Goal: Task Accomplishment & Management: Manage account settings

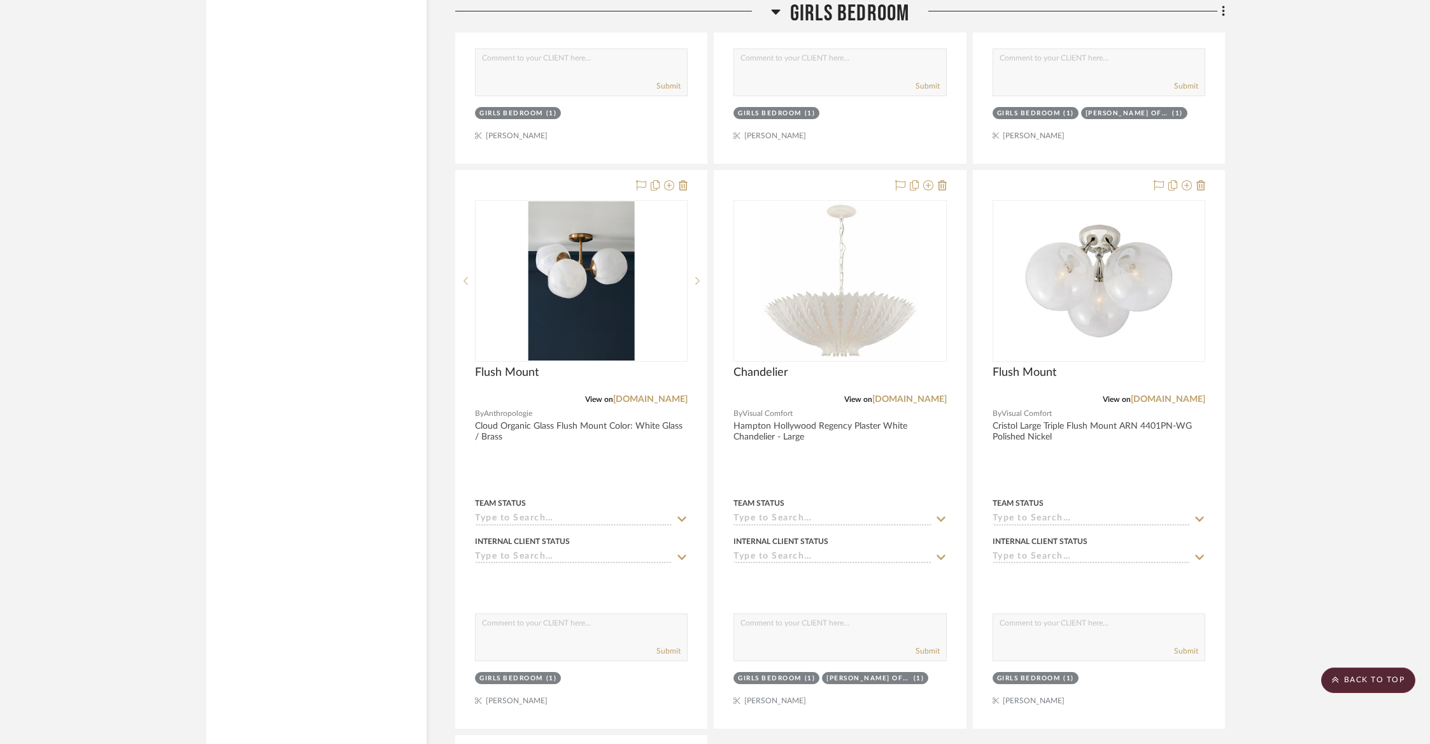
scroll to position [3938, 0]
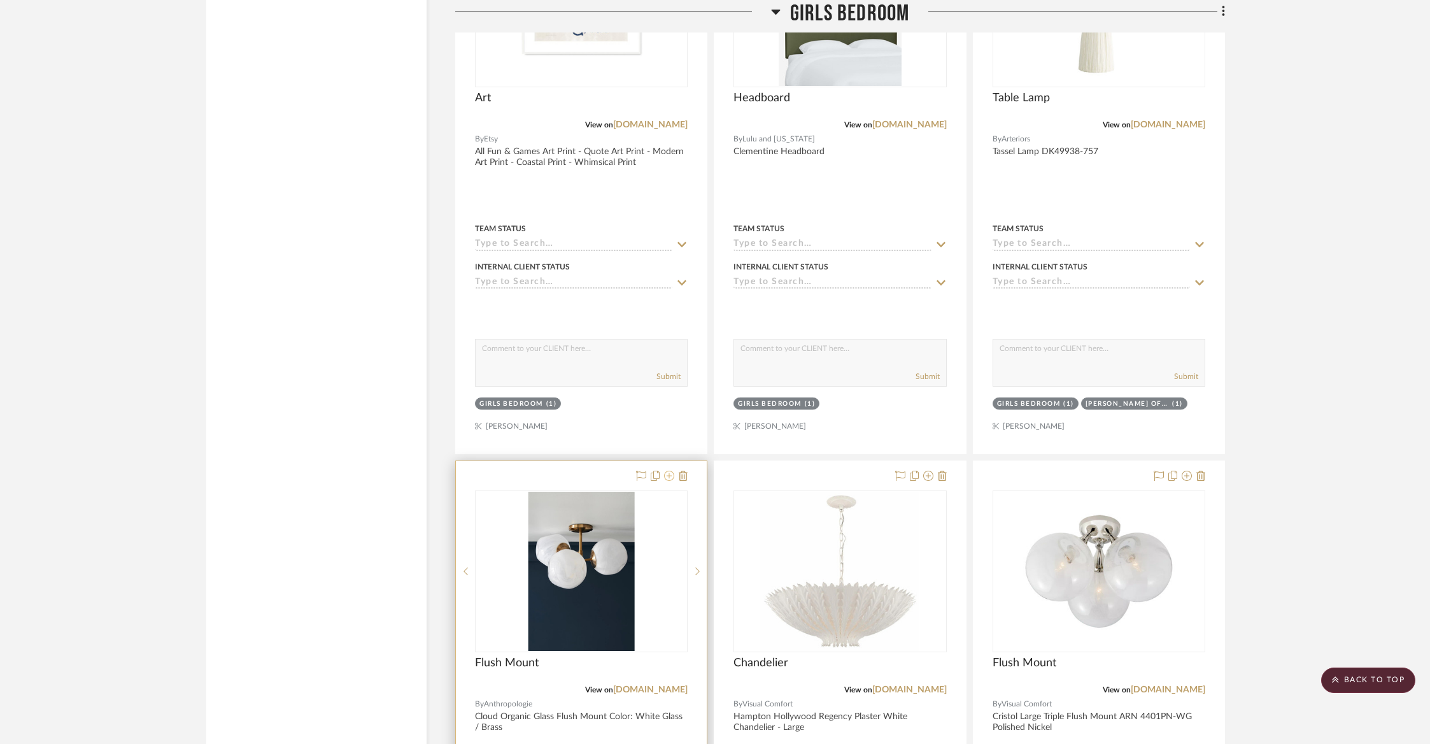
click at [665, 471] on icon at bounding box center [669, 476] width 10 height 10
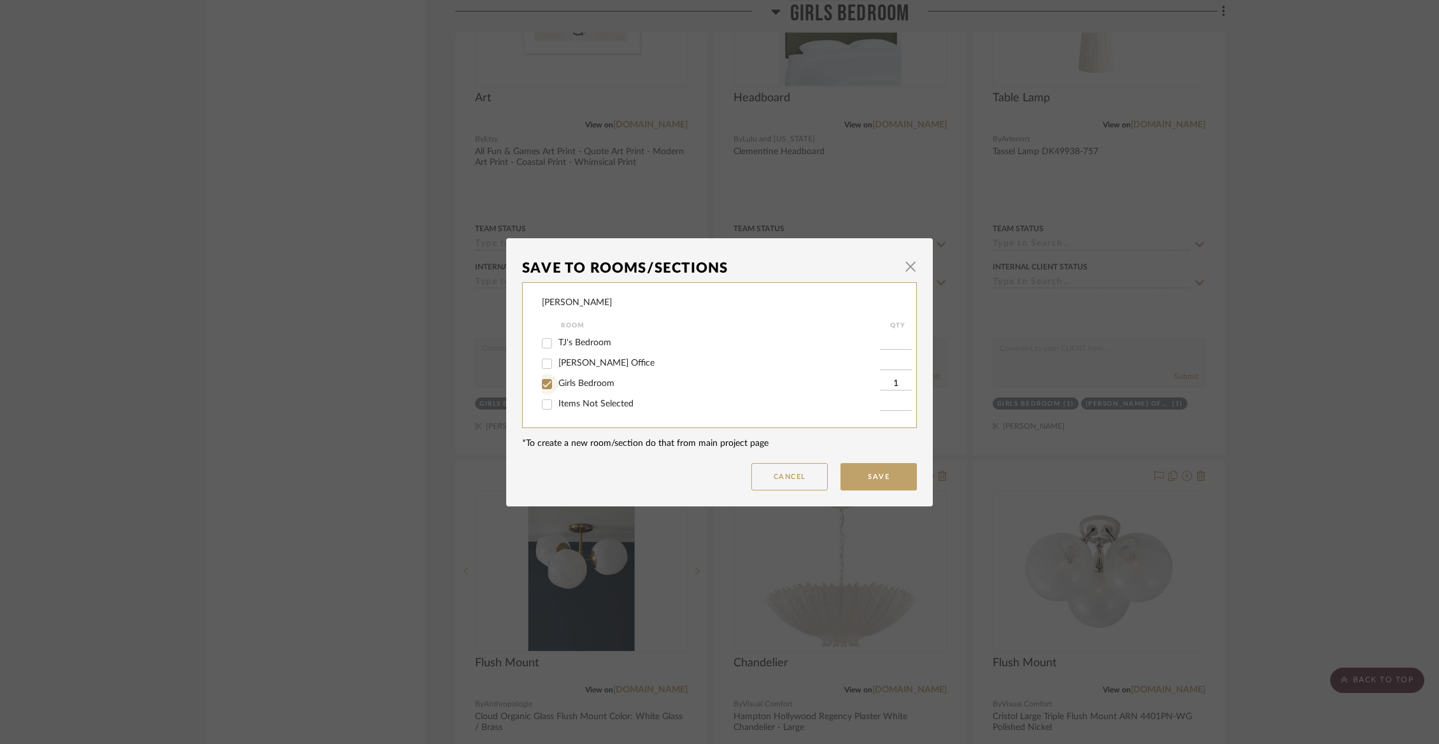
click at [539, 382] on input "Girls Bedroom" at bounding box center [547, 384] width 20 height 20
checkbox input "false"
click at [544, 412] on input "Items Not Selected" at bounding box center [547, 404] width 20 height 20
checkbox input "true"
type input "1"
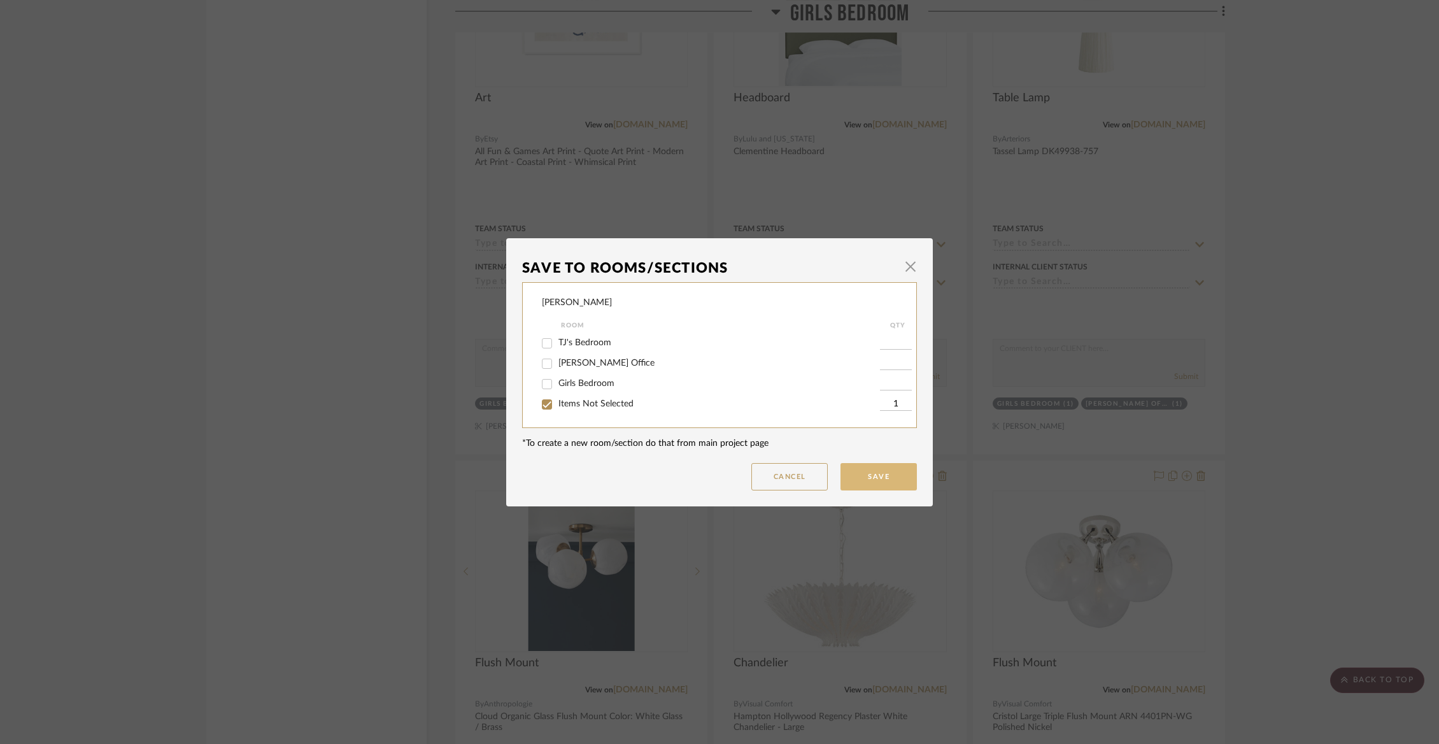
click at [888, 483] on button "Save" at bounding box center [878, 476] width 76 height 27
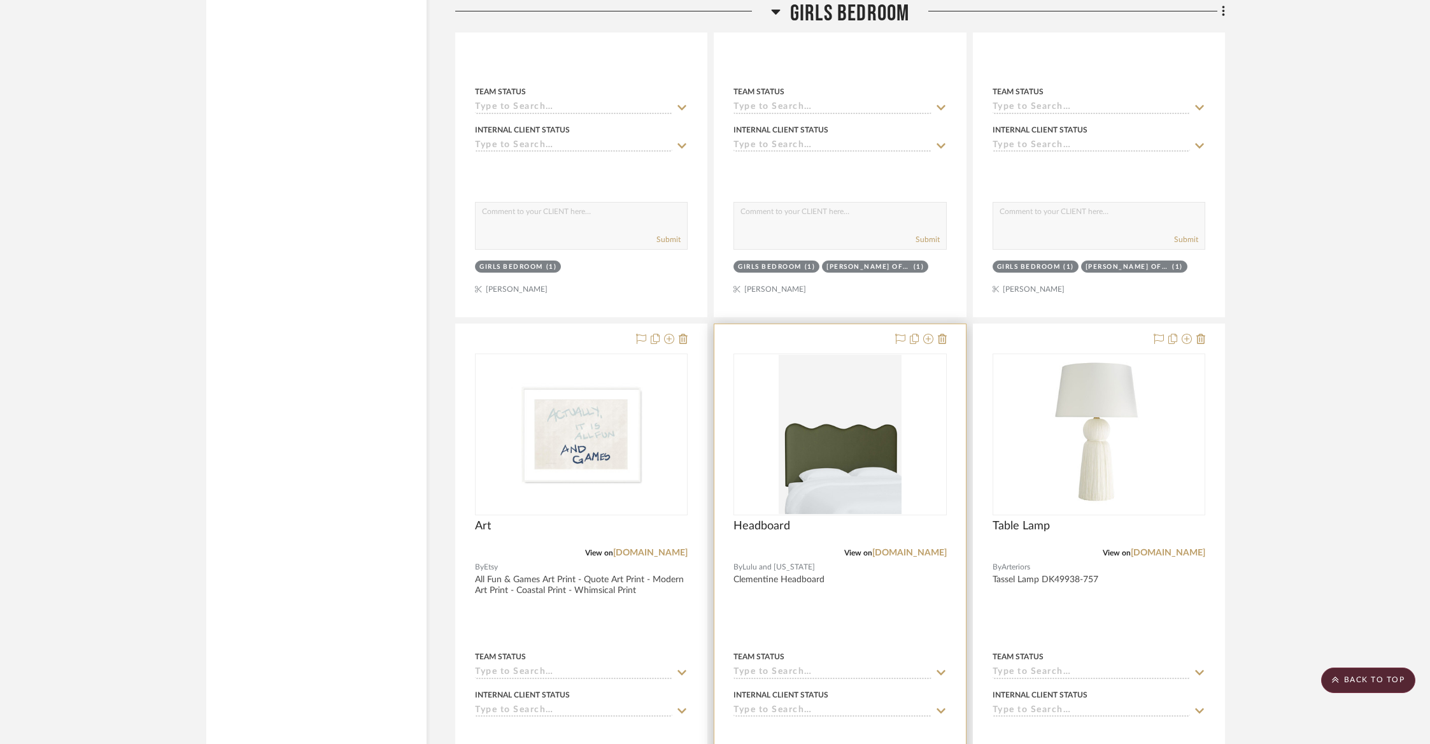
scroll to position [3508, 0]
click at [929, 339] on fa-icon at bounding box center [928, 341] width 10 height 10
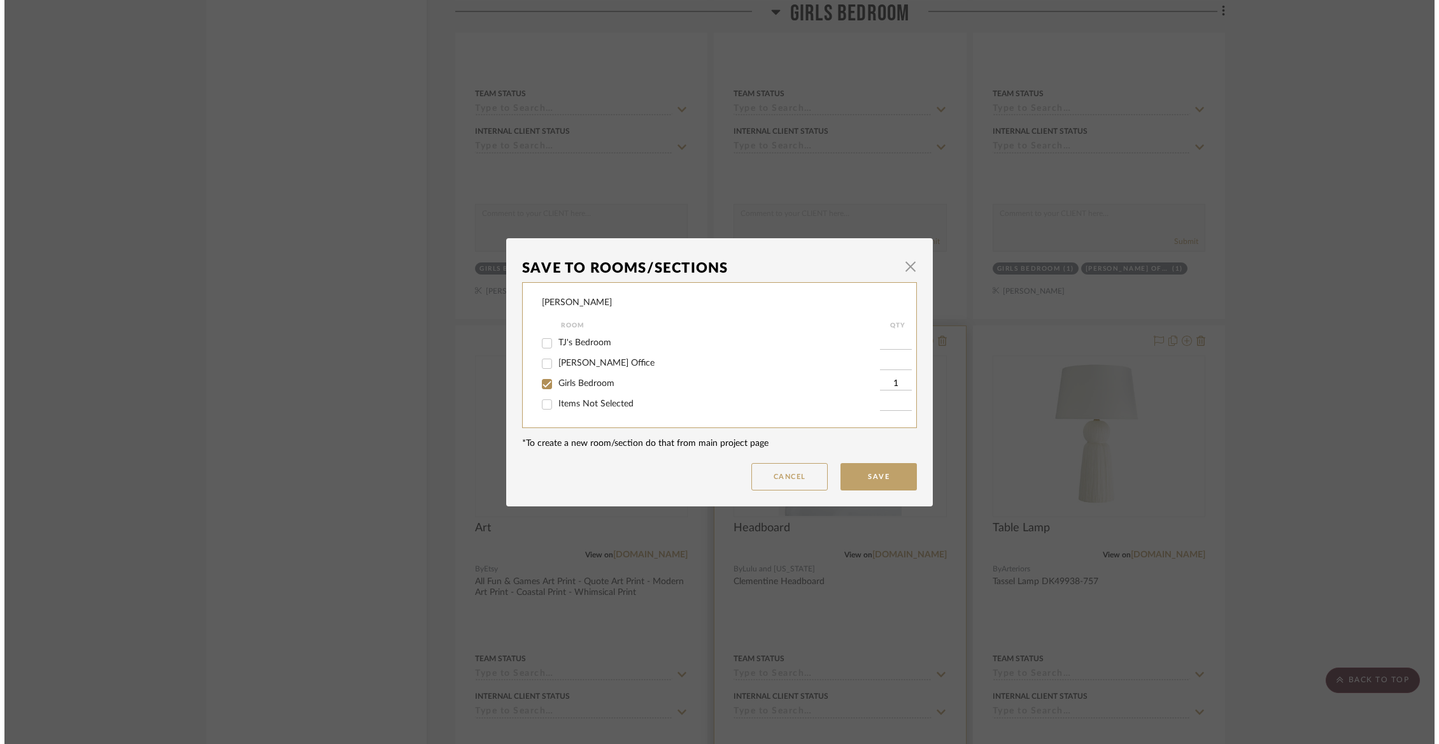
scroll to position [0, 0]
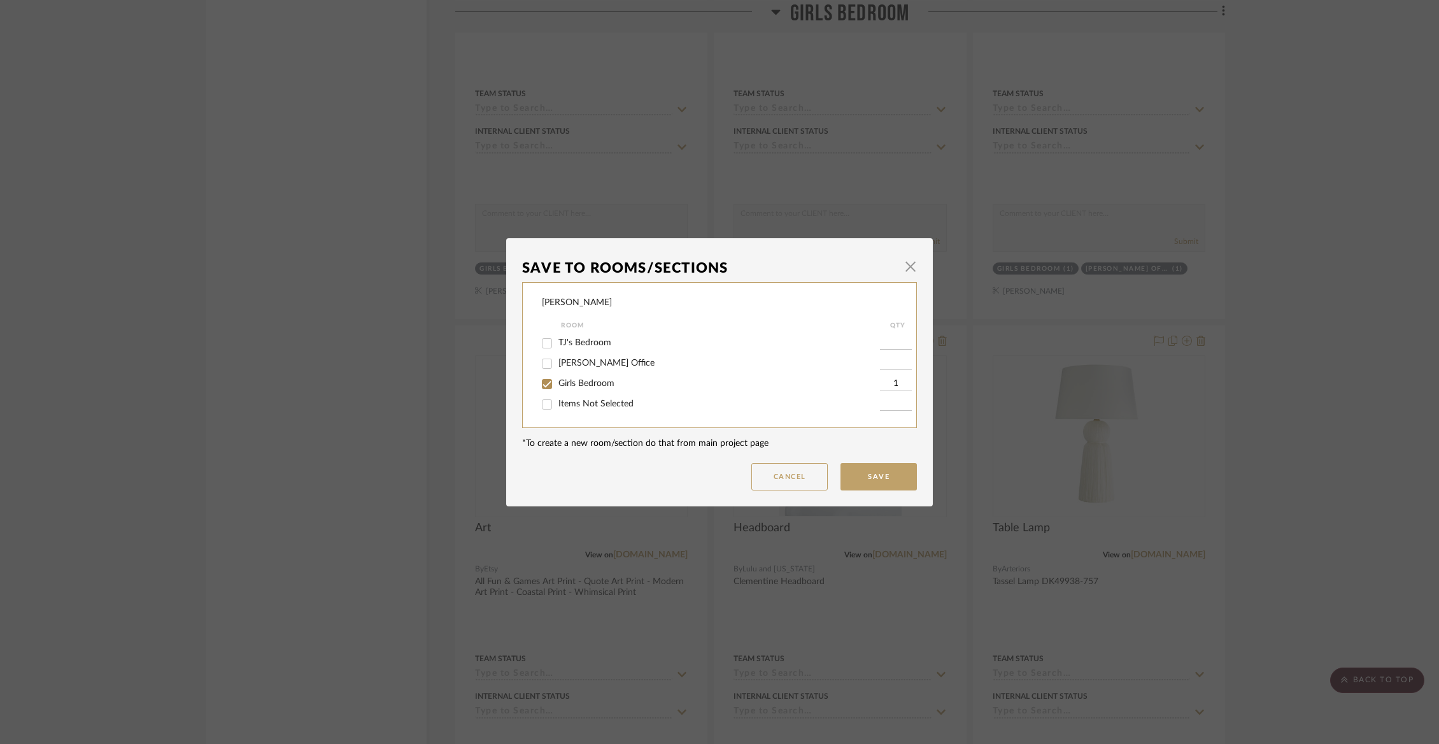
click at [571, 378] on div "Girls Bedroom" at bounding box center [711, 384] width 338 height 20
click at [568, 385] on span "Girls Bedroom" at bounding box center [586, 383] width 56 height 9
click at [557, 385] on input "Girls Bedroom" at bounding box center [547, 384] width 20 height 20
checkbox input "false"
click at [568, 407] on span "Items Not Selected" at bounding box center [595, 403] width 75 height 9
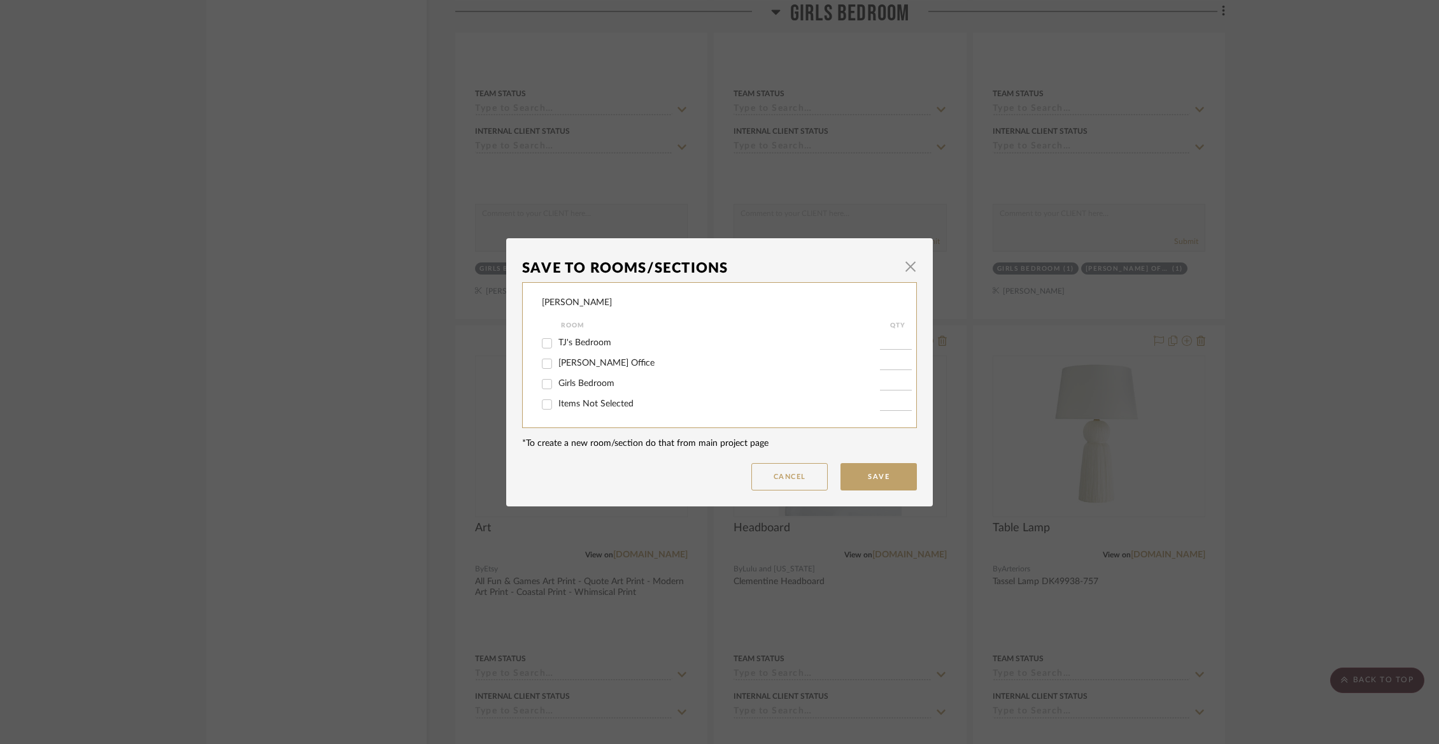
click at [557, 407] on input "Items Not Selected" at bounding box center [547, 404] width 20 height 20
checkbox input "true"
type input "1"
click at [859, 477] on button "Save" at bounding box center [878, 476] width 76 height 27
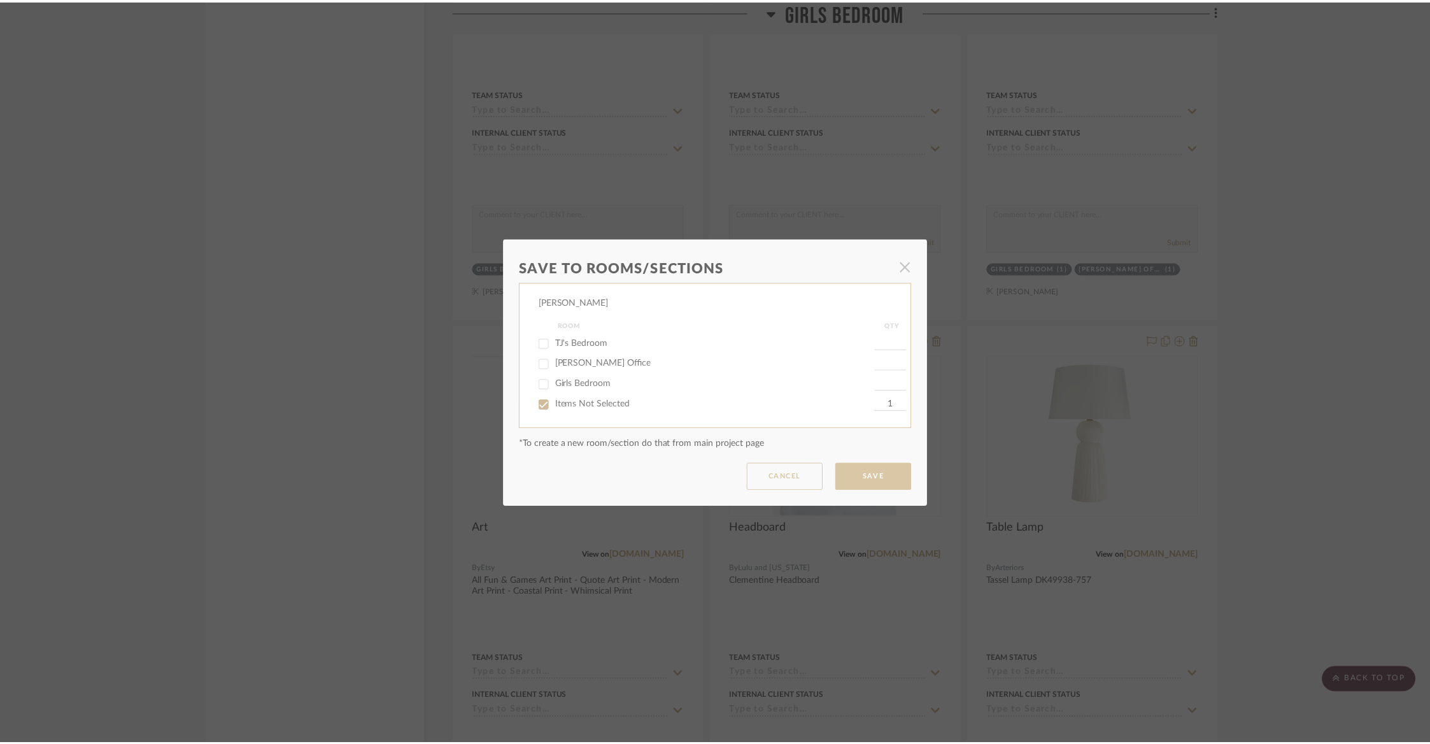
scroll to position [3508, 0]
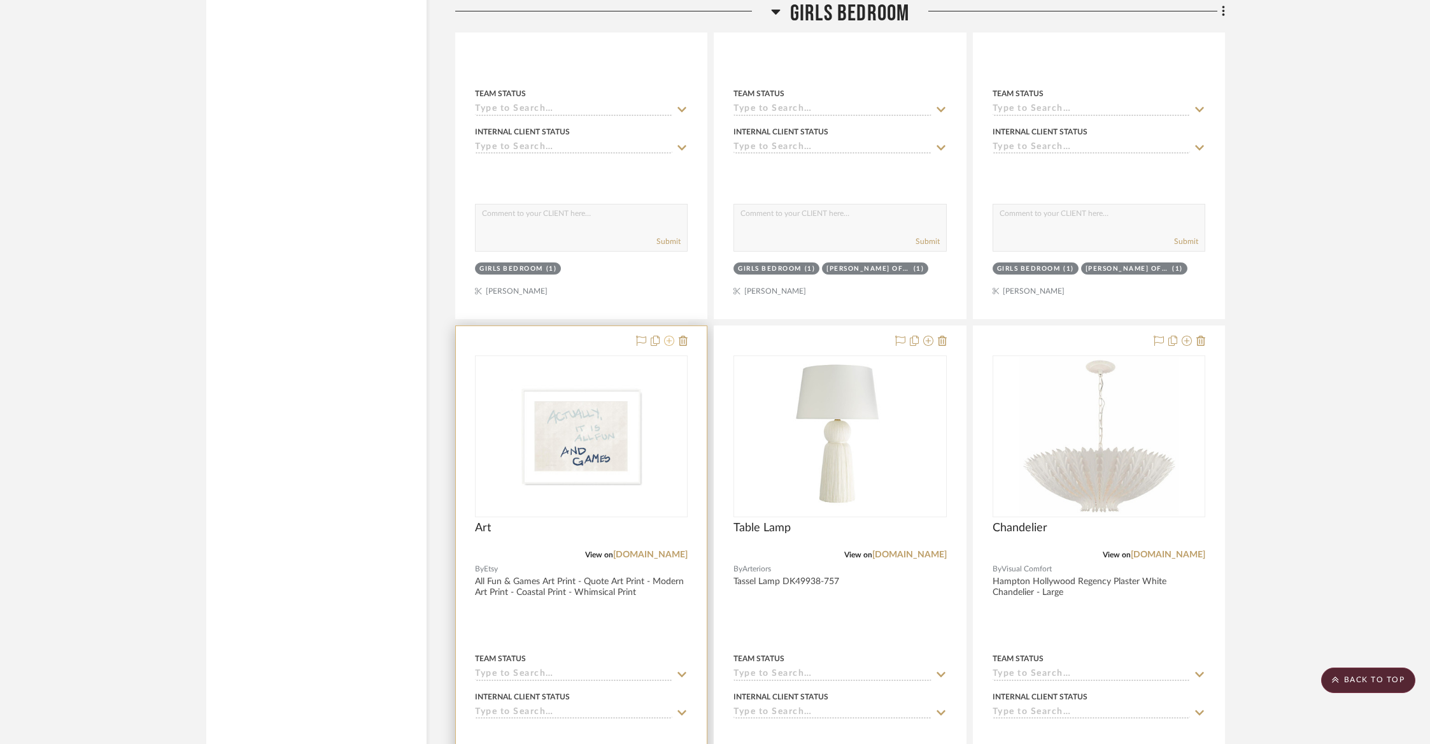
click at [669, 336] on icon at bounding box center [669, 341] width 10 height 10
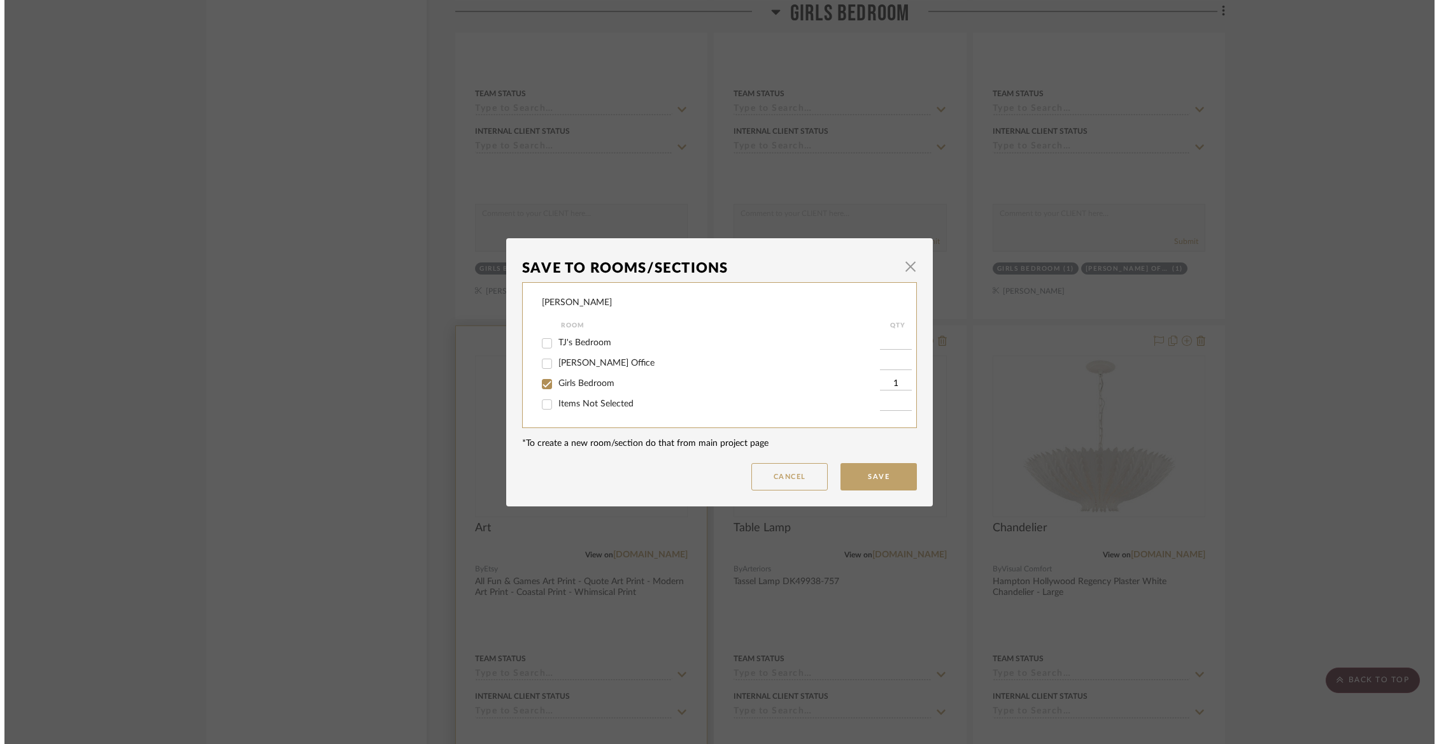
scroll to position [0, 0]
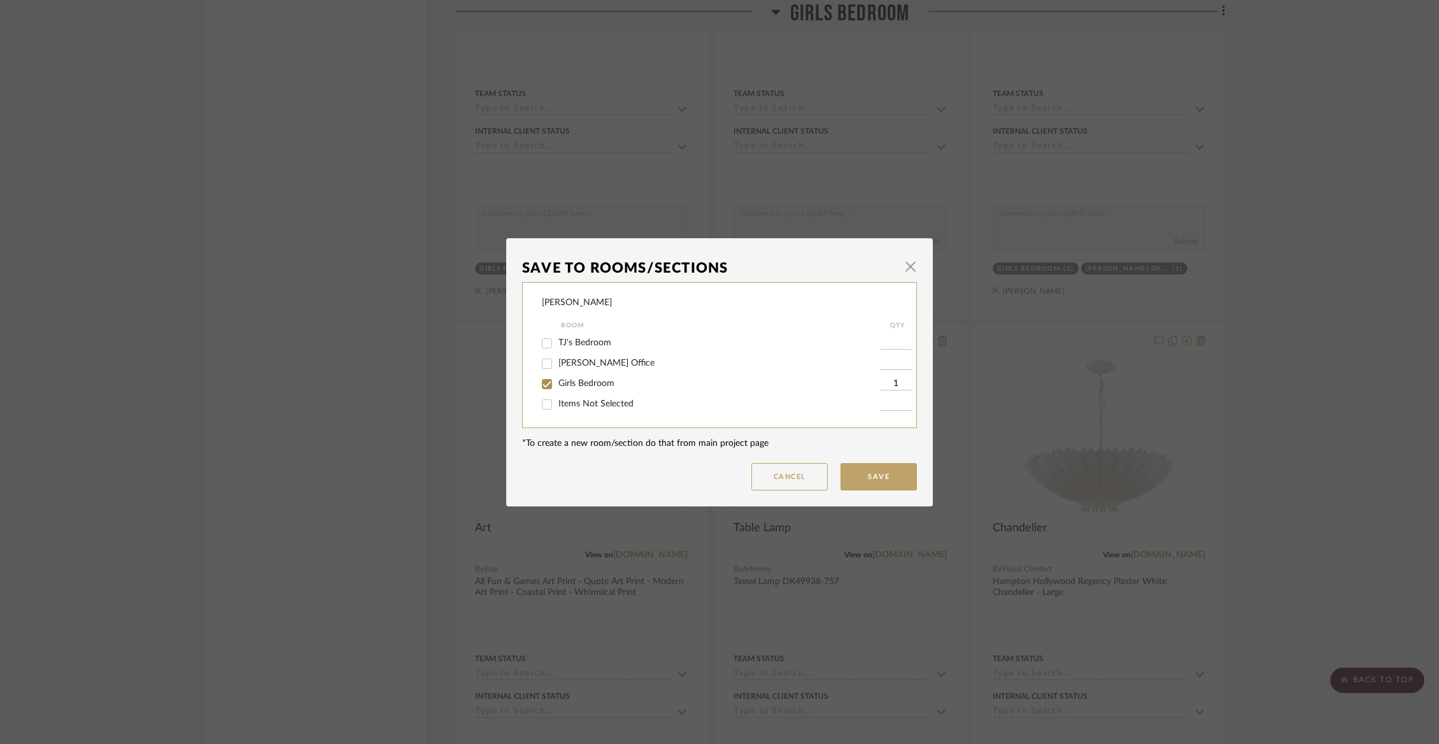
click at [570, 384] on span "Girls Bedroom" at bounding box center [586, 383] width 56 height 9
click at [557, 384] on input "Girls Bedroom" at bounding box center [547, 384] width 20 height 20
checkbox input "false"
click at [567, 411] on div "Items Not Selected" at bounding box center [711, 404] width 338 height 20
click at [621, 406] on span "Items Not Selected" at bounding box center [595, 403] width 75 height 9
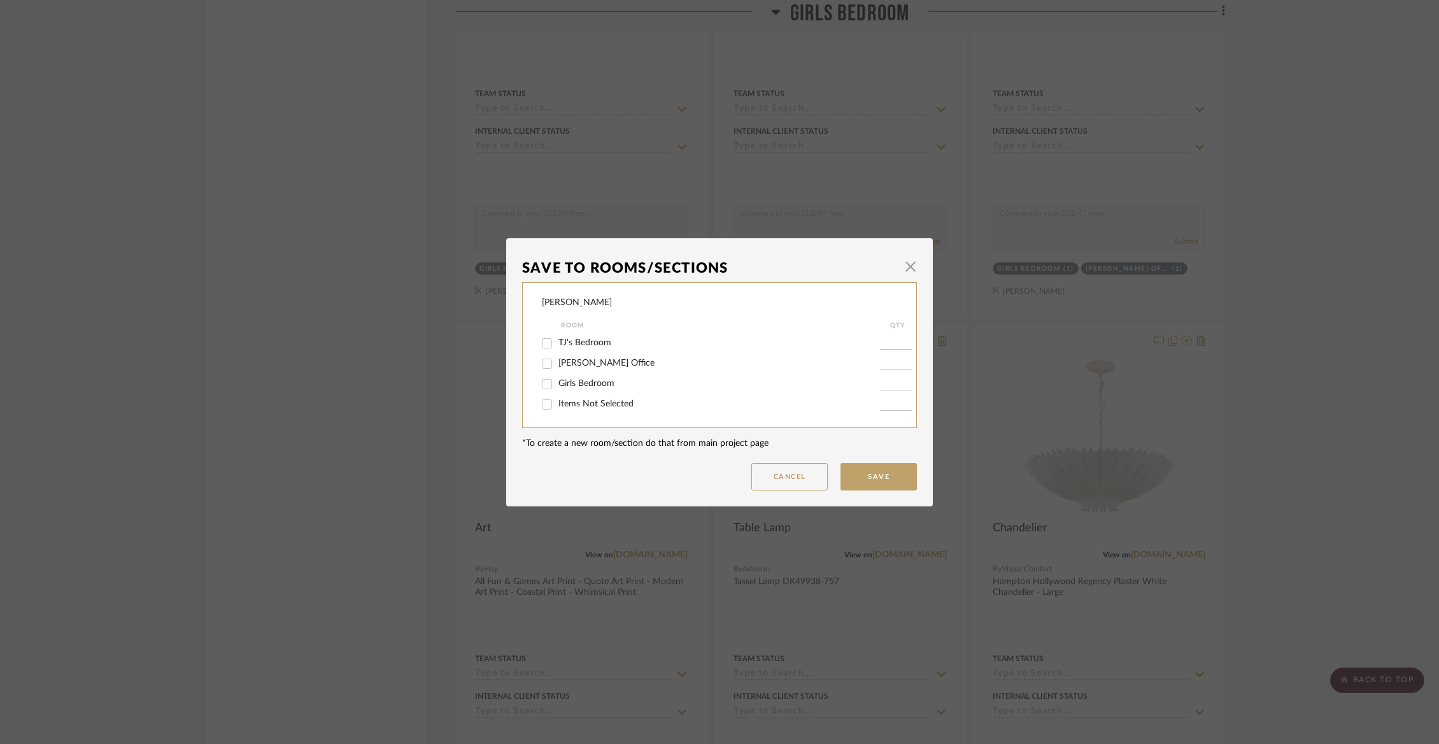
click at [557, 406] on input "Items Not Selected" at bounding box center [547, 404] width 20 height 20
checkbox input "true"
type input "1"
click at [883, 474] on button "Save" at bounding box center [878, 476] width 76 height 27
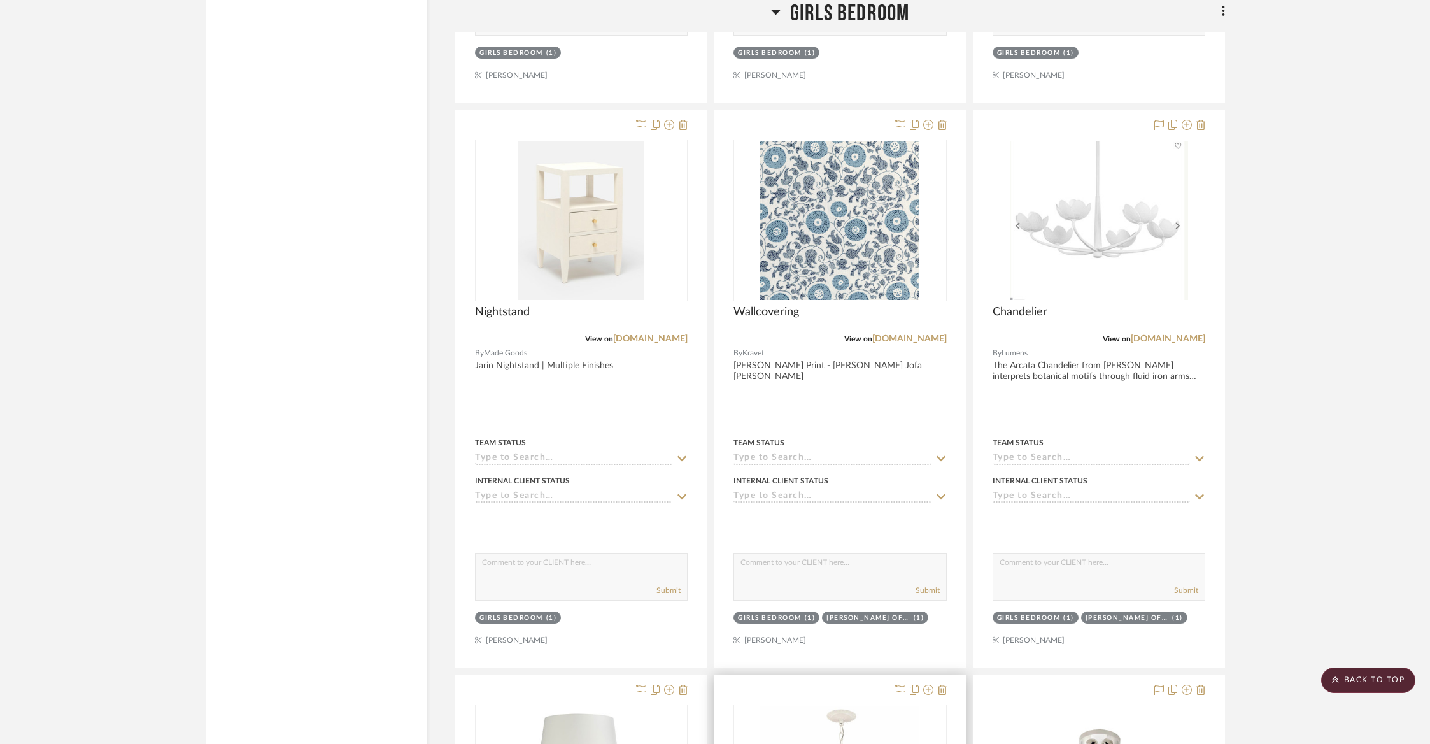
scroll to position [3080, 0]
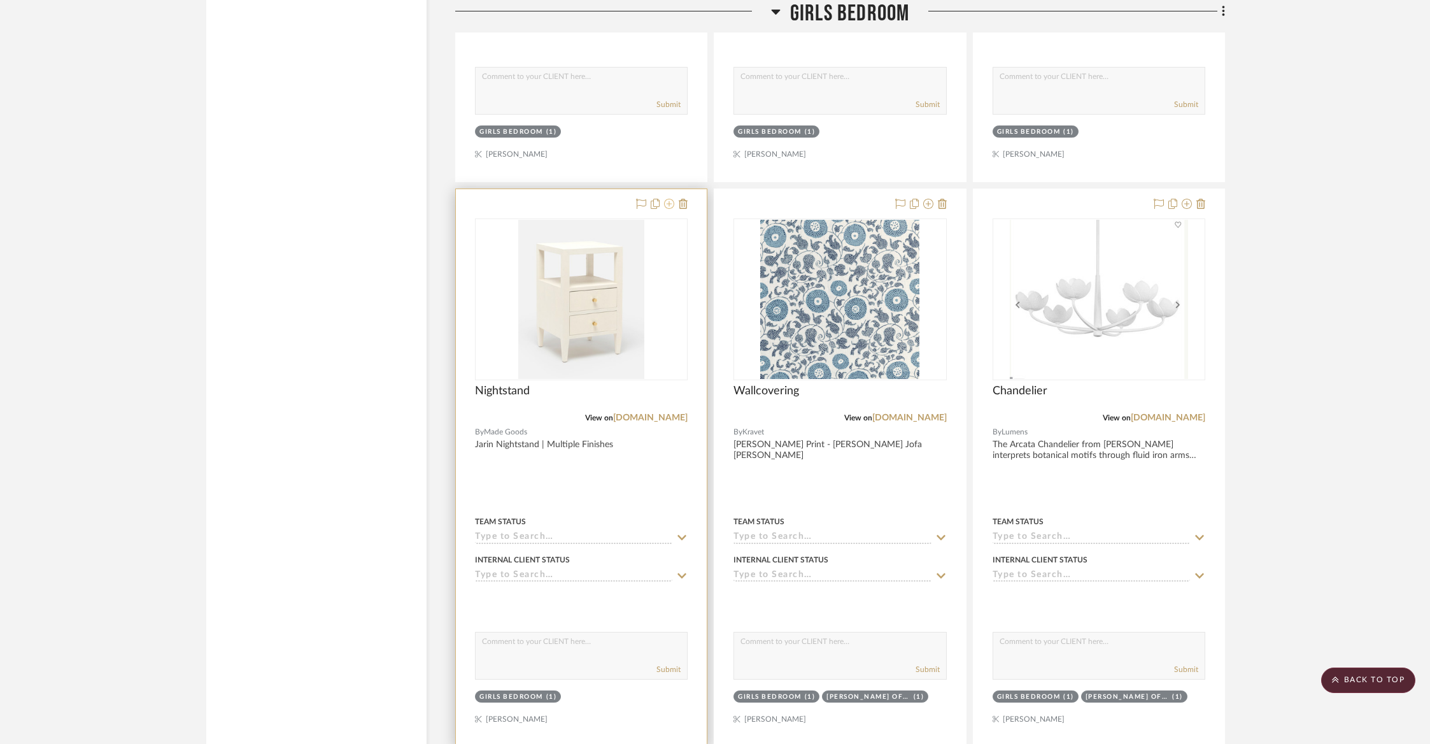
click at [672, 199] on icon at bounding box center [669, 204] width 10 height 10
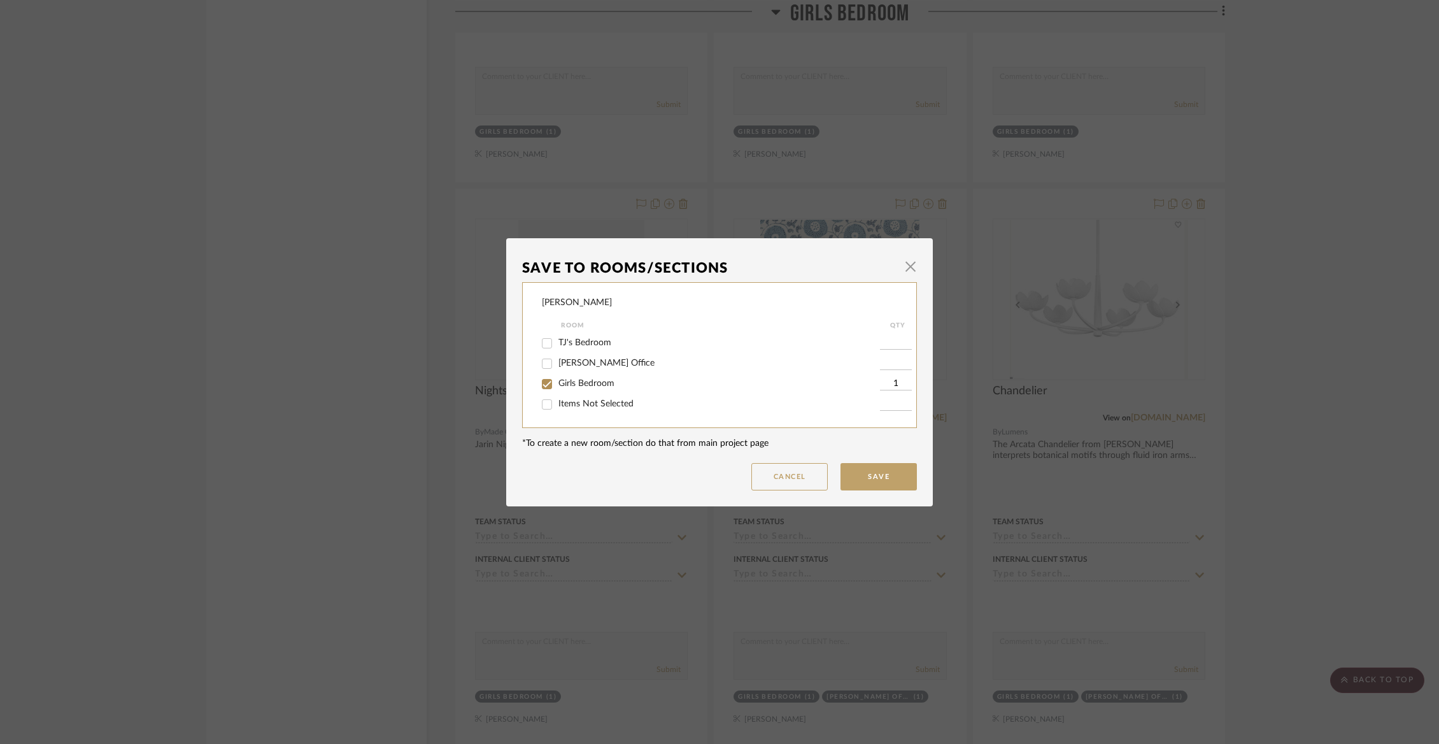
click at [543, 383] on input "Girls Bedroom" at bounding box center [547, 384] width 20 height 20
checkbox input "false"
click at [544, 404] on input "Items Not Selected" at bounding box center [547, 404] width 20 height 20
checkbox input "true"
type input "1"
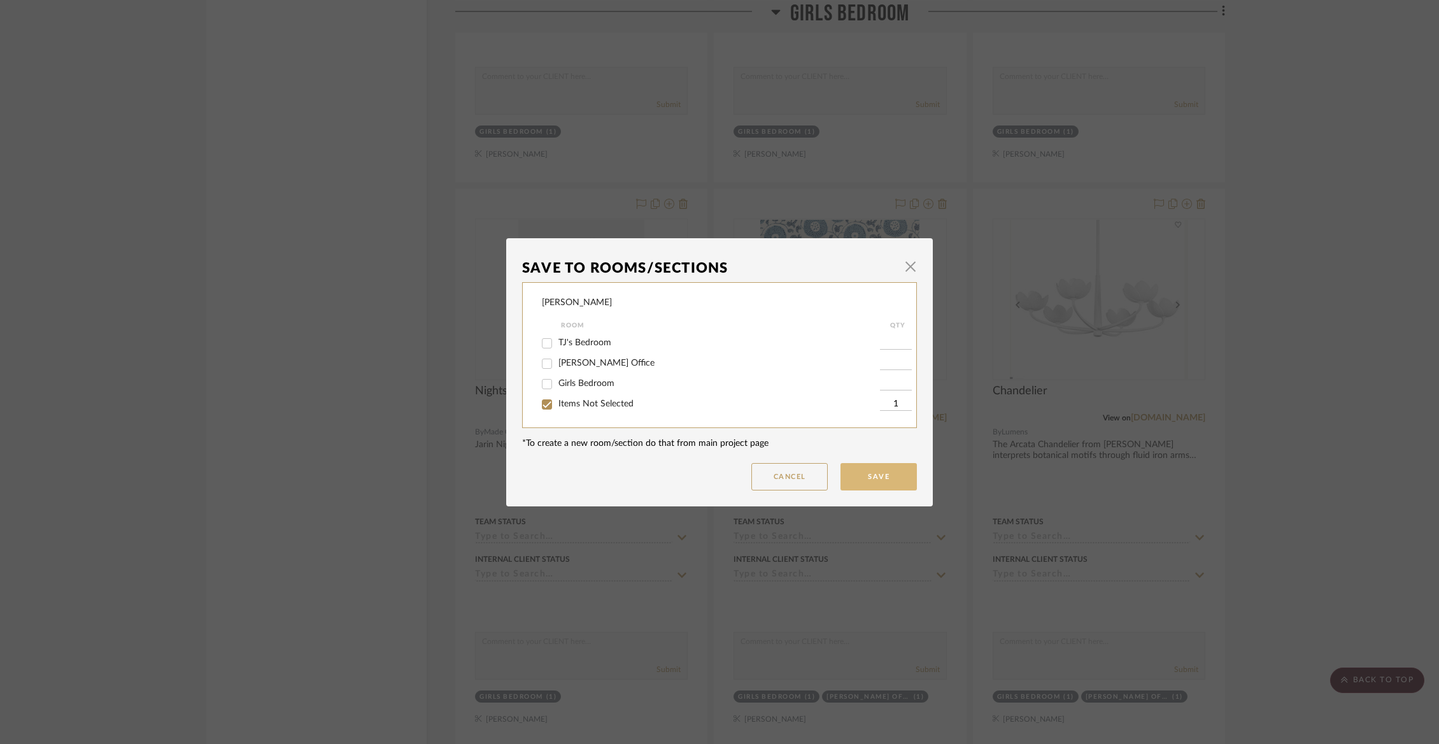
click at [856, 480] on button "Save" at bounding box center [878, 476] width 76 height 27
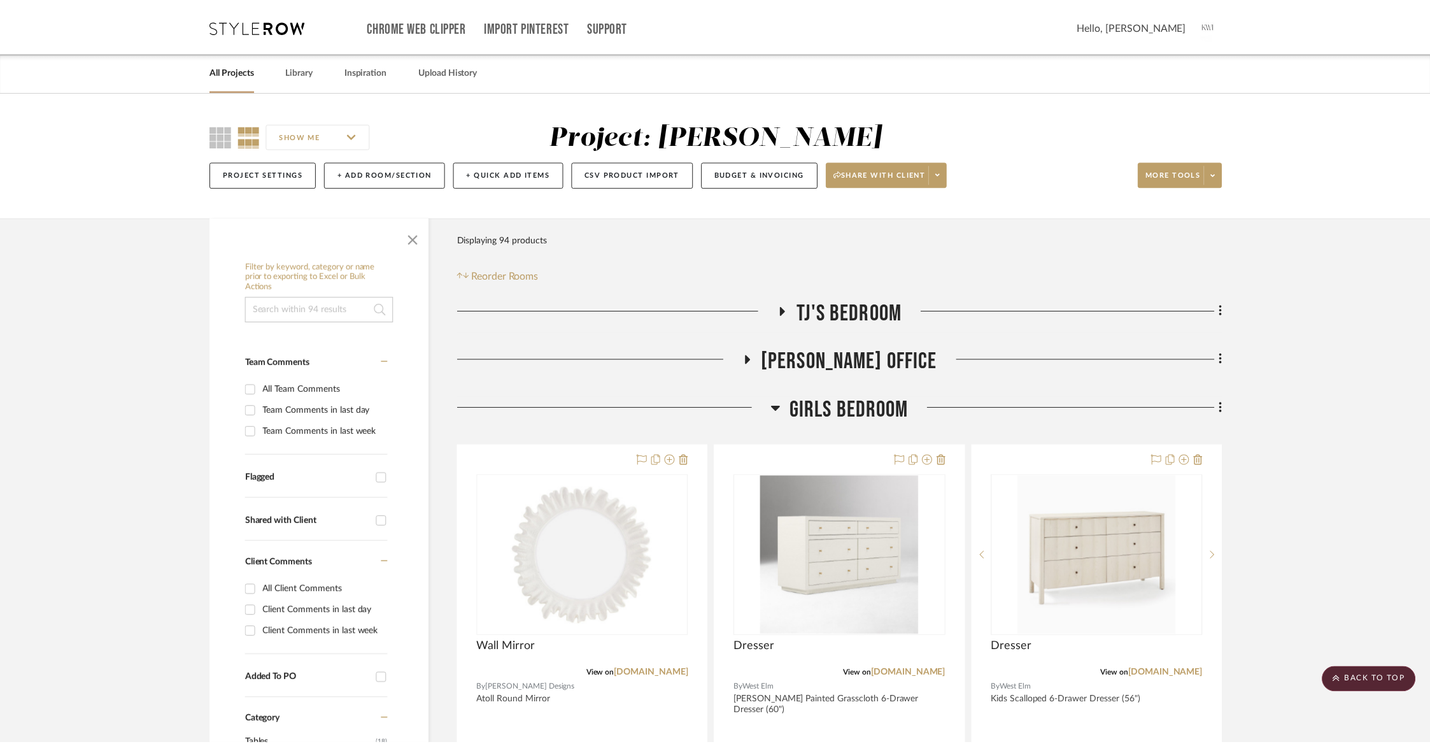
scroll to position [3080, 0]
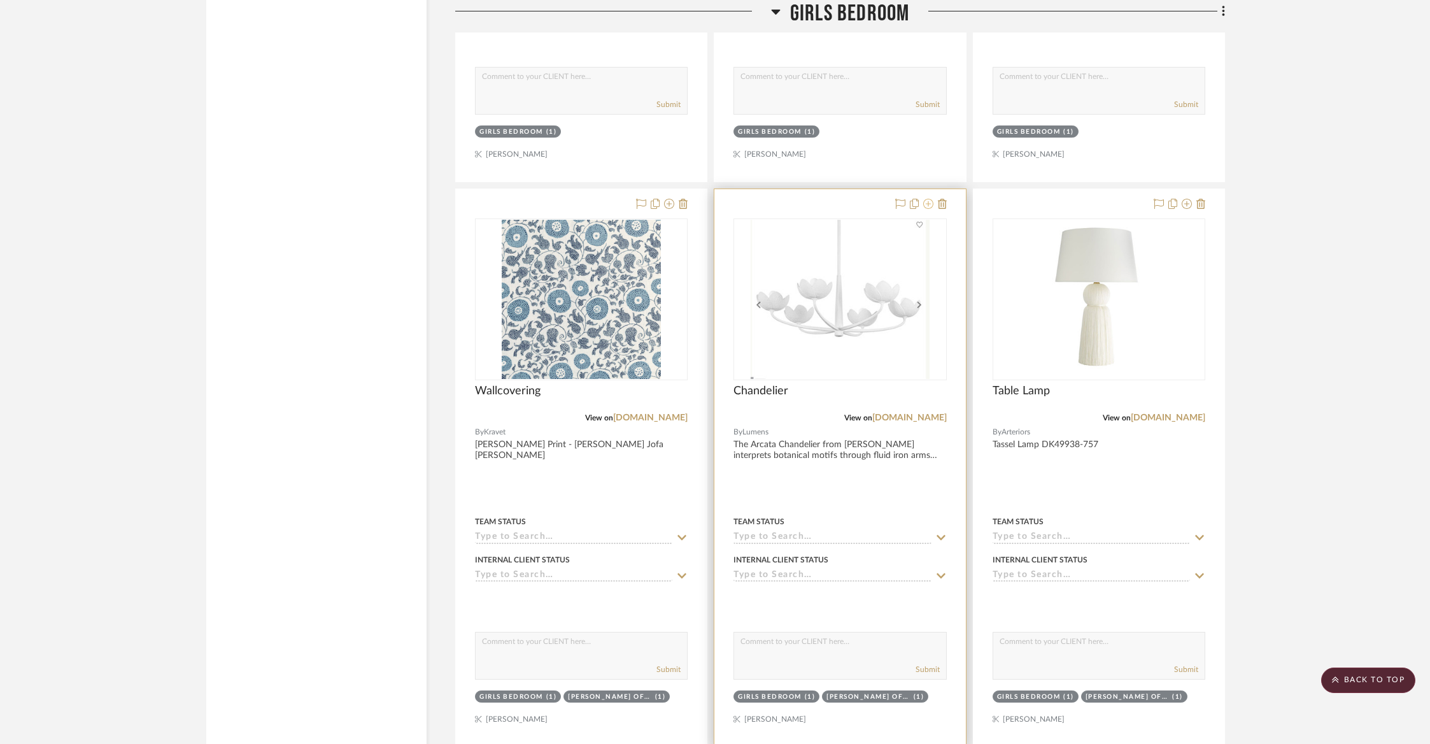
click at [925, 199] on icon at bounding box center [928, 204] width 10 height 10
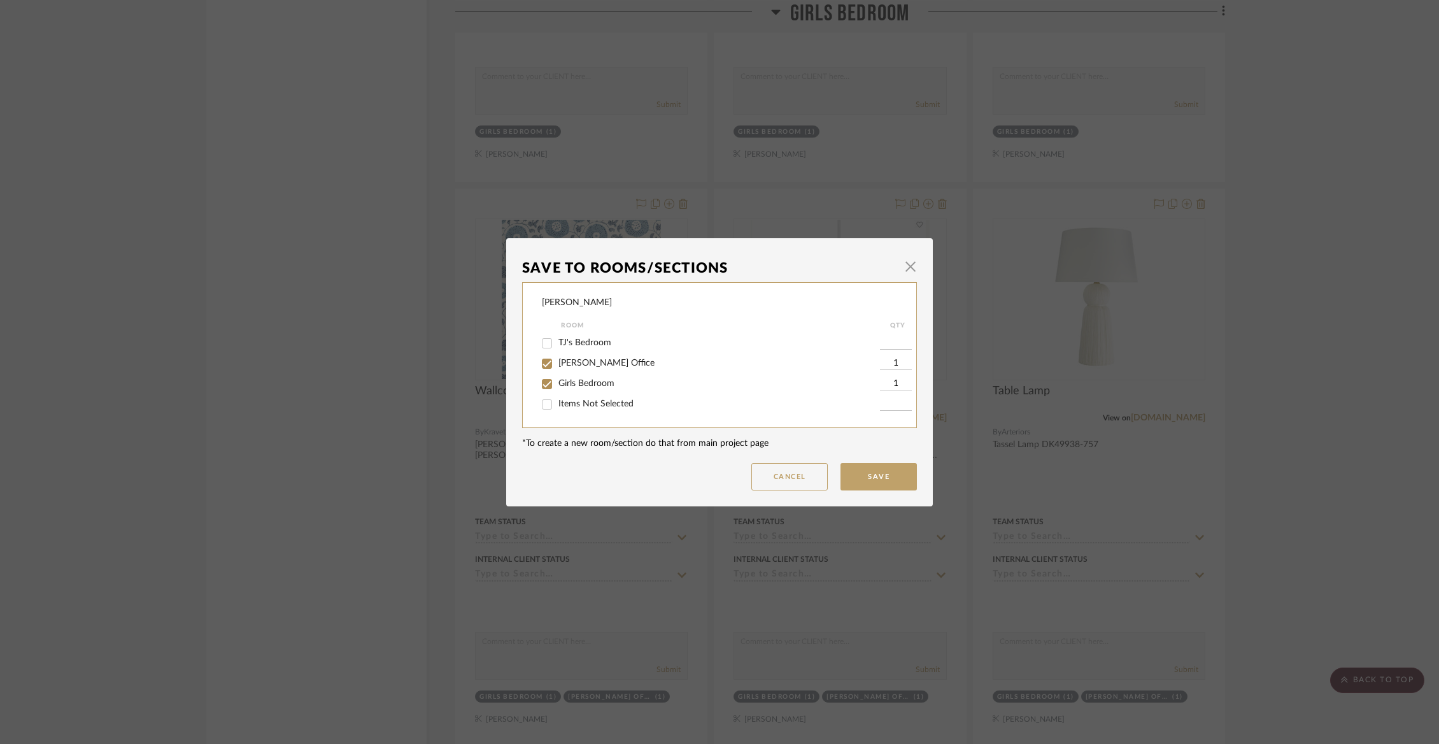
click at [558, 386] on span "Girls Bedroom" at bounding box center [586, 383] width 56 height 9
click at [555, 386] on input "Girls Bedroom" at bounding box center [547, 384] width 20 height 20
checkbox input "false"
click at [840, 485] on button "Save" at bounding box center [878, 476] width 76 height 27
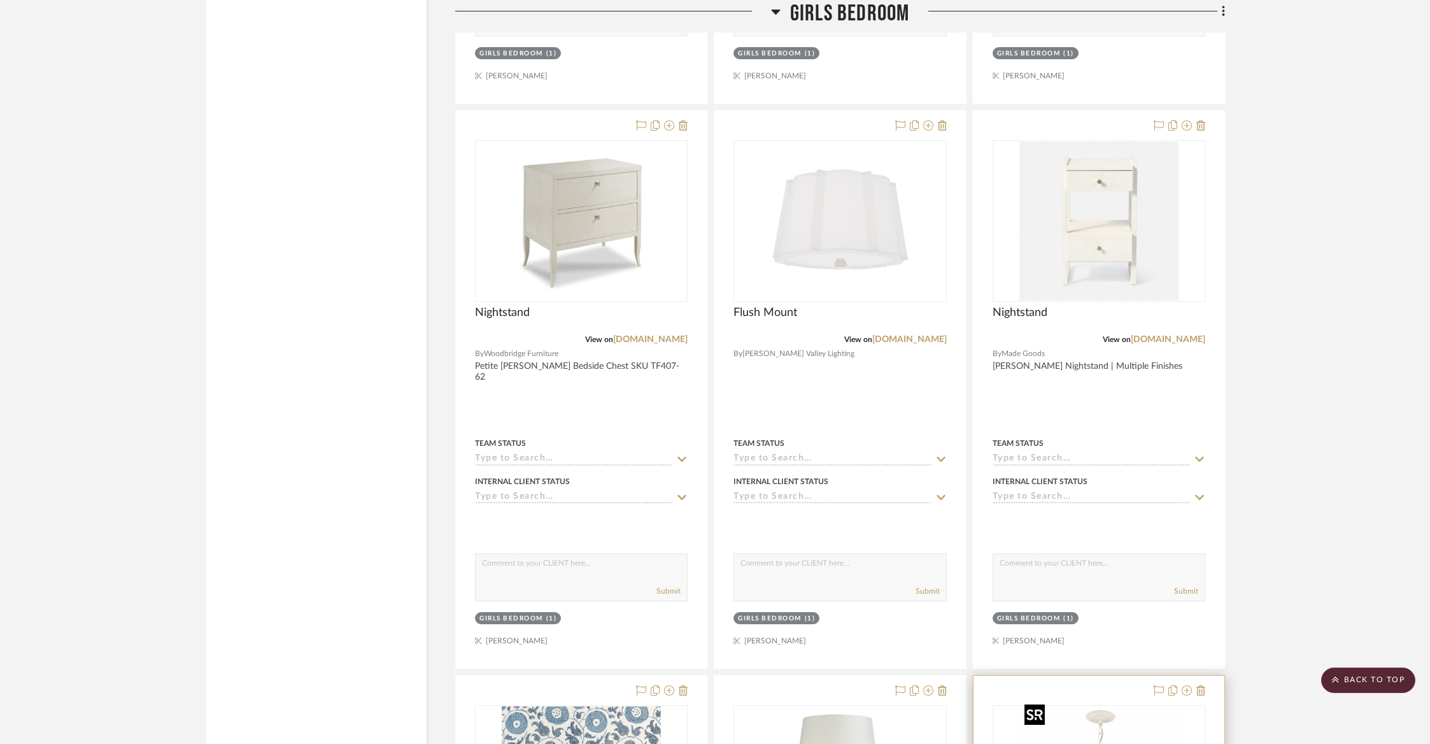
scroll to position [2542, 0]
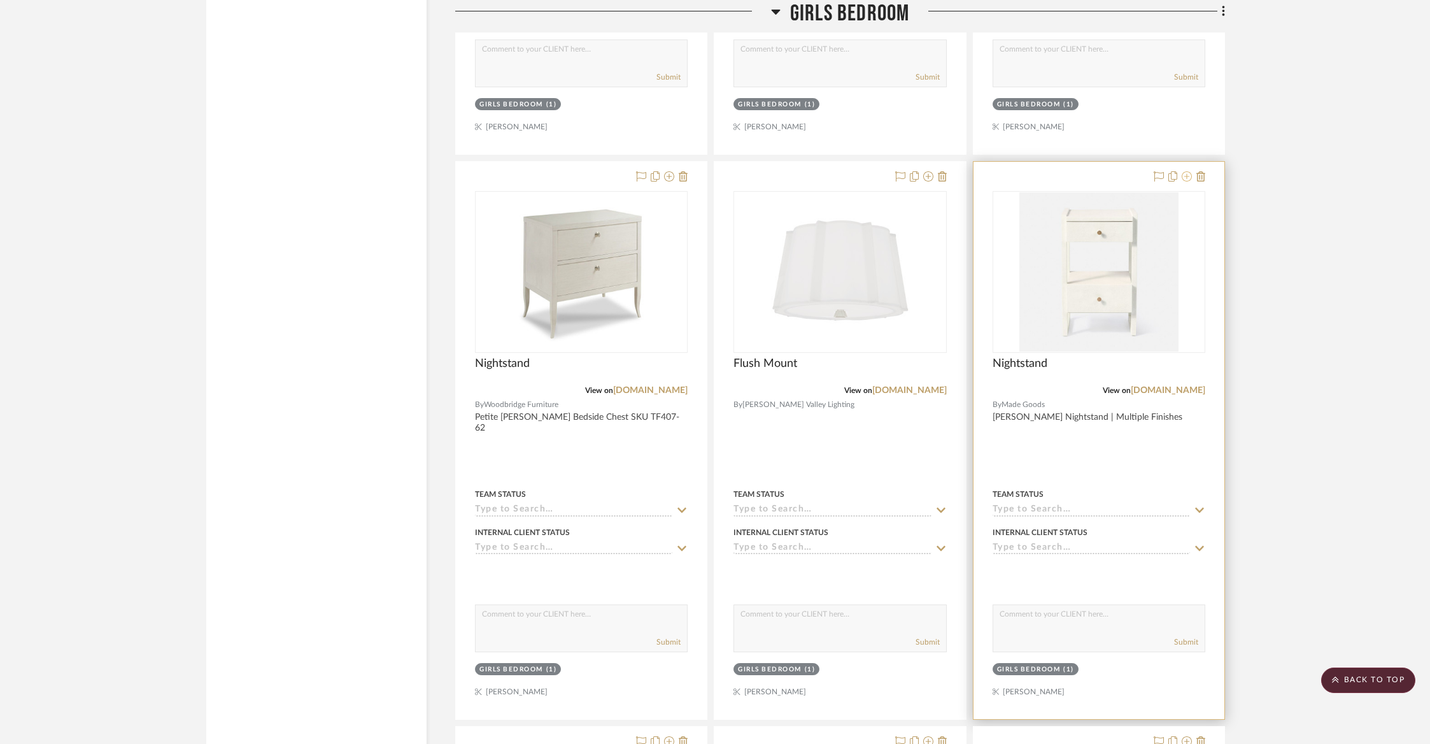
click at [1189, 173] on icon at bounding box center [1187, 176] width 10 height 10
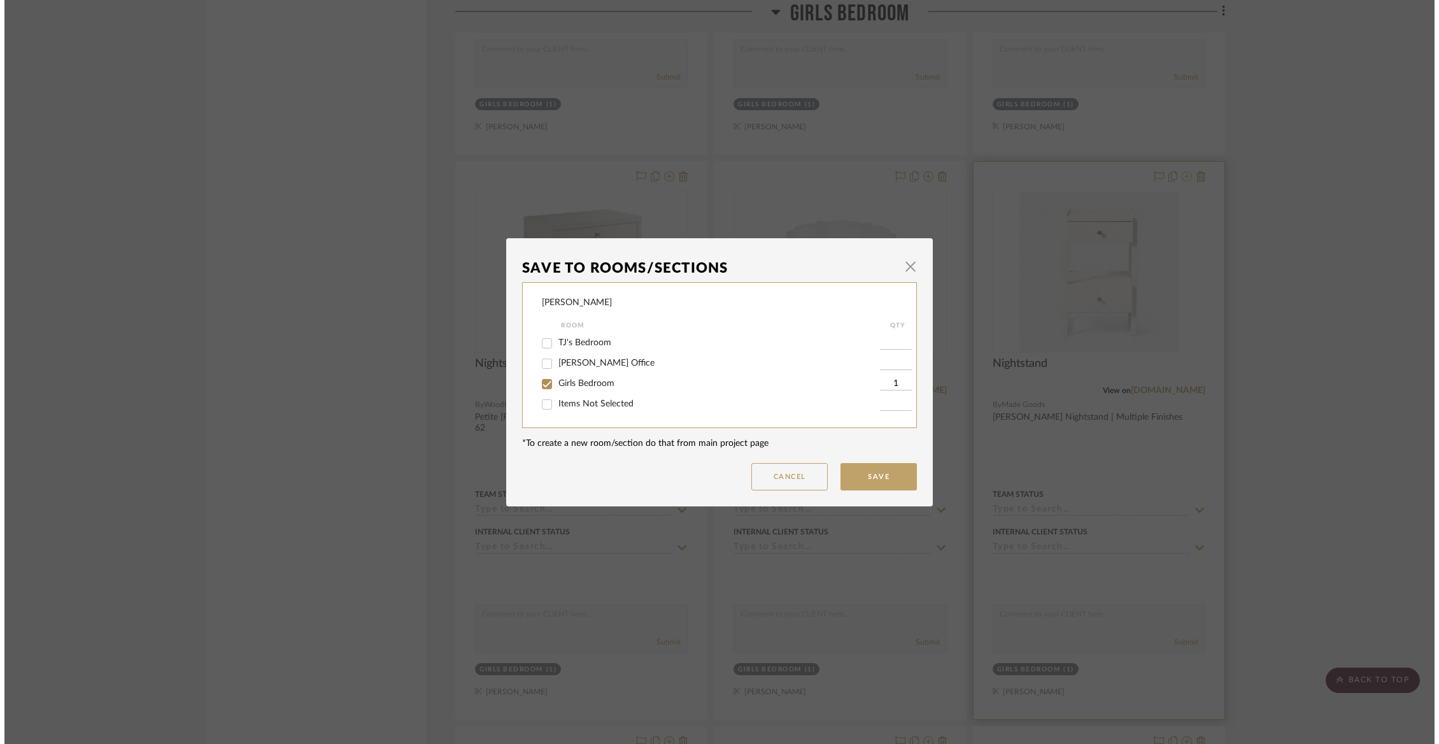
scroll to position [0, 0]
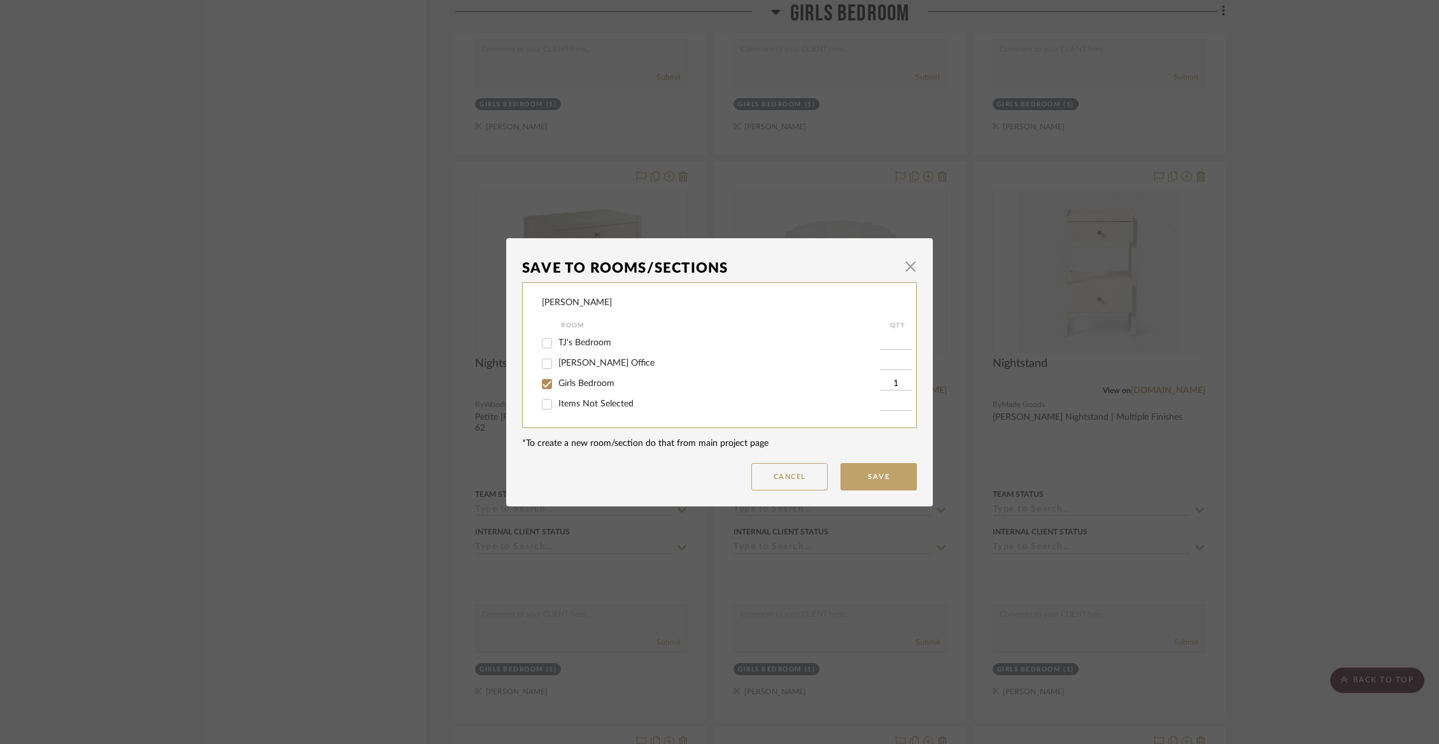
click at [591, 378] on div "Girls Bedroom" at bounding box center [711, 384] width 338 height 20
click at [586, 392] on div "Girls Bedroom" at bounding box center [711, 384] width 338 height 20
click at [585, 388] on span "Girls Bedroom" at bounding box center [586, 383] width 56 height 9
click at [557, 388] on input "Girls Bedroom" at bounding box center [547, 384] width 20 height 20
checkbox input "false"
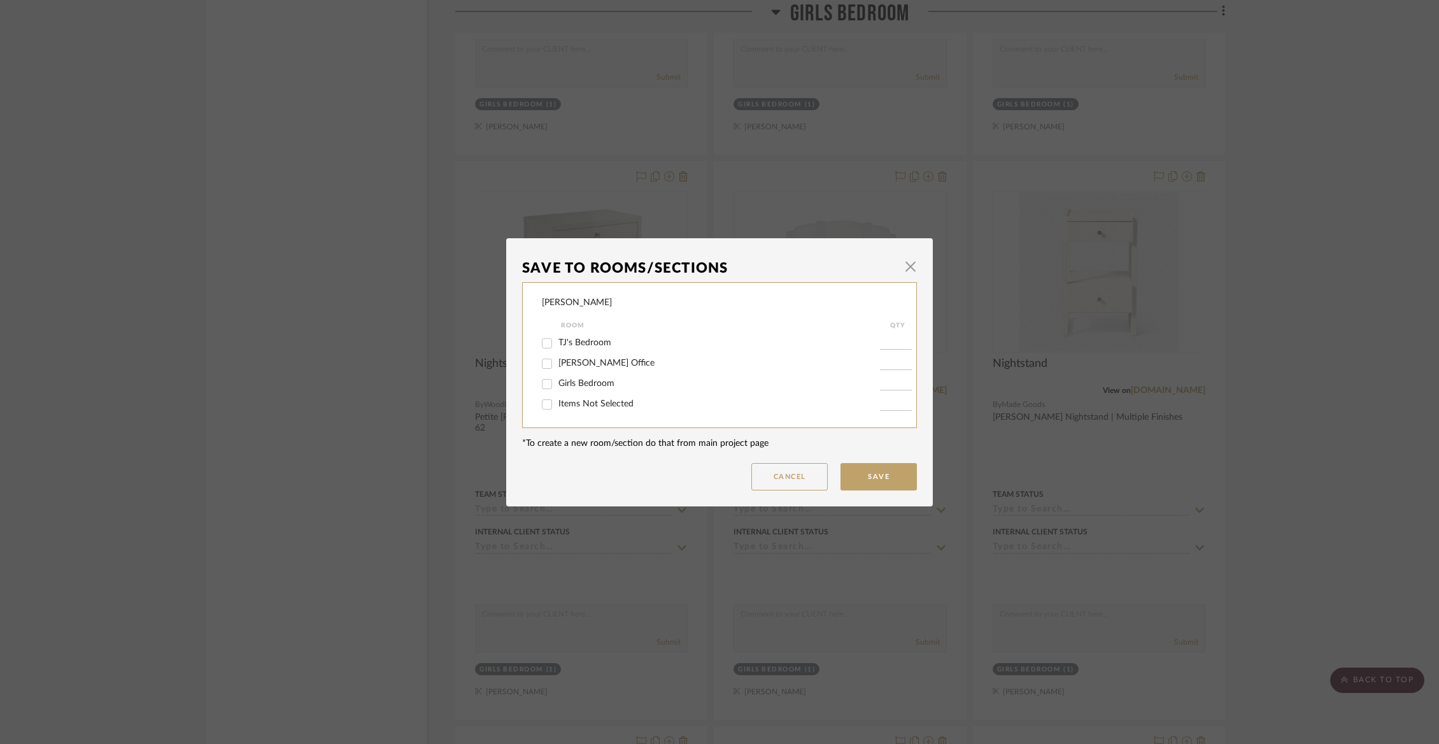
click at [583, 406] on span "Items Not Selected" at bounding box center [595, 403] width 75 height 9
click at [557, 406] on input "Items Not Selected" at bounding box center [547, 404] width 20 height 20
checkbox input "true"
type input "1"
click at [877, 481] on button "Save" at bounding box center [878, 476] width 76 height 27
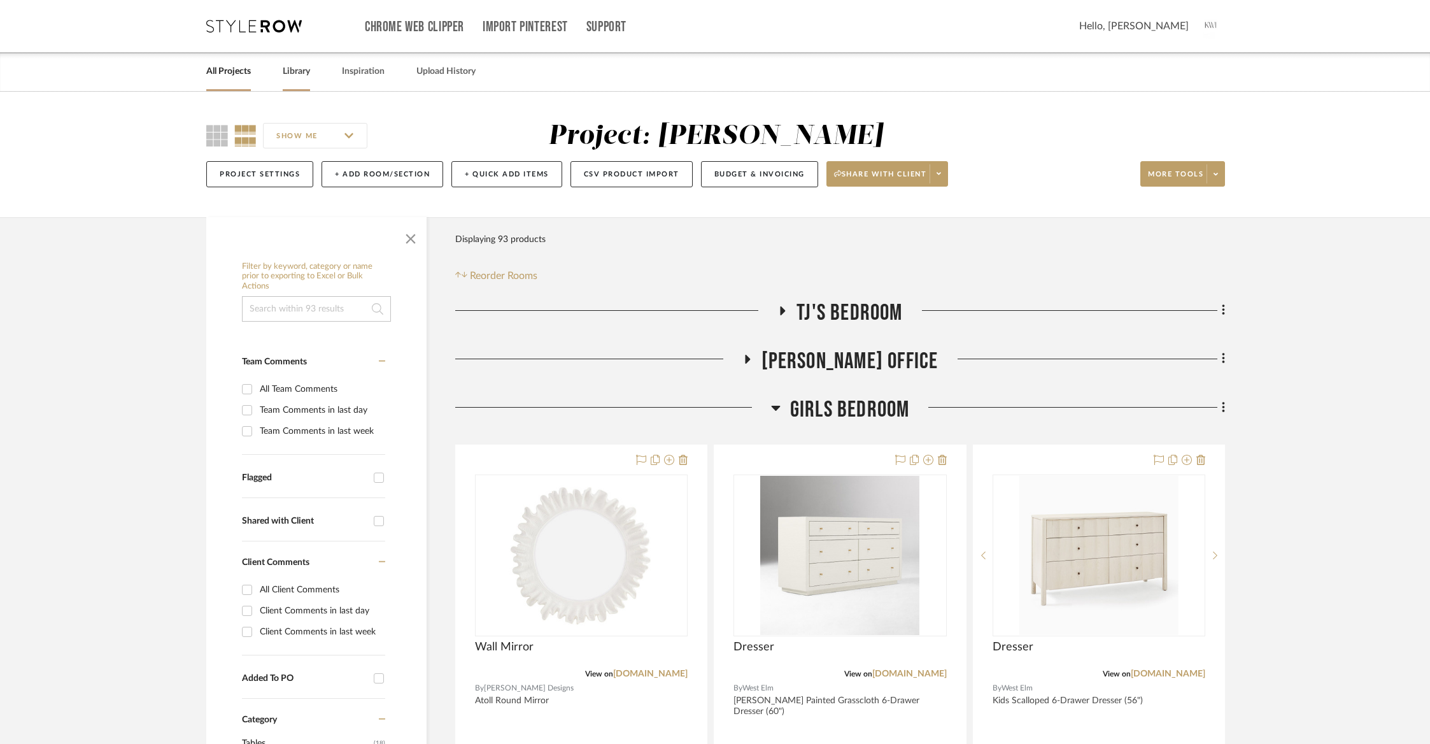
click at [295, 69] on link "Library" at bounding box center [296, 71] width 27 height 17
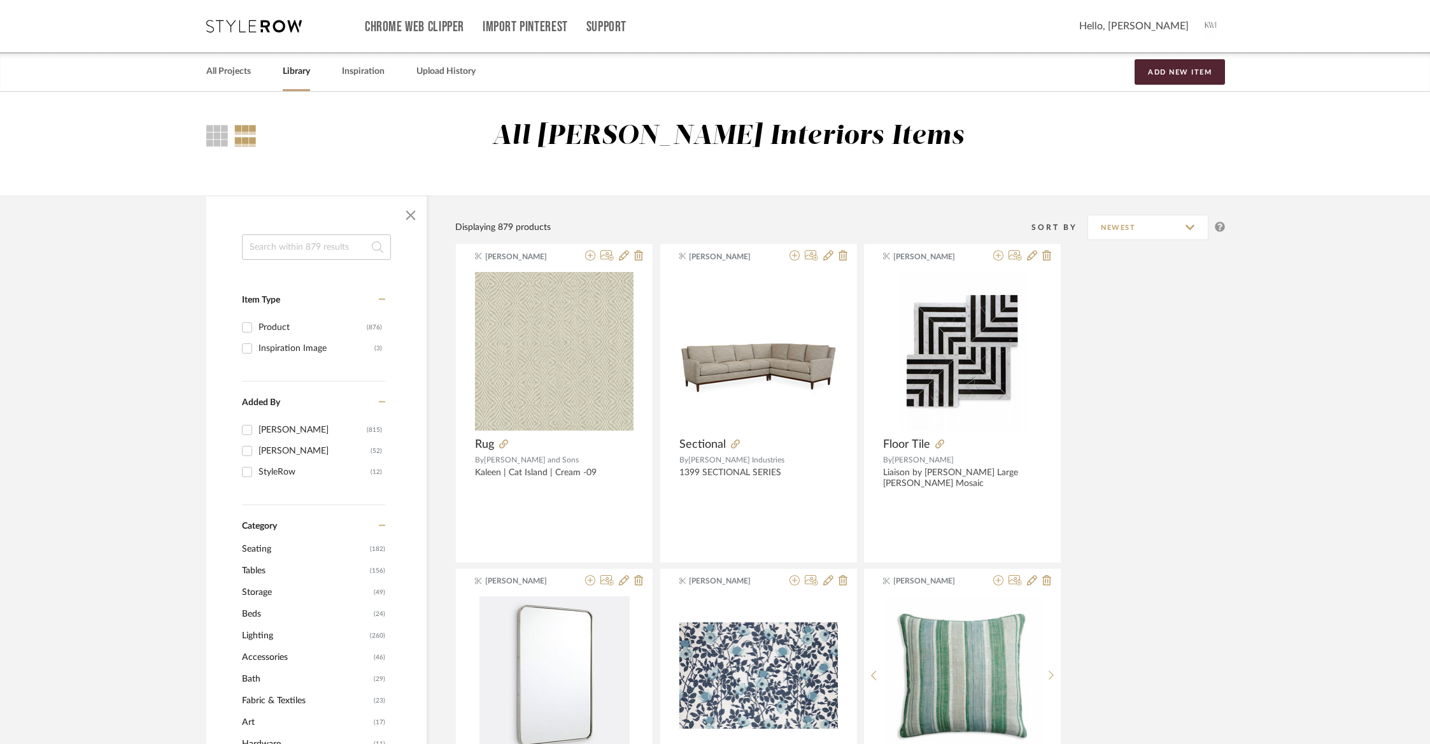
click at [286, 250] on input at bounding box center [316, 246] width 149 height 25
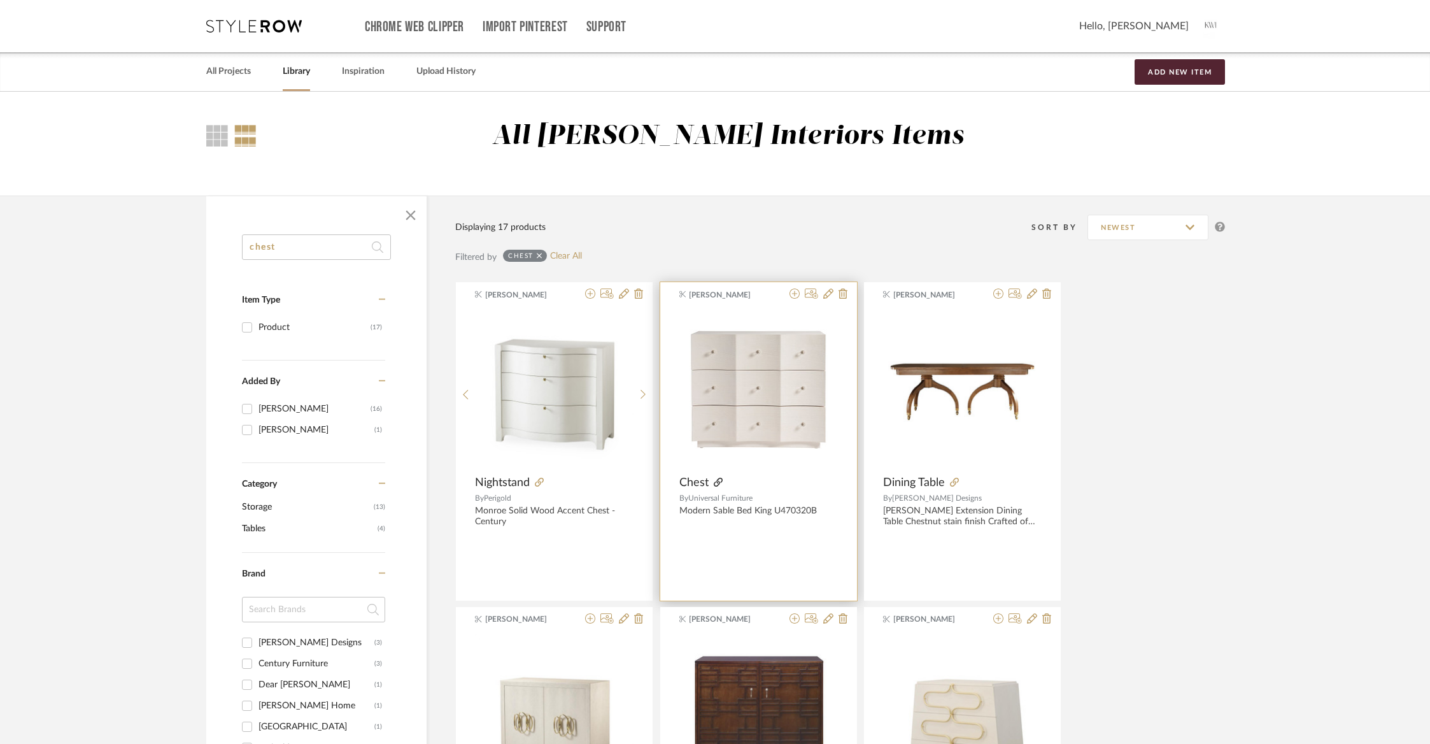
type input "chest"
click at [719, 481] on icon at bounding box center [718, 482] width 9 height 9
click at [795, 294] on icon at bounding box center [795, 293] width 10 height 10
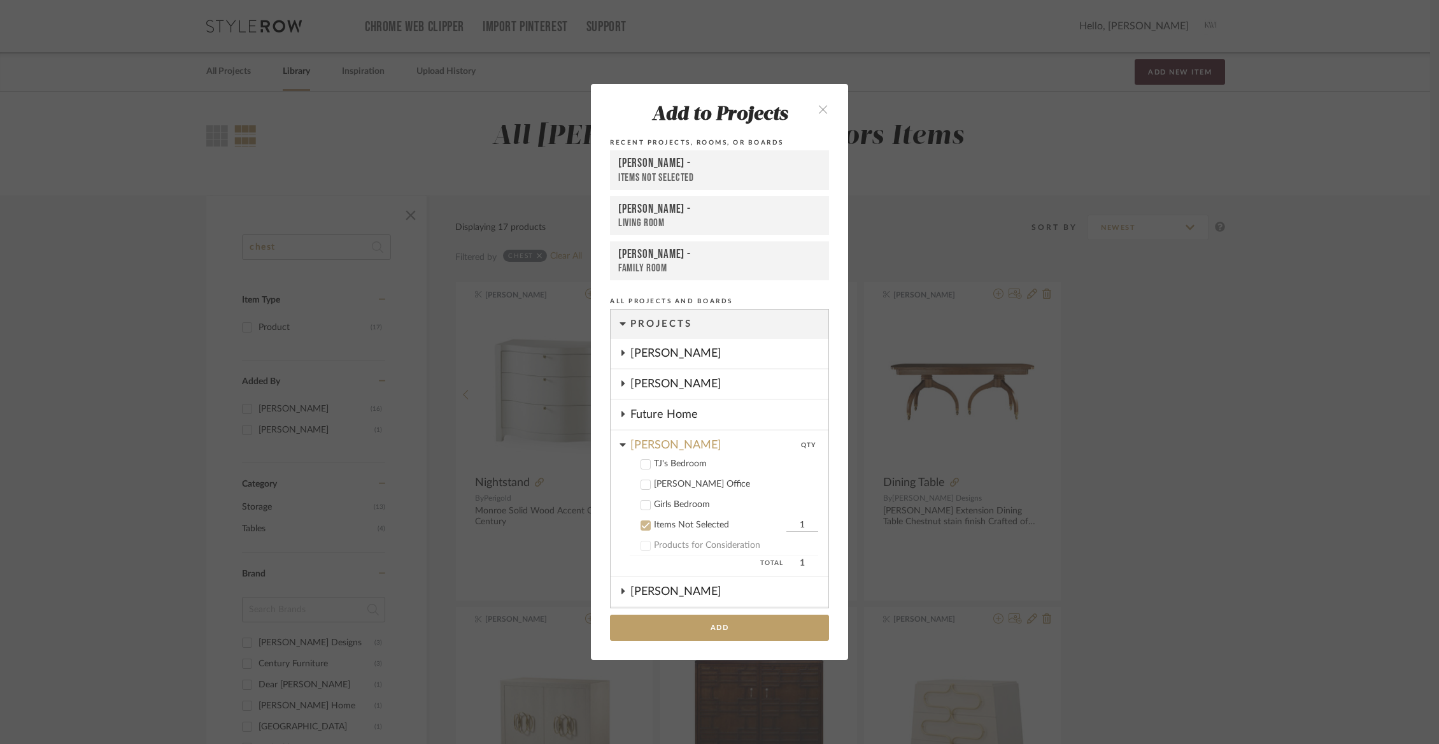
click at [641, 509] on icon at bounding box center [645, 504] width 9 height 9
click at [641, 521] on icon at bounding box center [645, 525] width 9 height 9
click at [663, 621] on button "Add" at bounding box center [719, 627] width 219 height 26
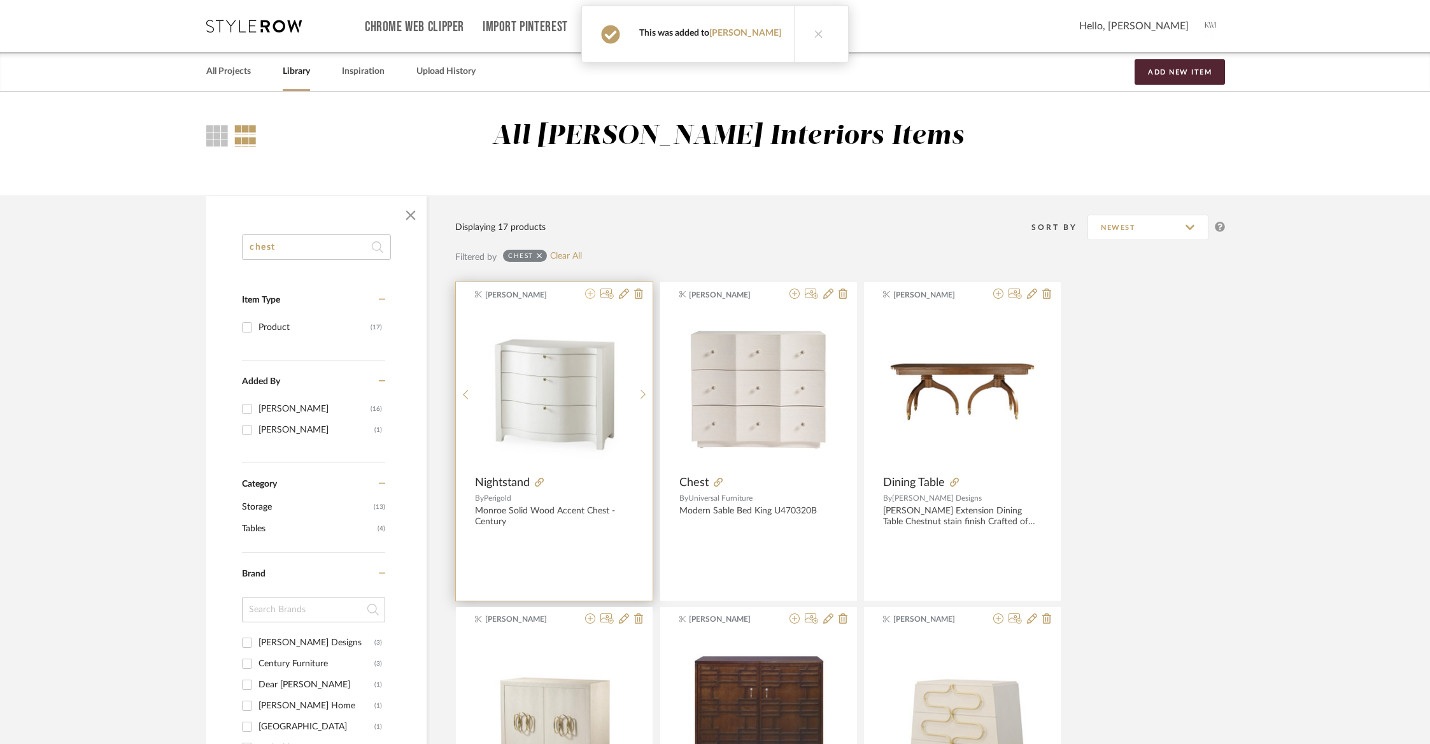
click at [588, 294] on icon at bounding box center [590, 293] width 10 height 10
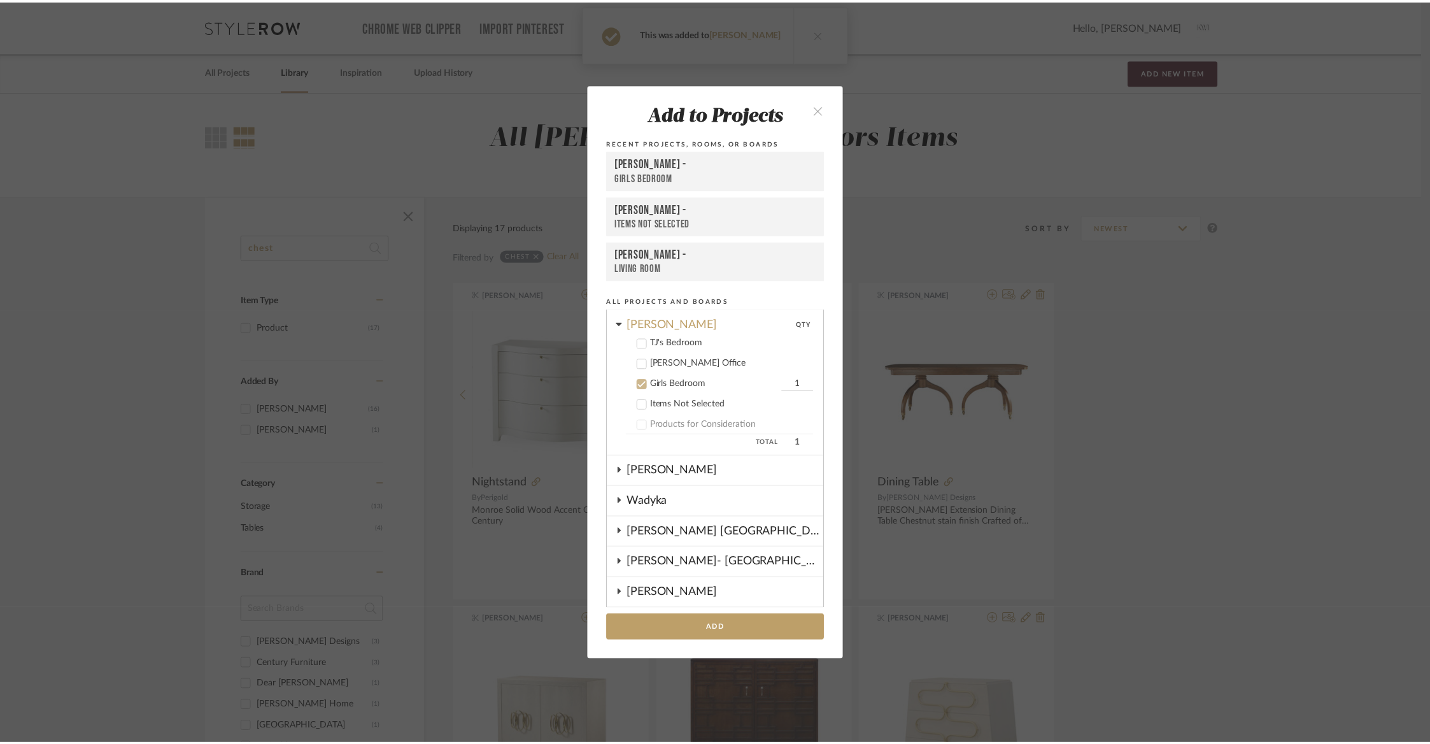
scroll to position [105, 0]
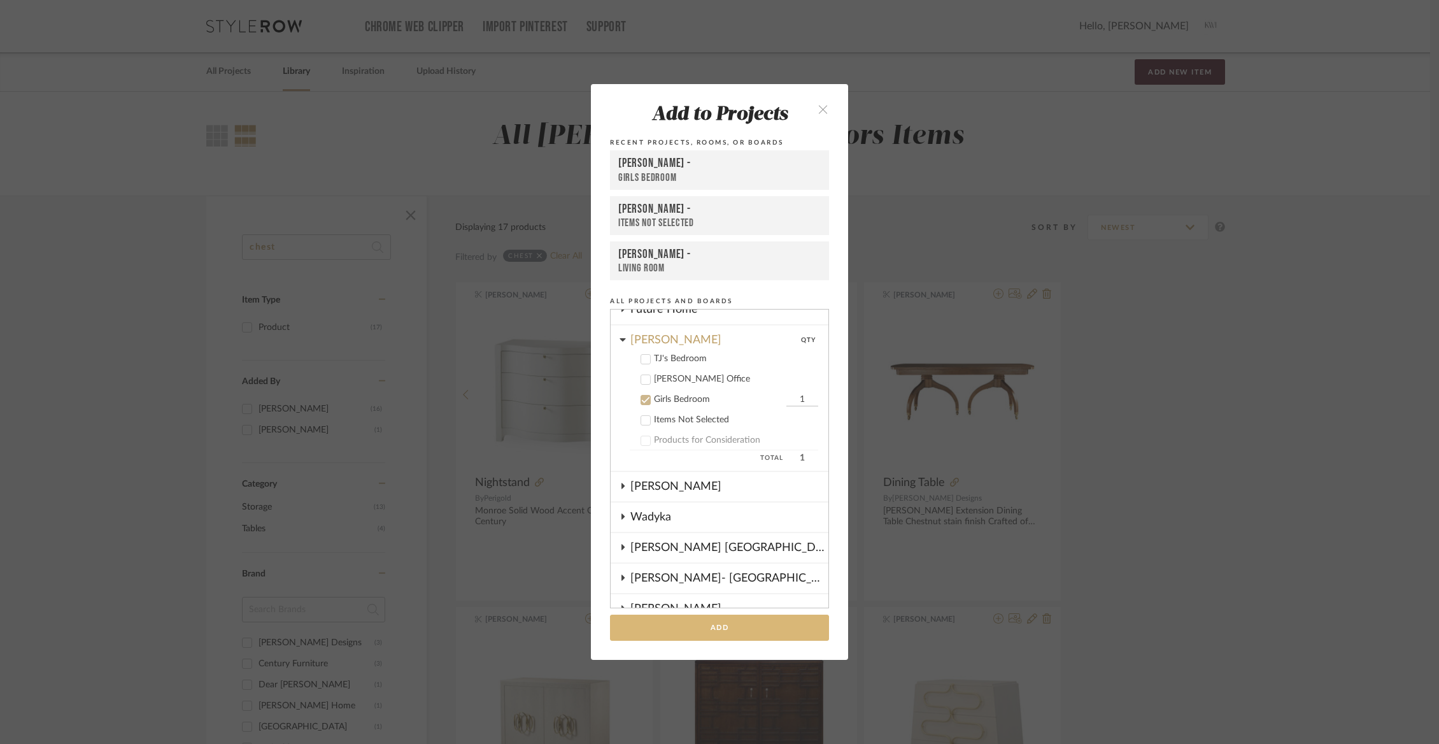
click at [654, 634] on button "Add" at bounding box center [719, 627] width 219 height 26
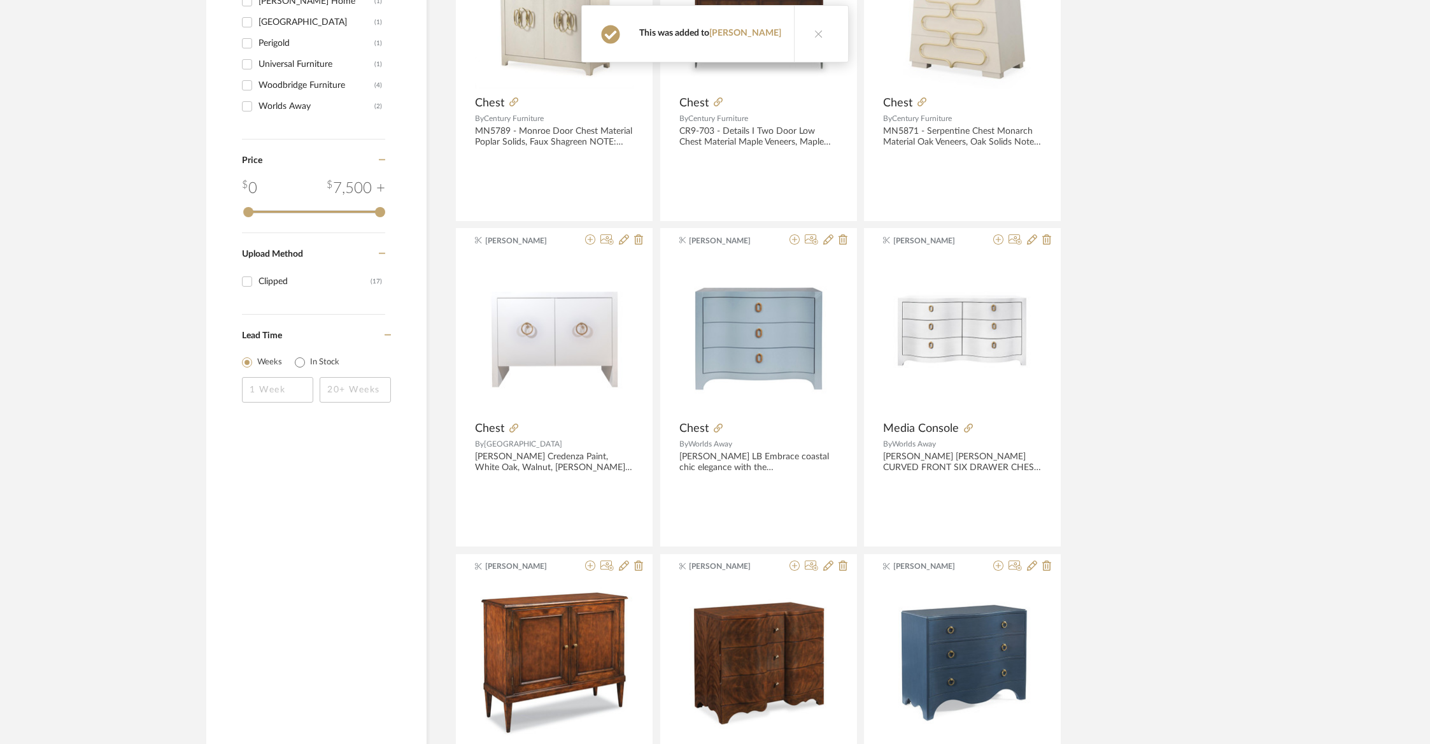
scroll to position [711, 0]
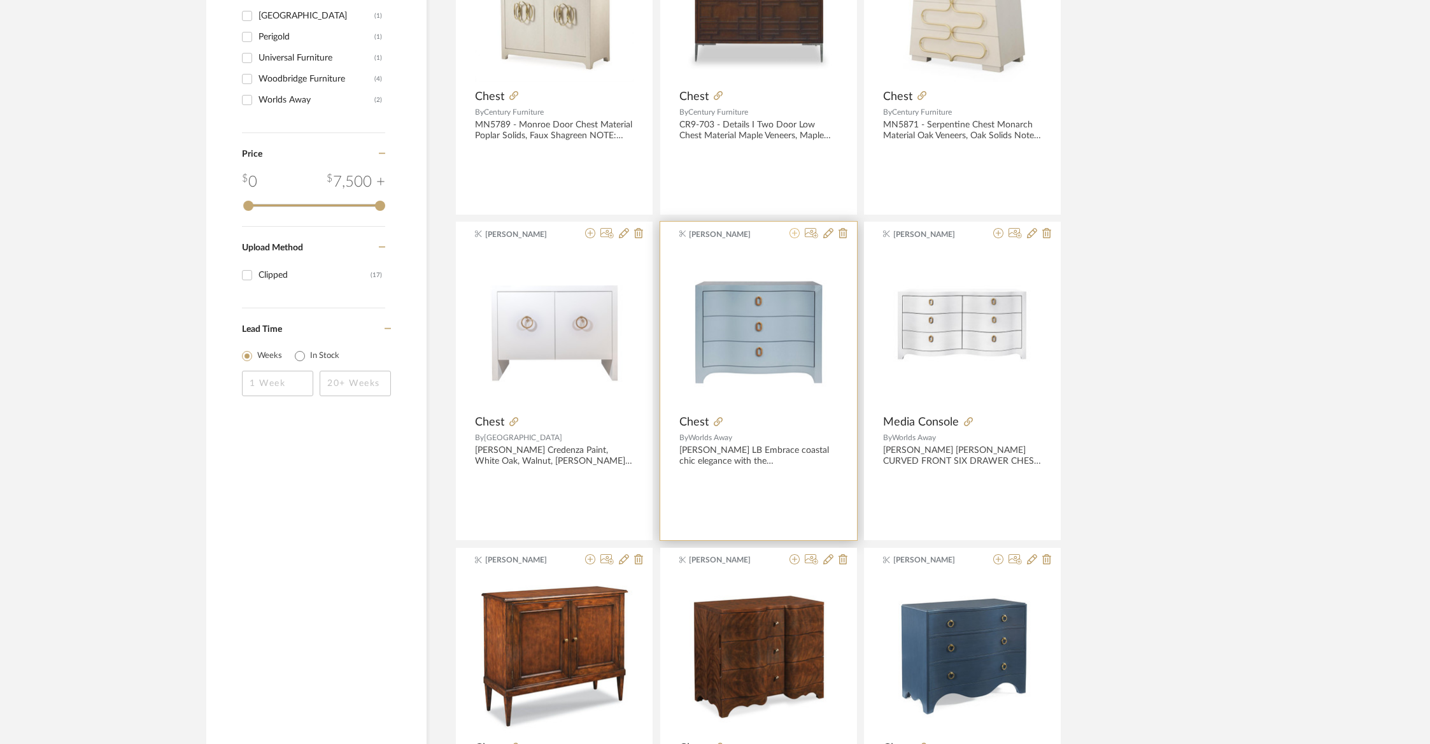
click at [793, 237] on icon at bounding box center [795, 233] width 10 height 10
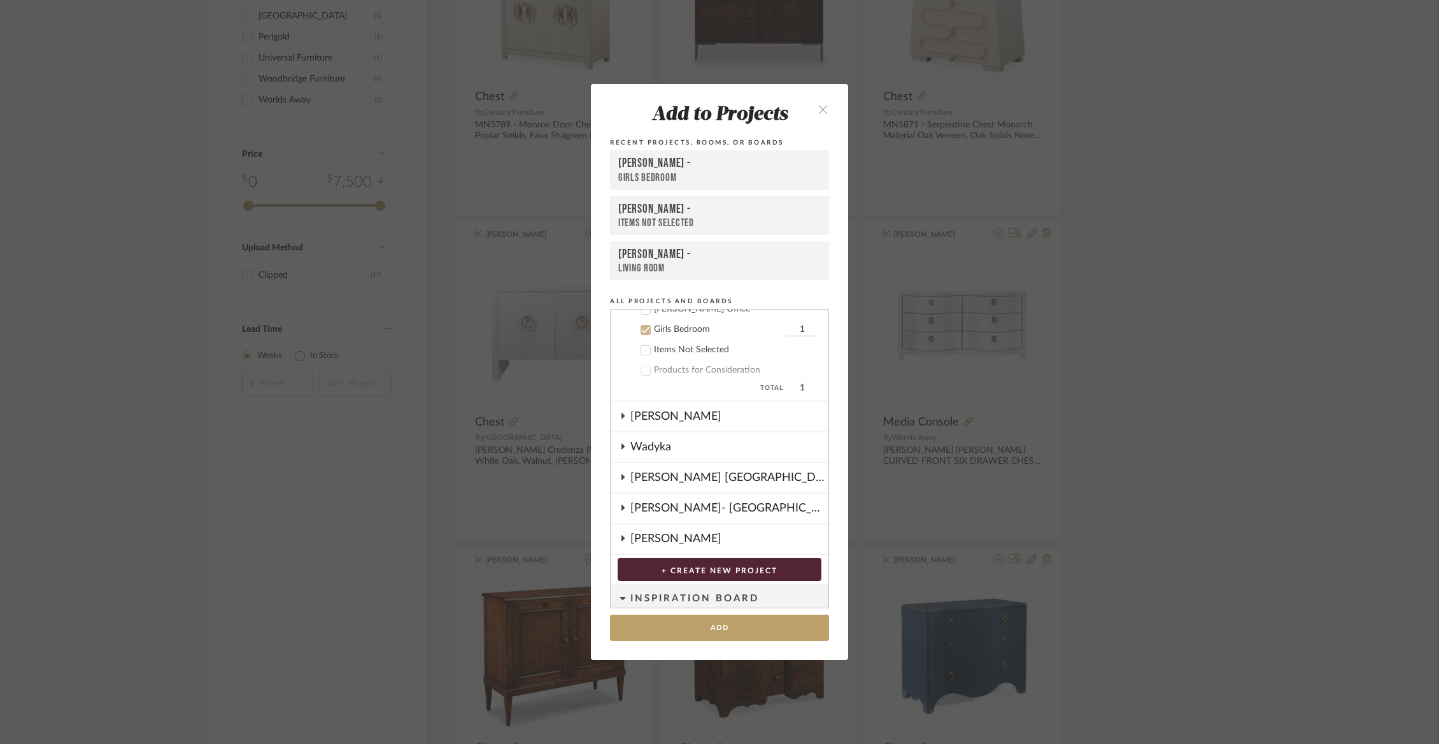
scroll to position [184, 0]
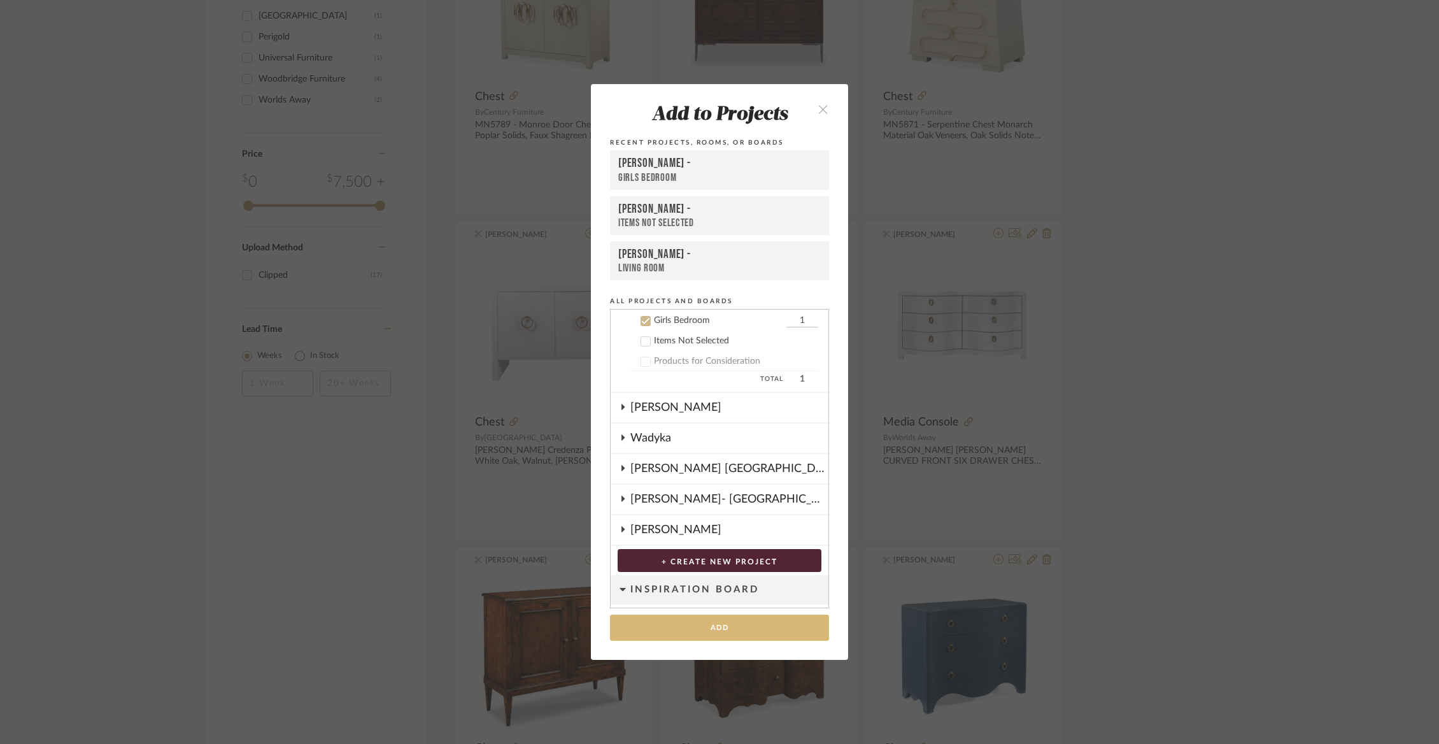
click at [736, 629] on button "Add" at bounding box center [719, 627] width 219 height 26
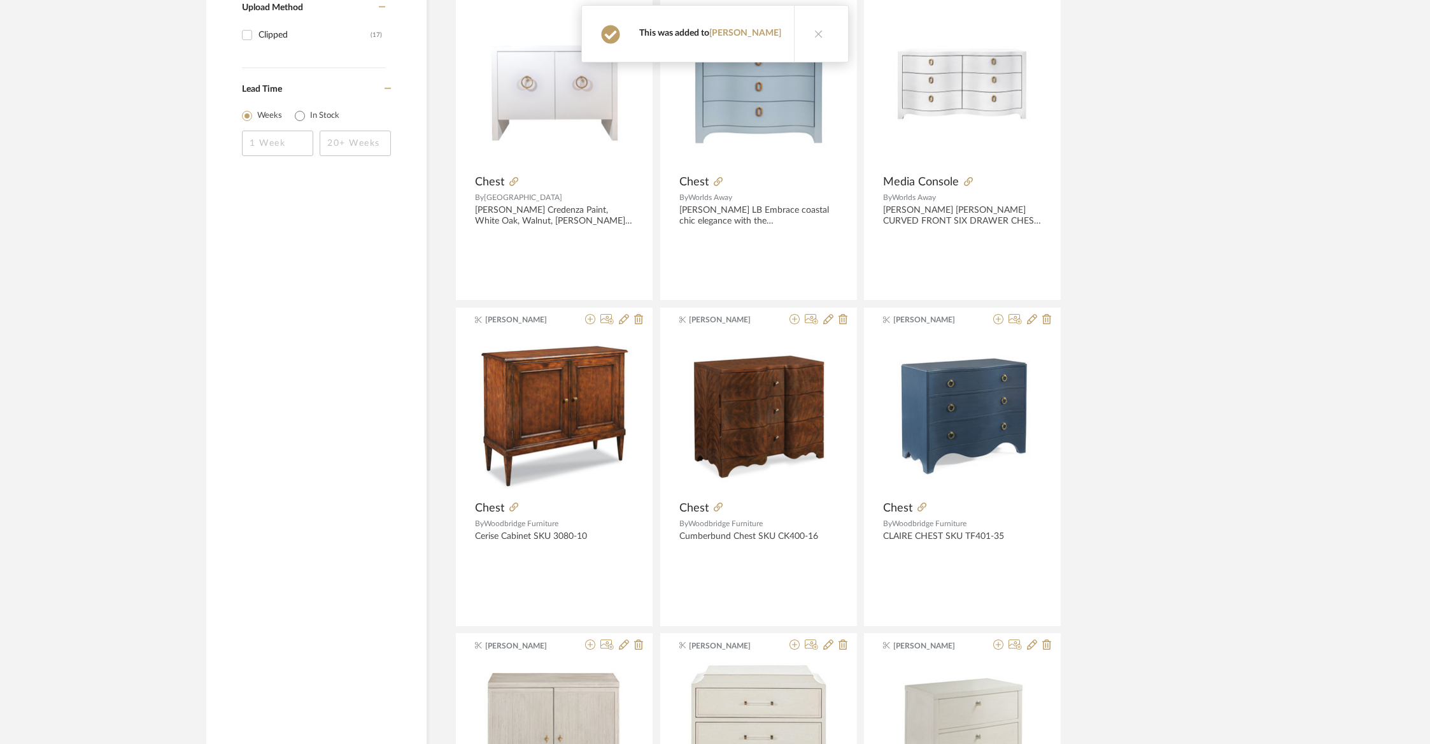
scroll to position [981, 0]
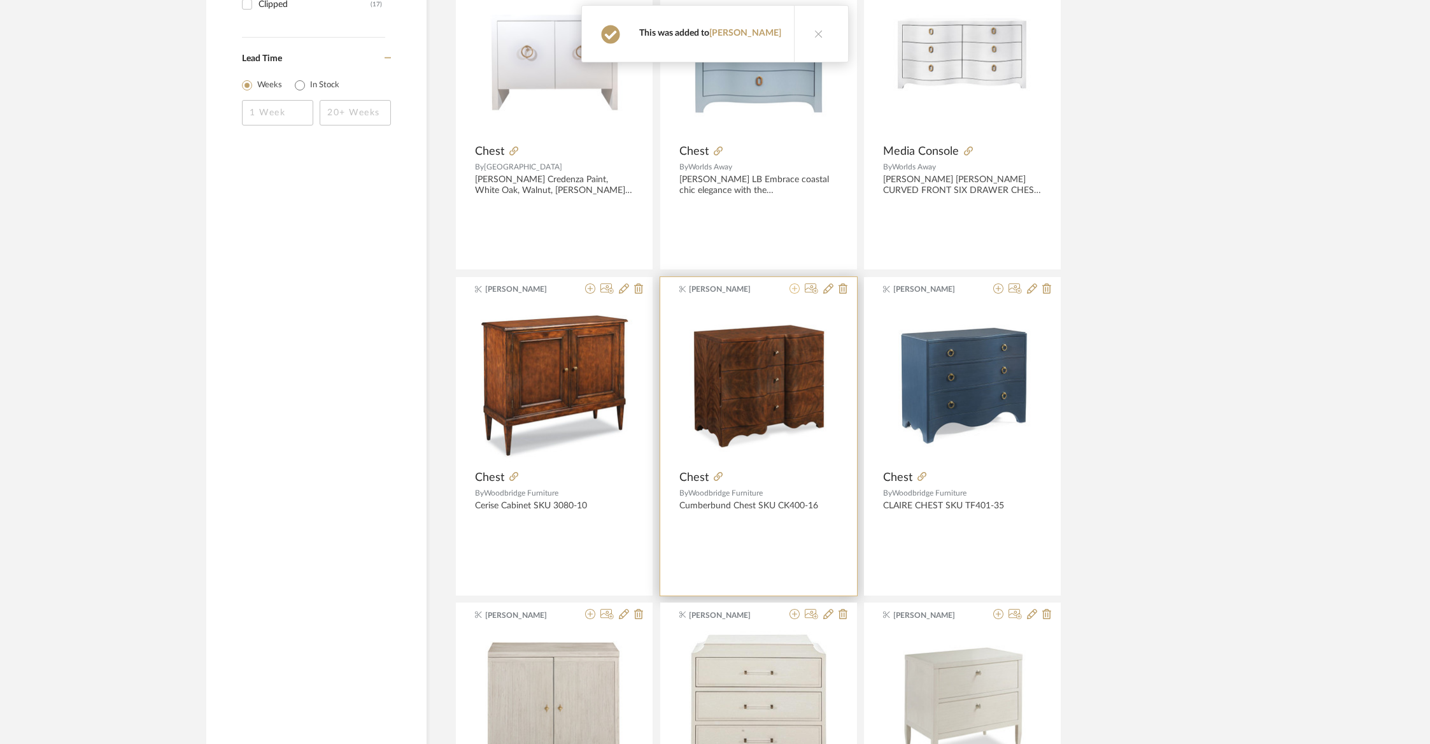
click at [797, 290] on icon at bounding box center [795, 288] width 10 height 10
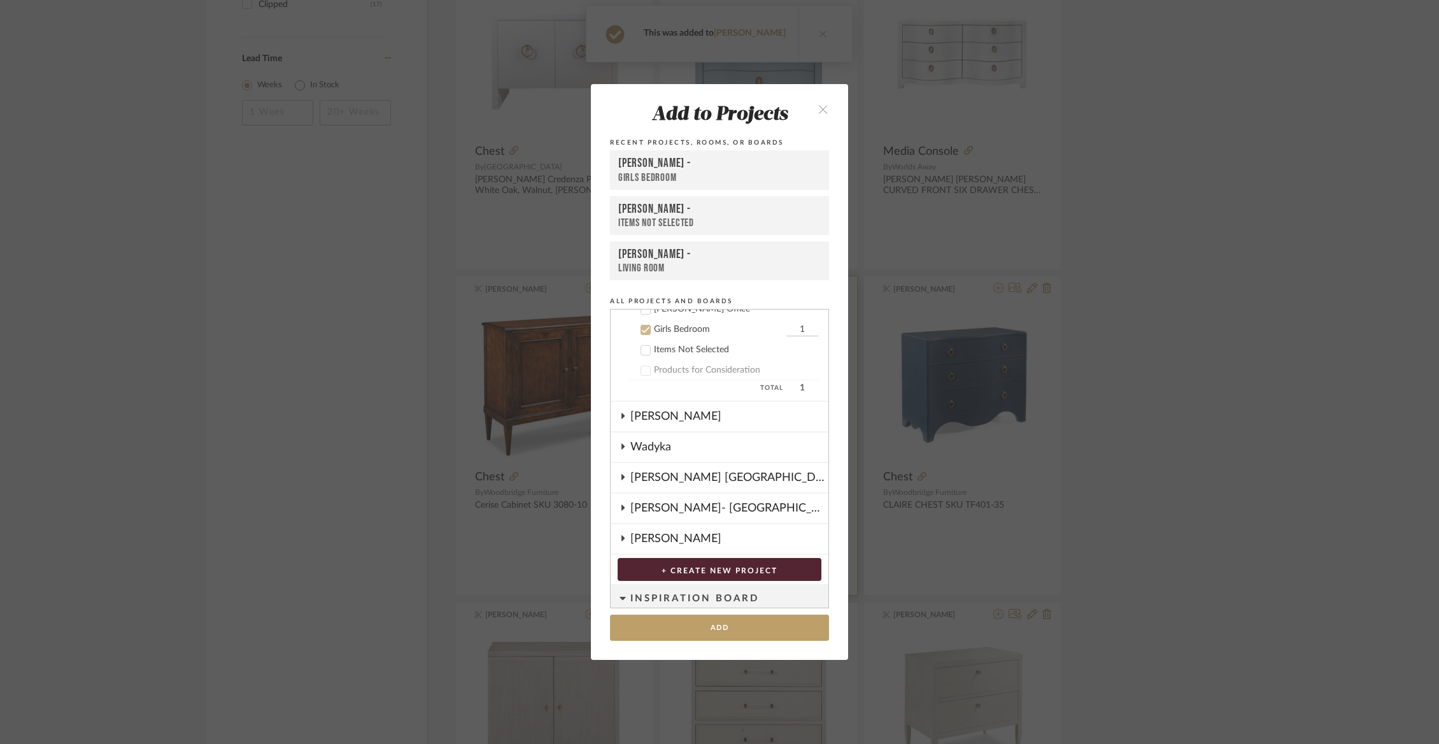
scroll to position [184, 0]
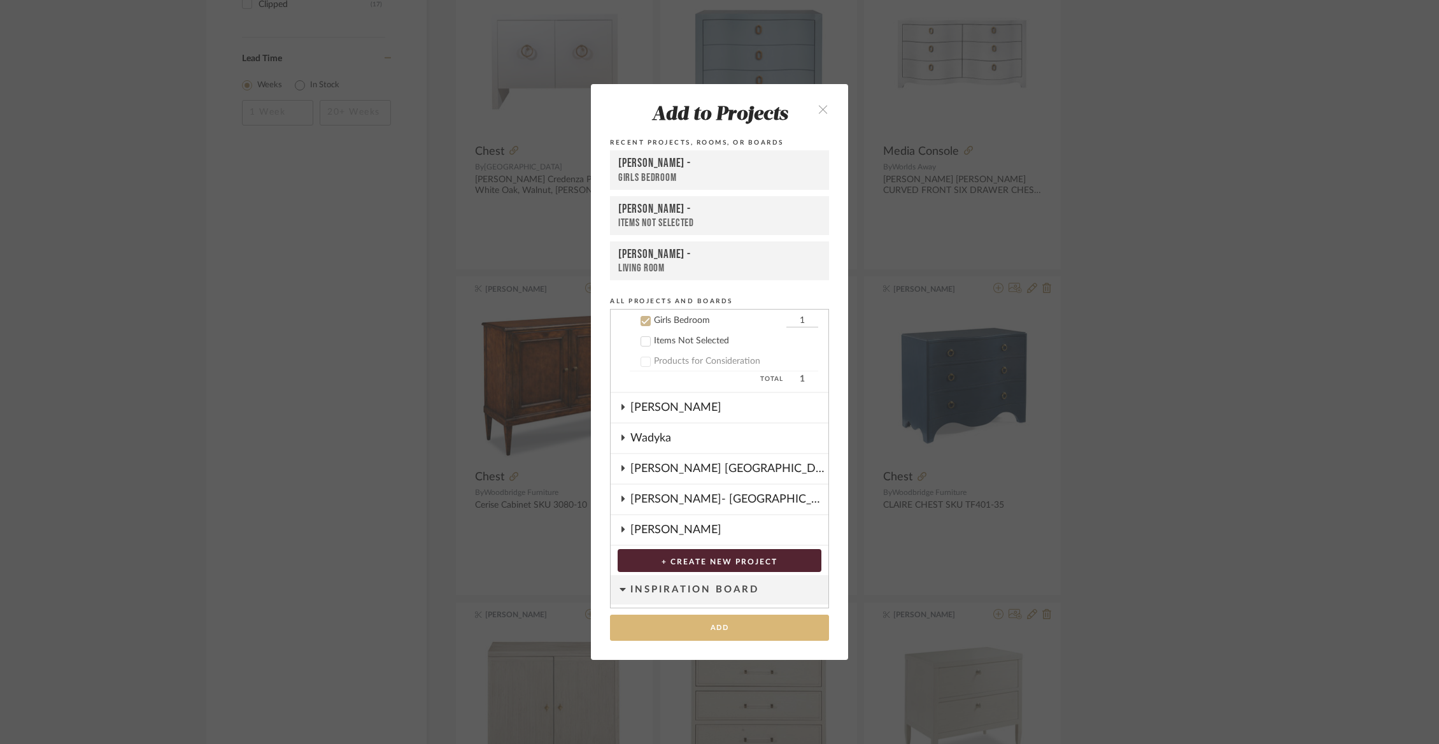
click at [711, 622] on button "Add" at bounding box center [719, 627] width 219 height 26
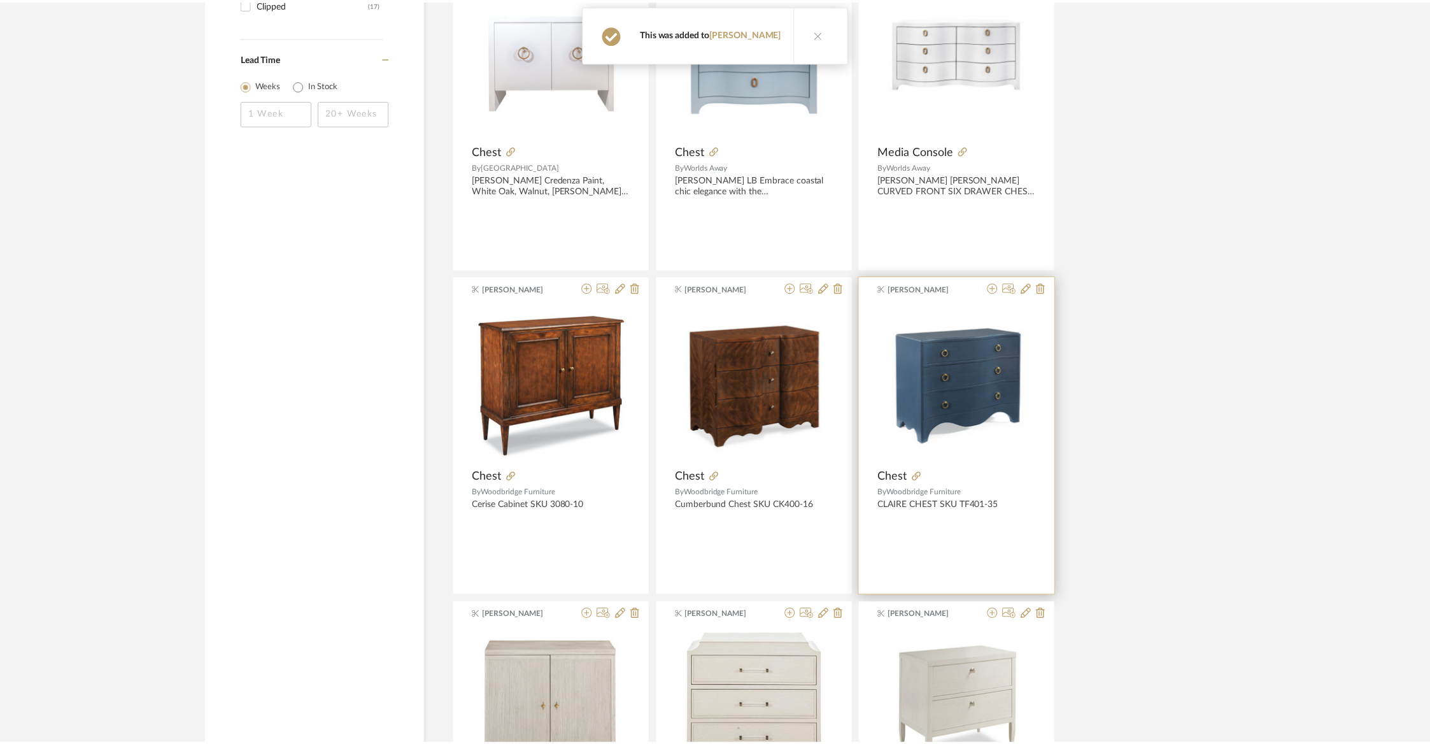
scroll to position [981, 0]
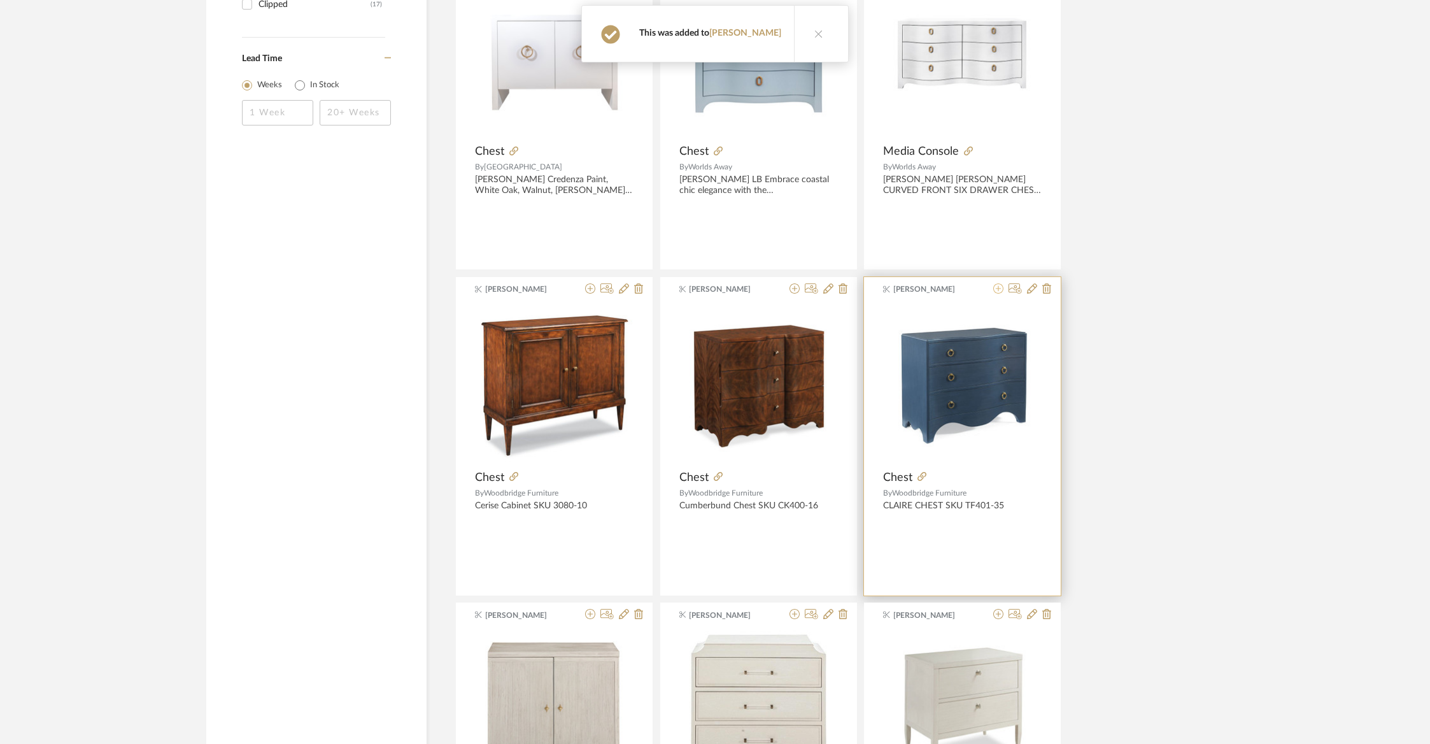
click at [1001, 287] on icon at bounding box center [998, 288] width 10 height 10
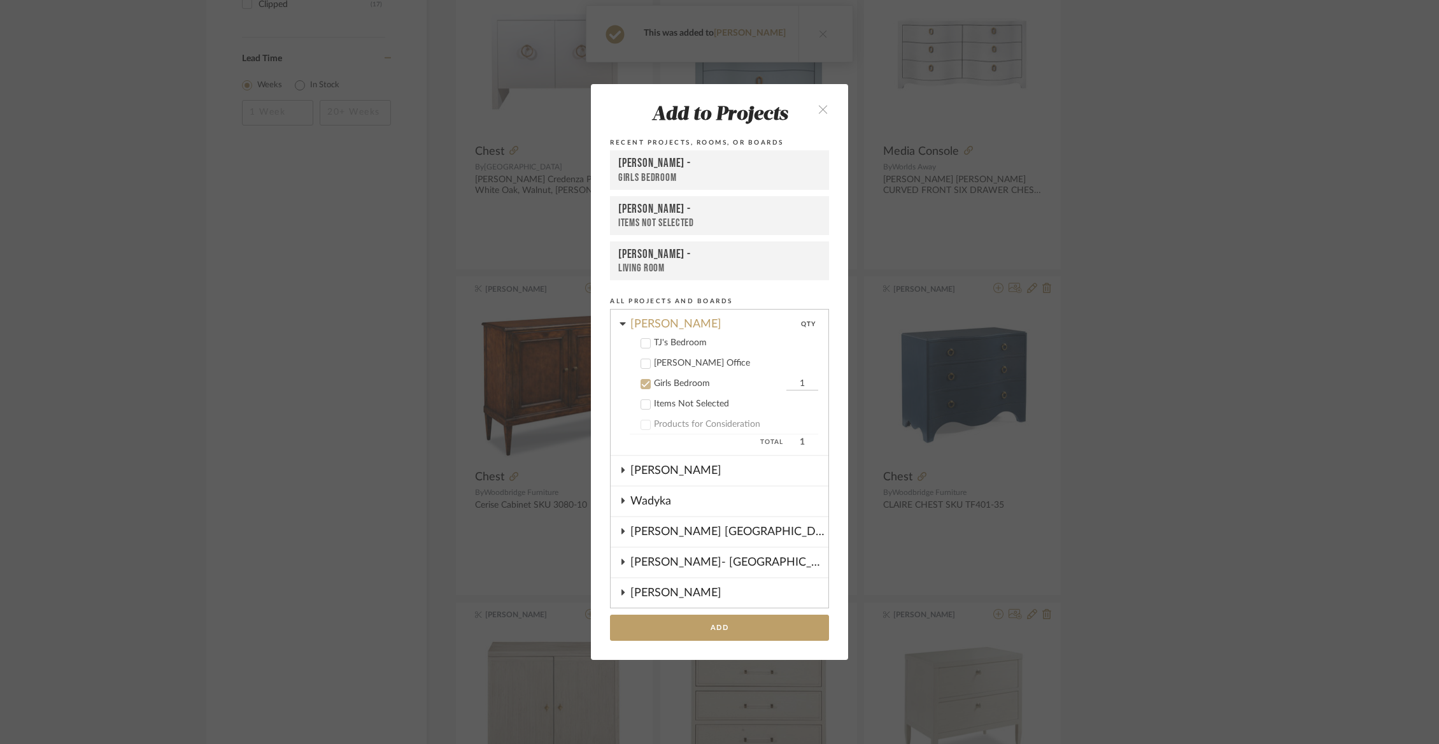
scroll to position [184, 0]
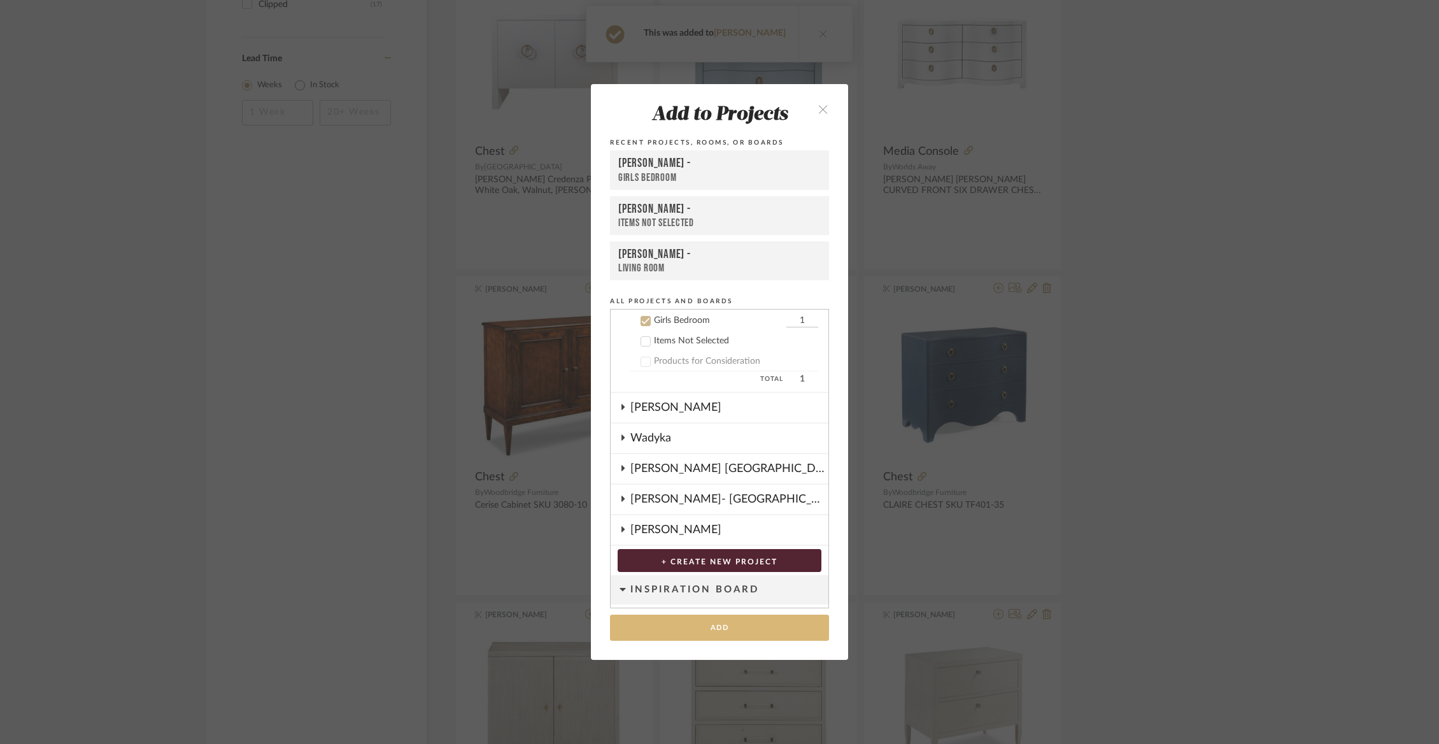
click at [693, 621] on button "Add" at bounding box center [719, 627] width 219 height 26
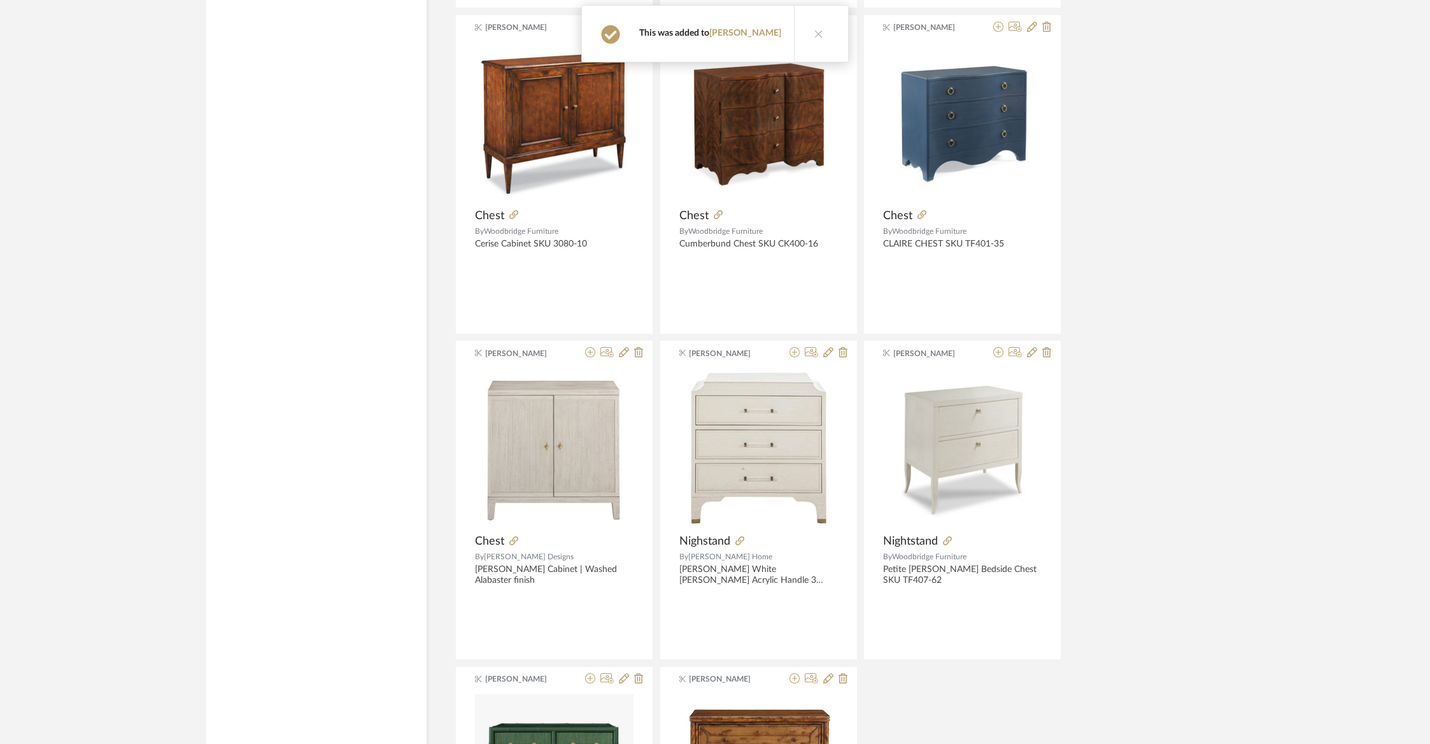
scroll to position [1312, 0]
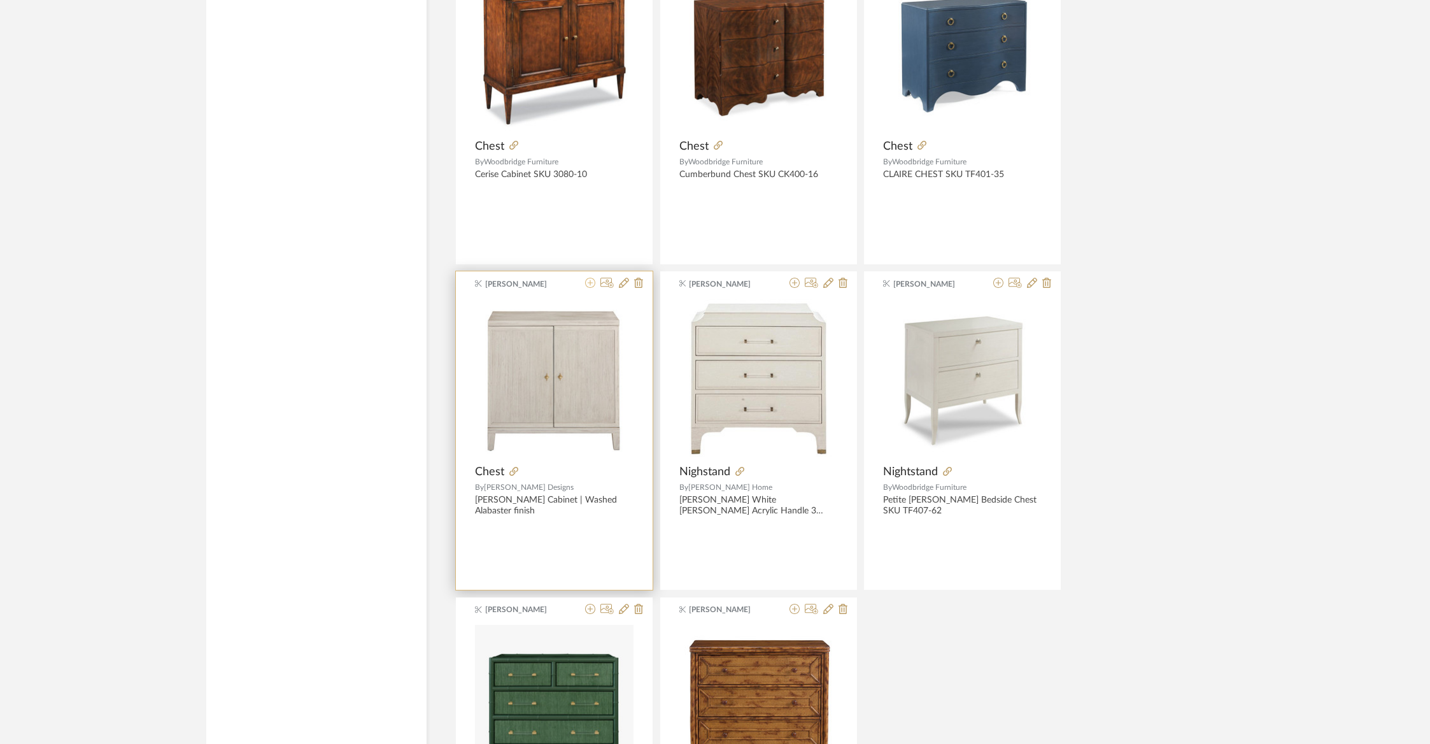
click at [590, 280] on icon at bounding box center [590, 283] width 10 height 10
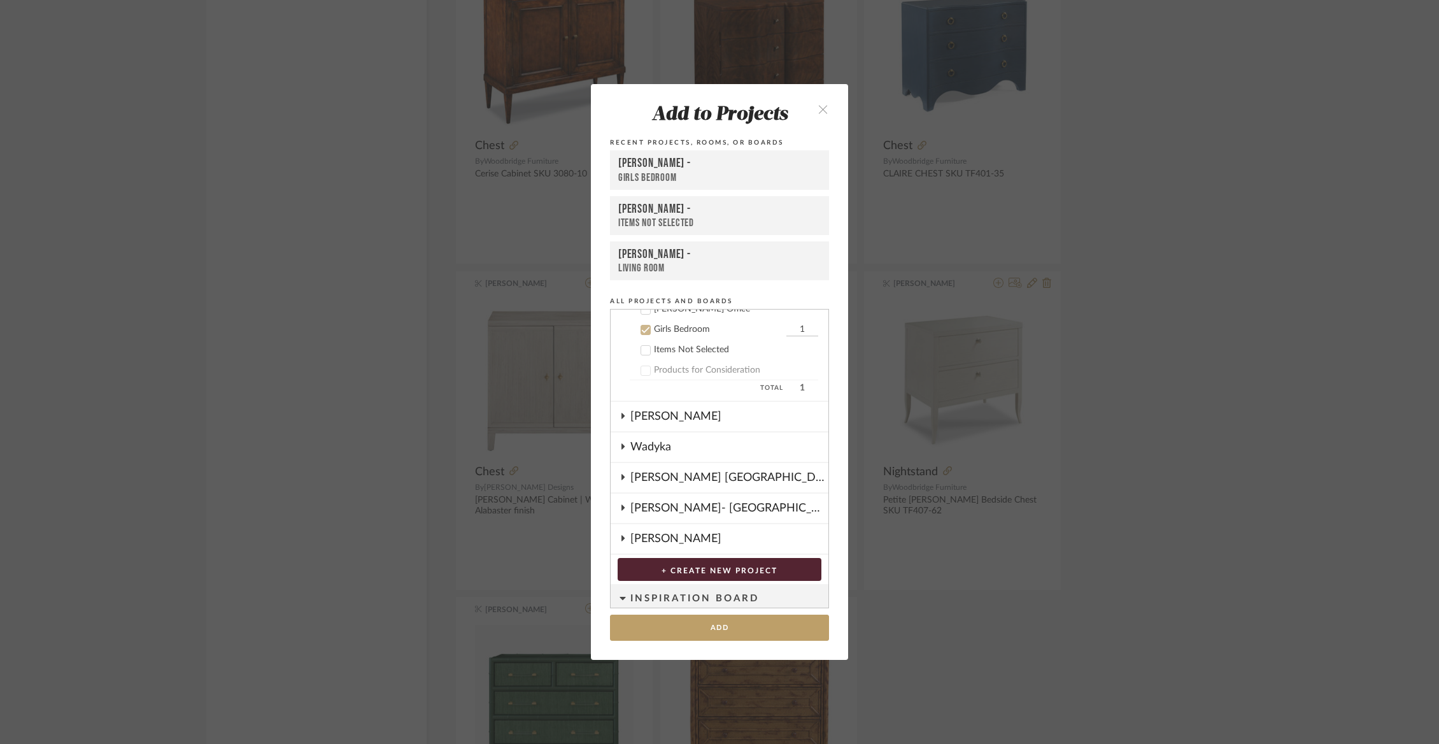
scroll to position [184, 0]
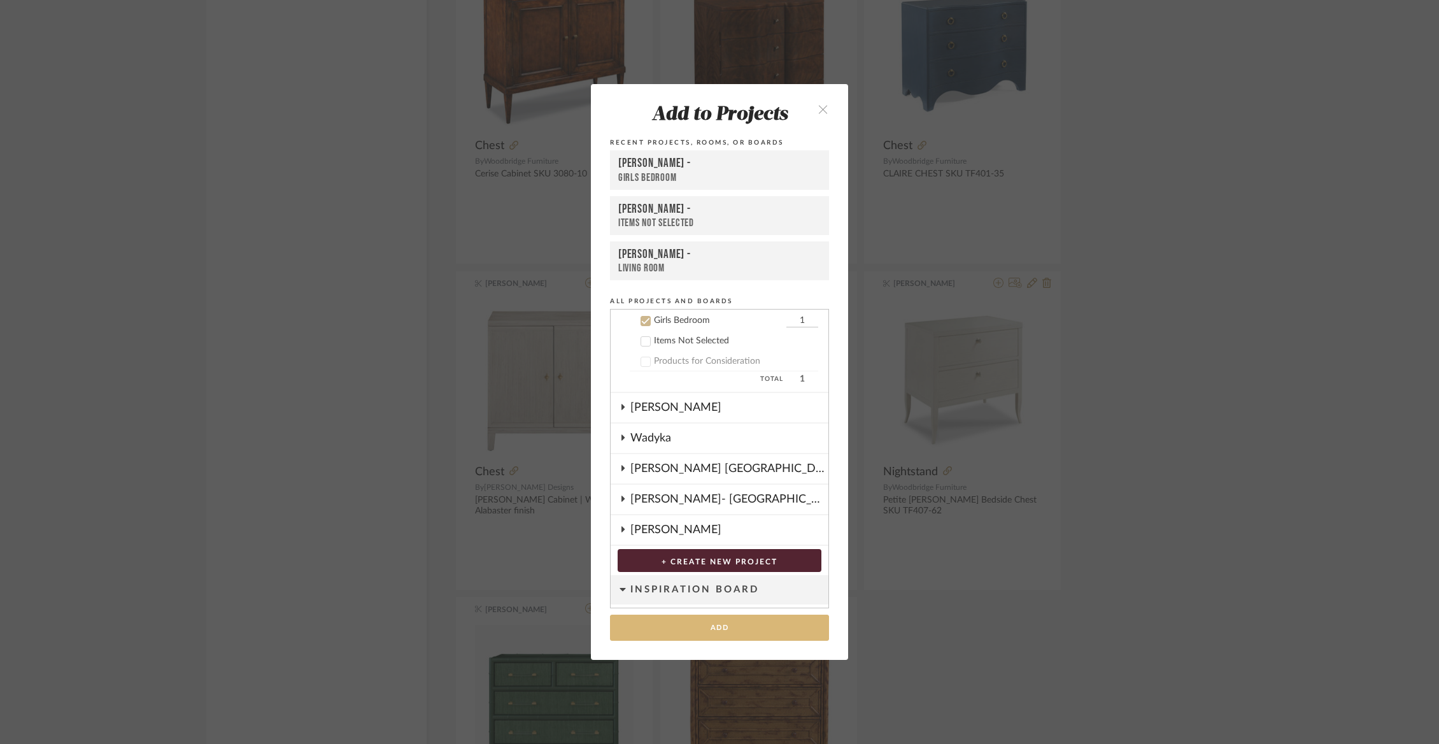
click at [683, 625] on button "Add" at bounding box center [719, 627] width 219 height 26
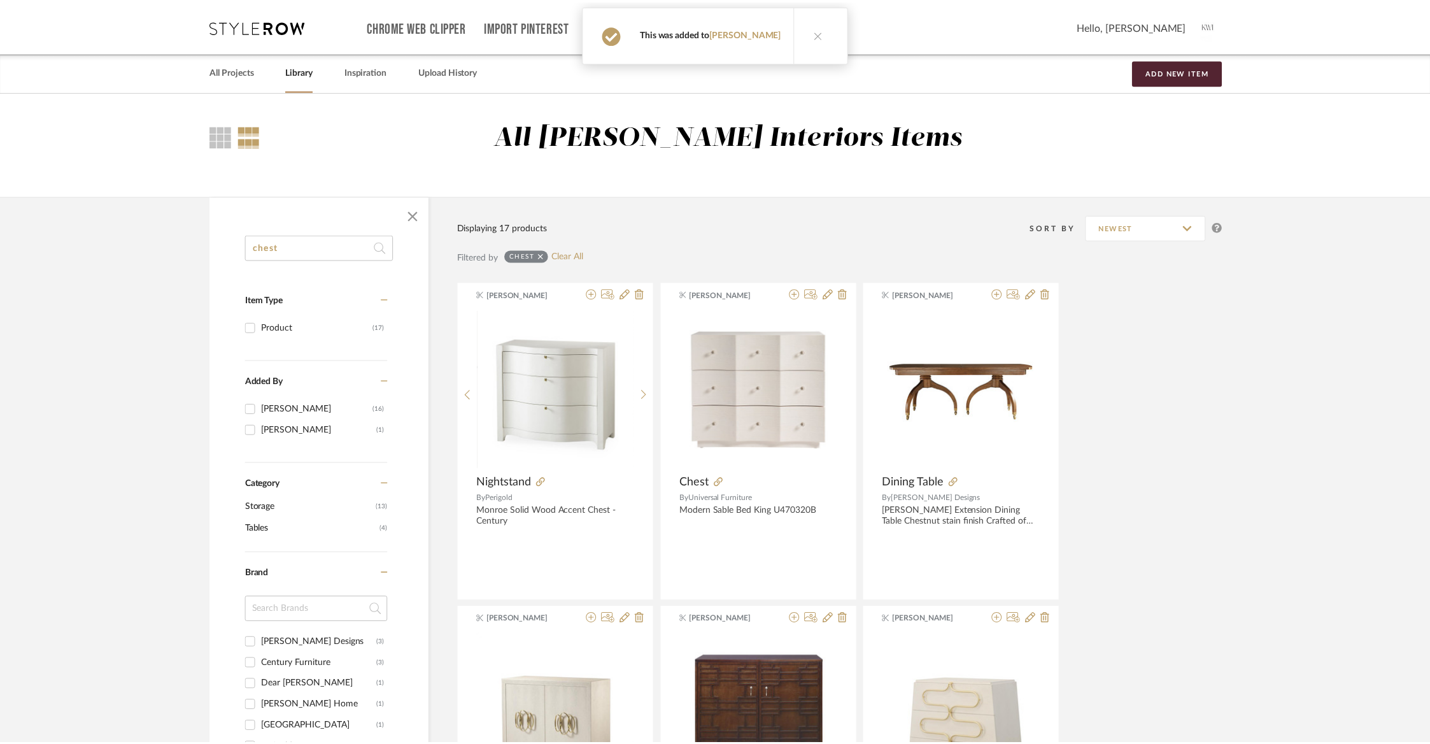
scroll to position [1312, 0]
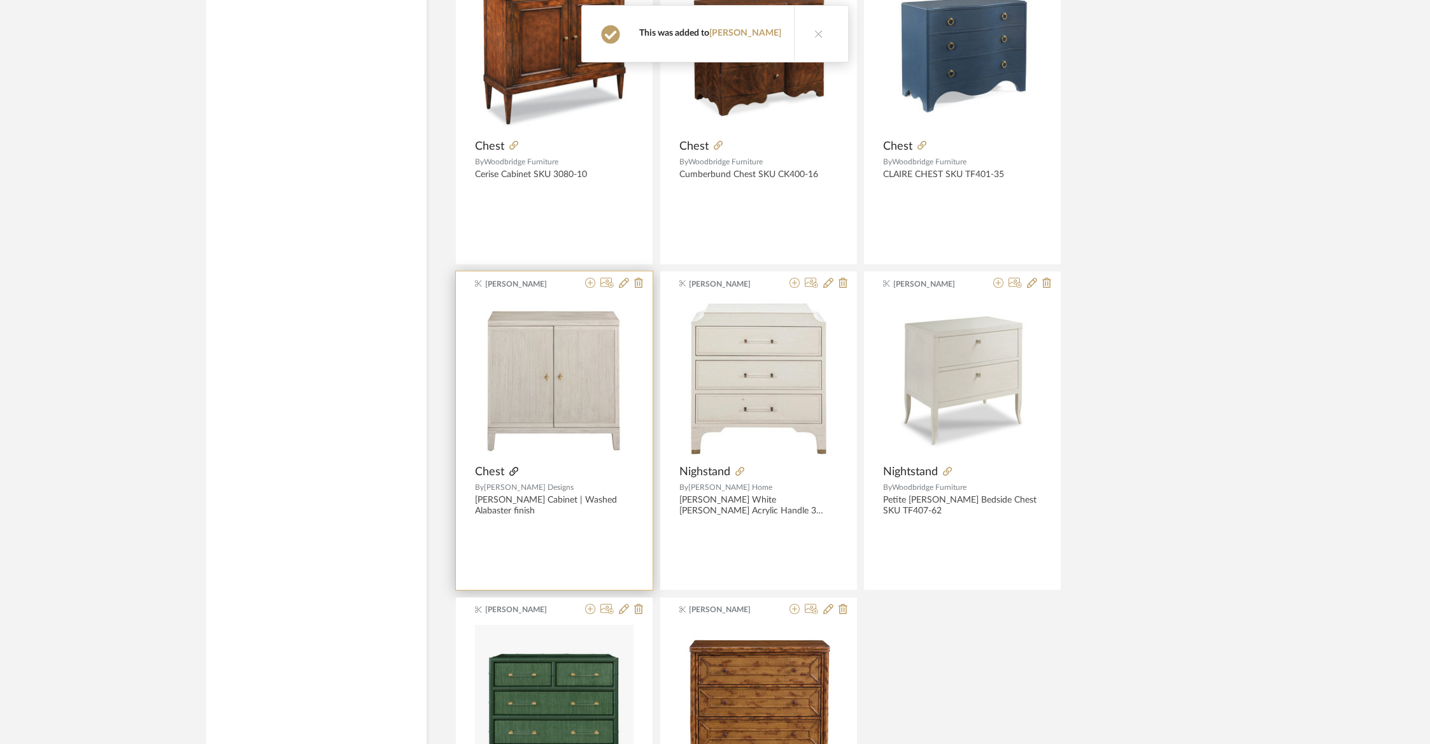
click at [513, 471] on icon at bounding box center [513, 471] width 9 height 9
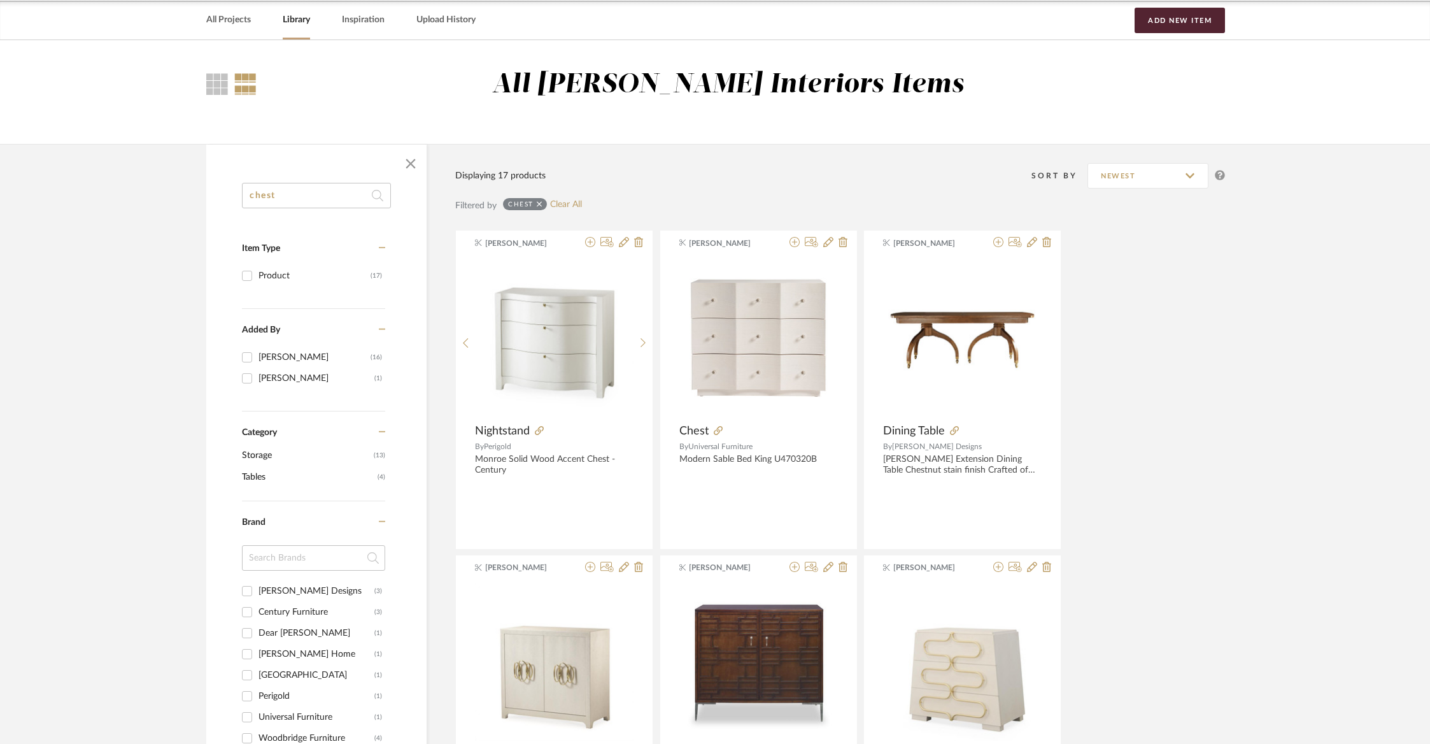
scroll to position [0, 0]
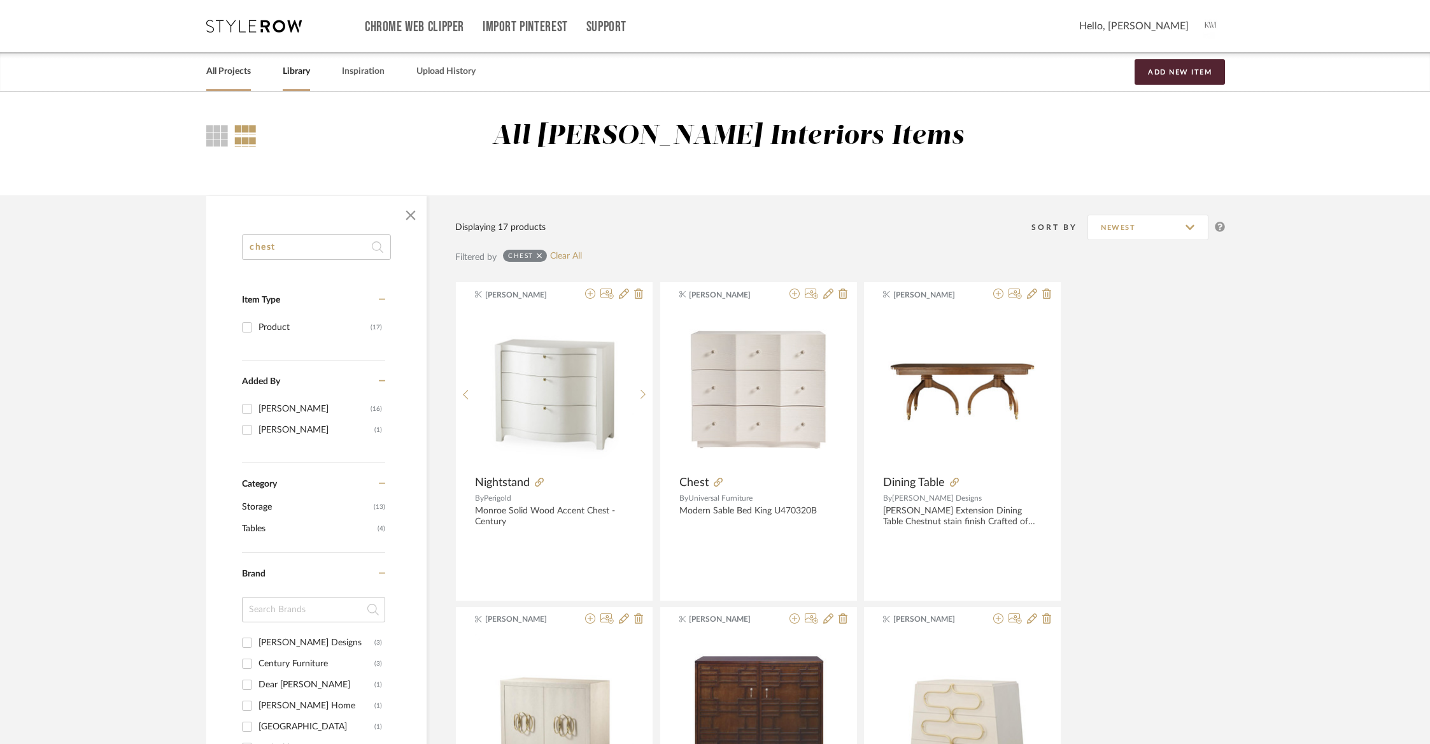
click at [222, 67] on link "All Projects" at bounding box center [228, 71] width 45 height 17
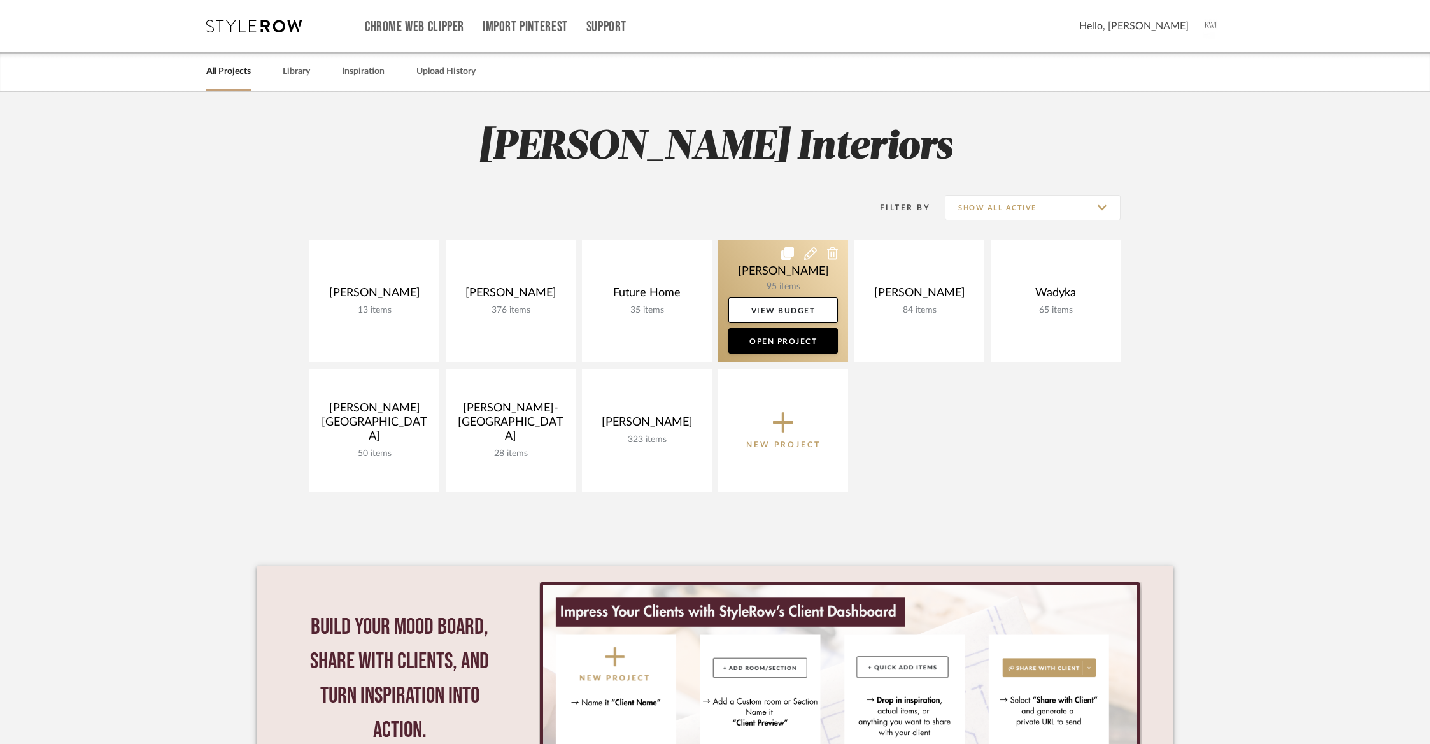
click at [788, 273] on link at bounding box center [783, 300] width 130 height 123
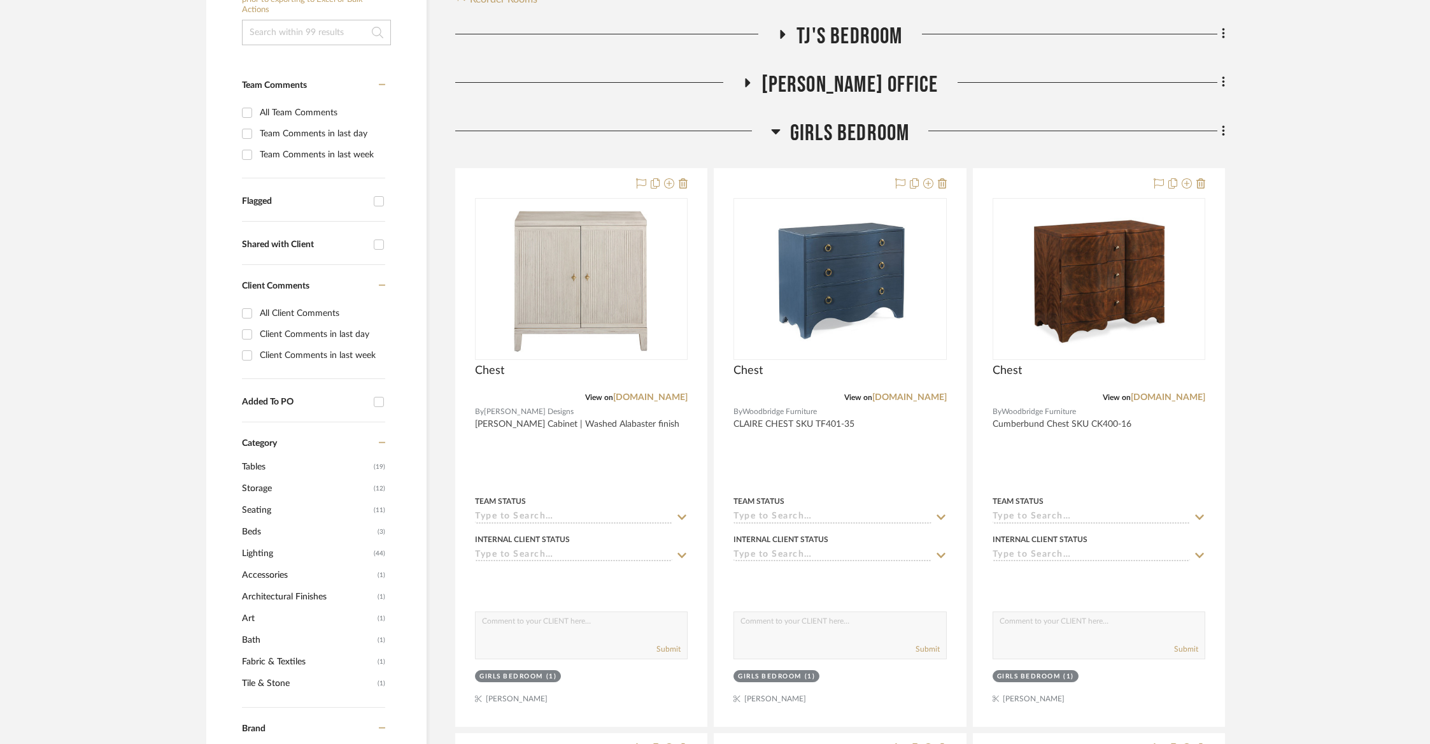
scroll to position [309, 0]
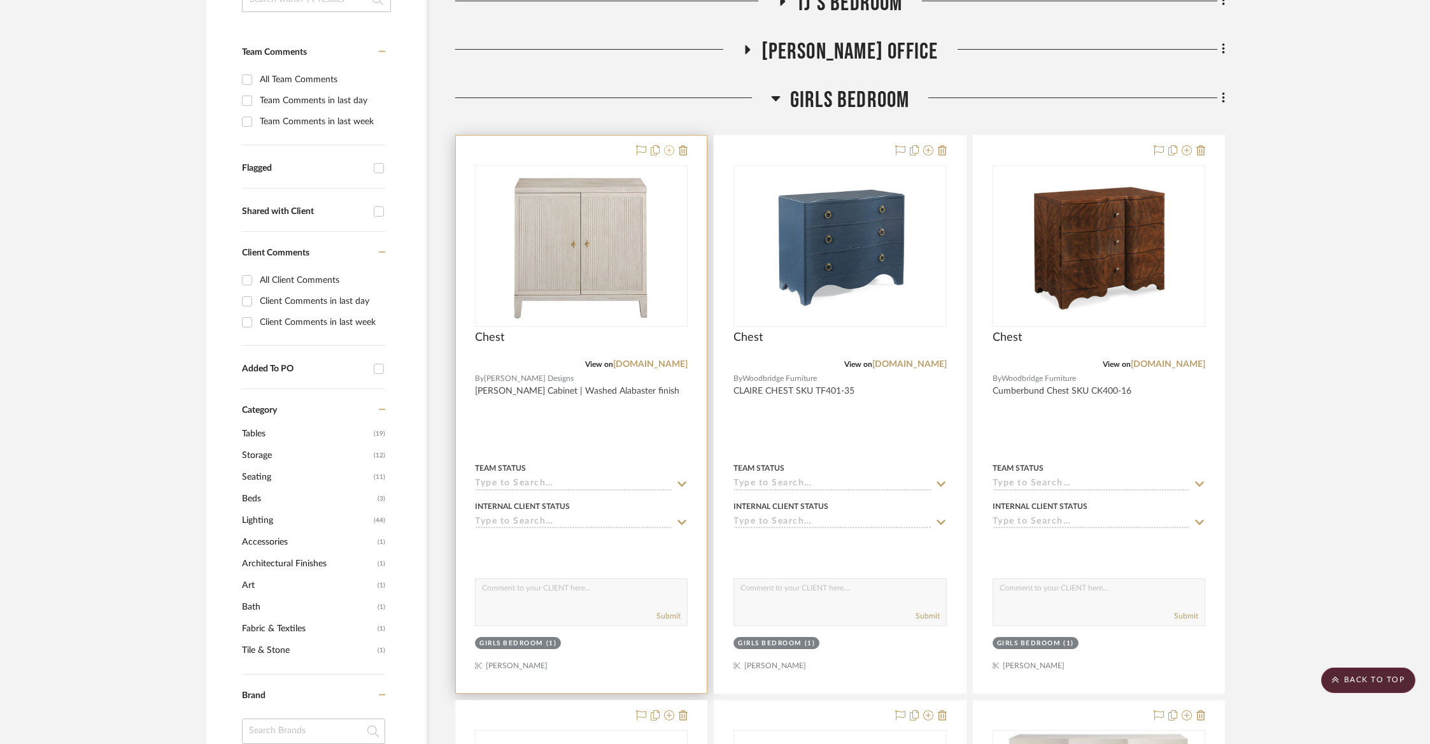
click at [667, 150] on icon at bounding box center [669, 150] width 10 height 10
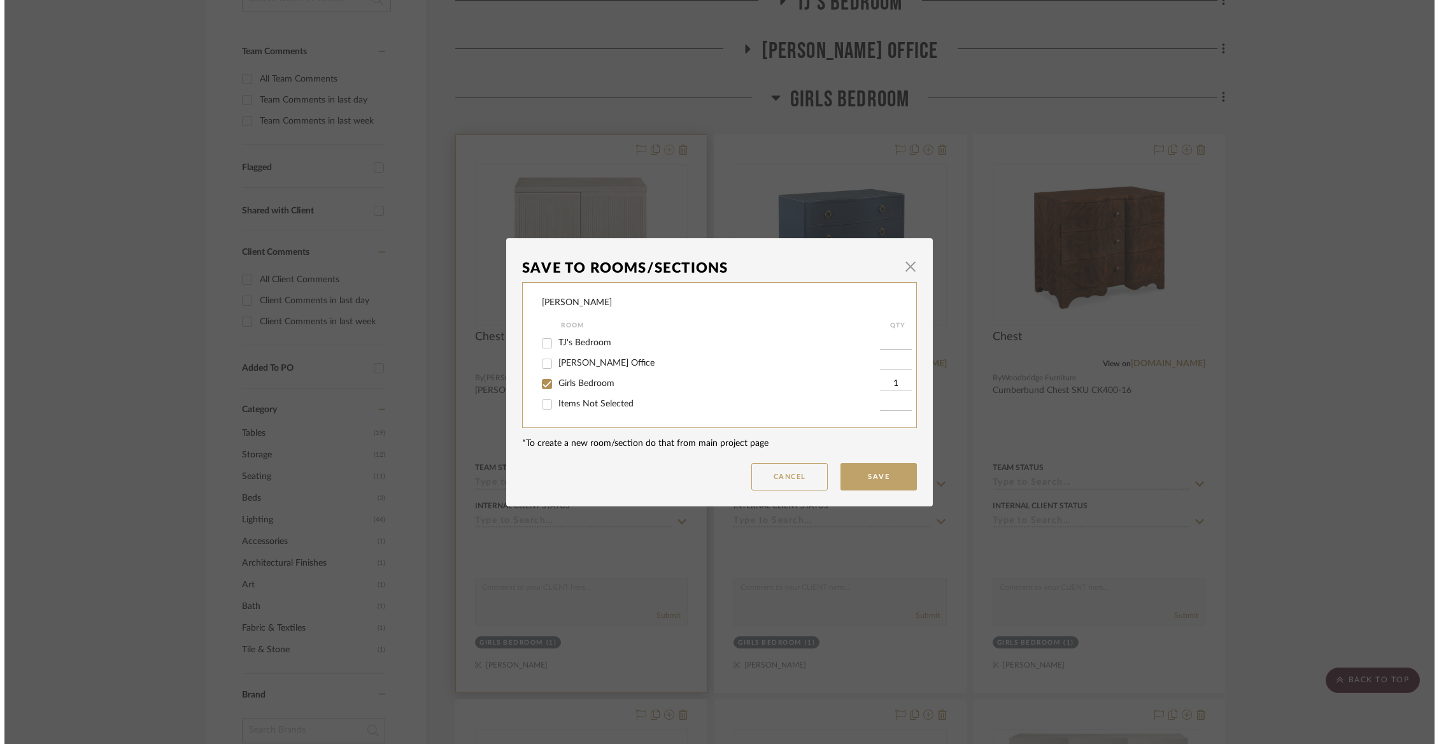
scroll to position [0, 0]
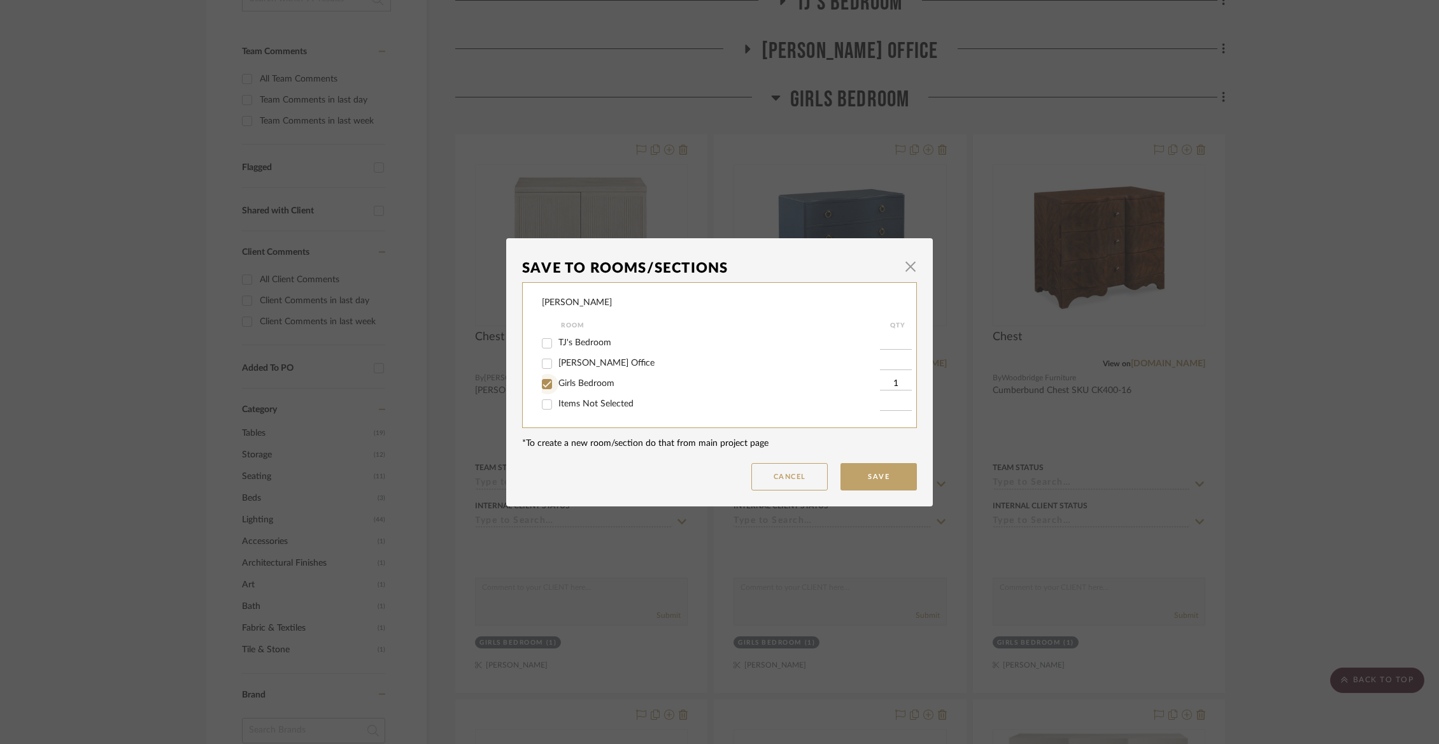
click at [542, 387] on input "Girls Bedroom" at bounding box center [547, 384] width 20 height 20
checkbox input "false"
click at [542, 407] on input "Items Not Selected" at bounding box center [547, 404] width 20 height 20
checkbox input "true"
type input "1"
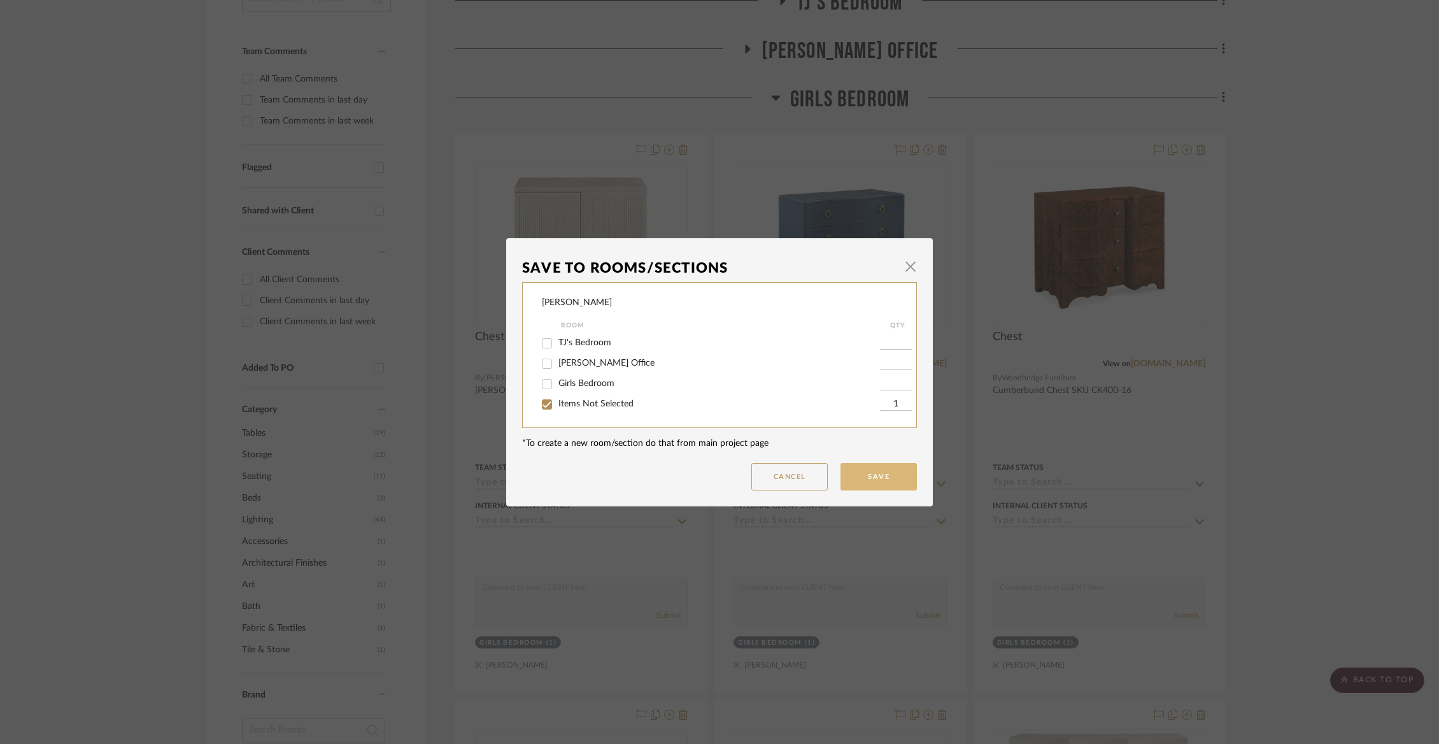
click at [888, 485] on button "Save" at bounding box center [878, 476] width 76 height 27
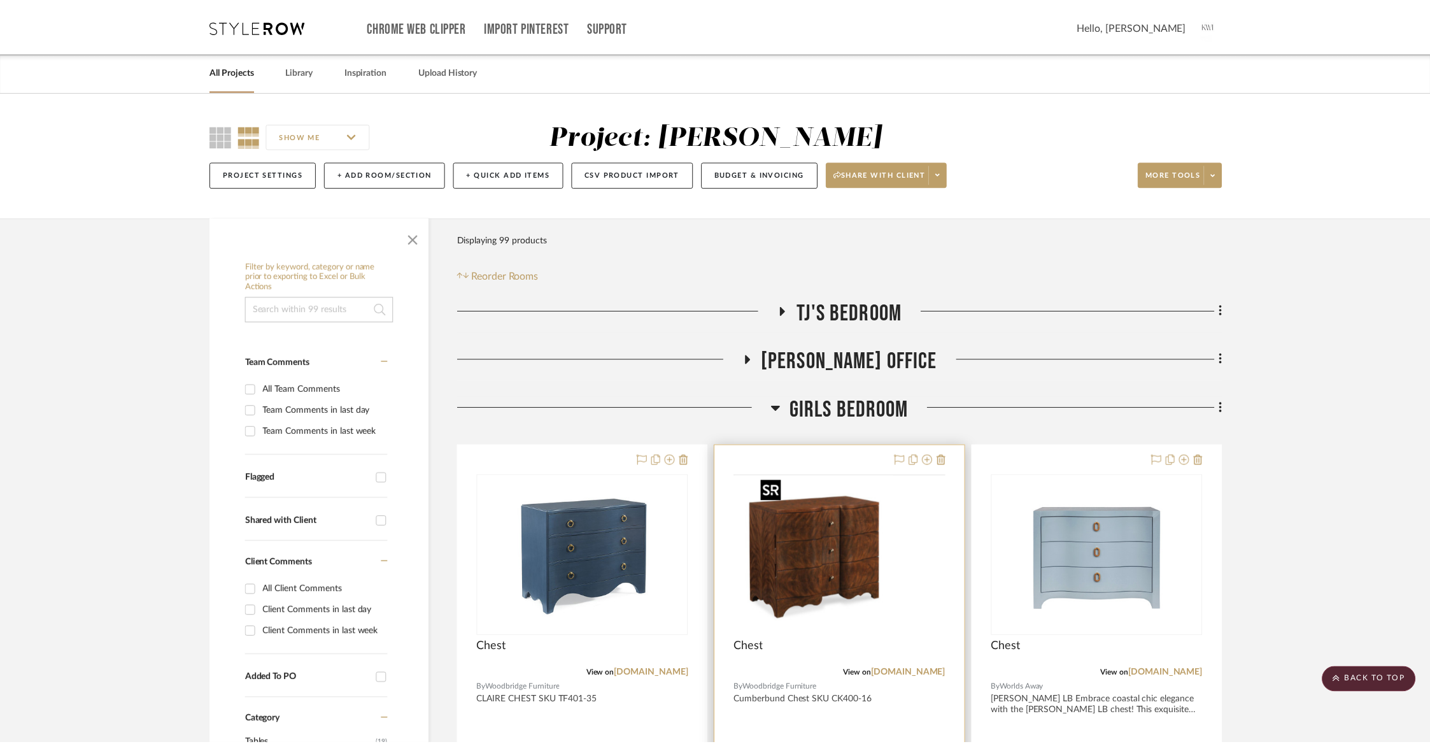
scroll to position [309, 0]
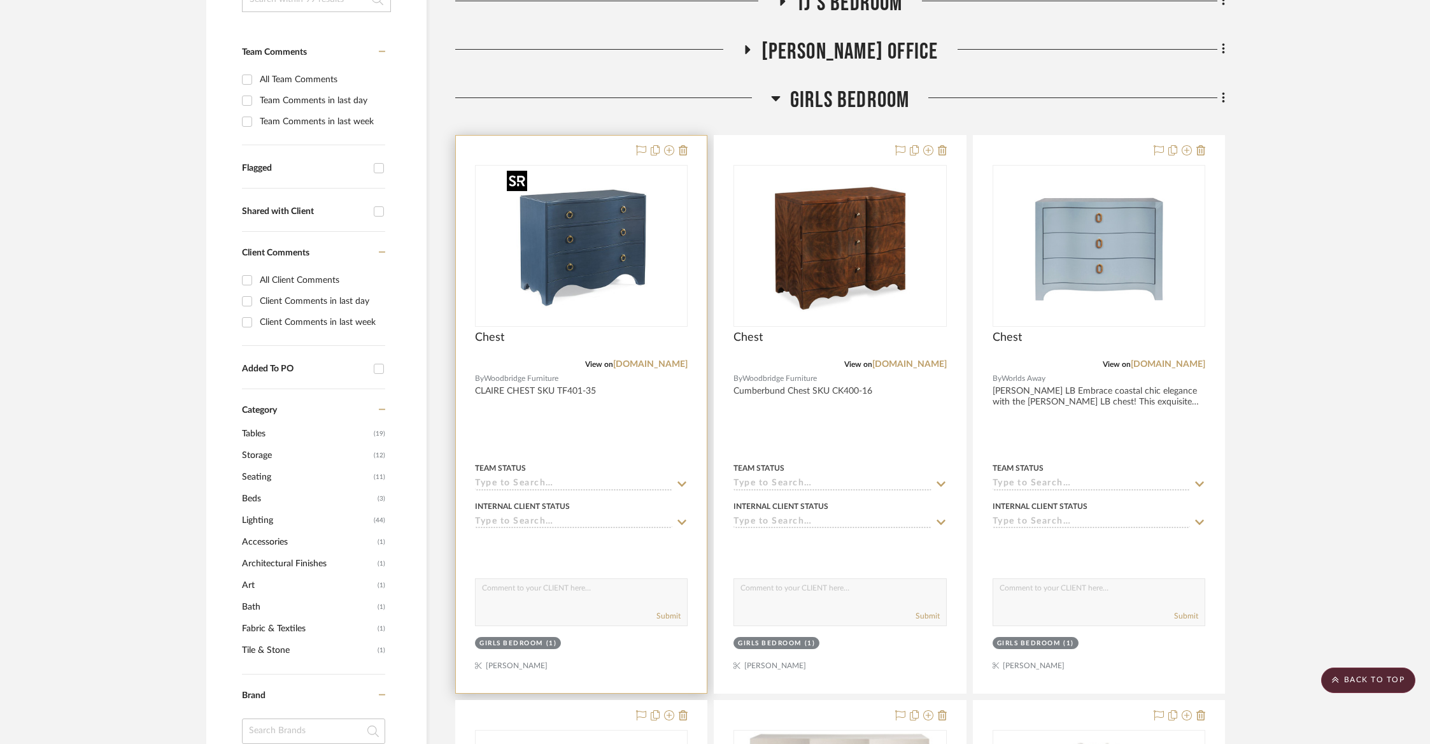
click at [0, 0] on img at bounding box center [0, 0] width 0 height 0
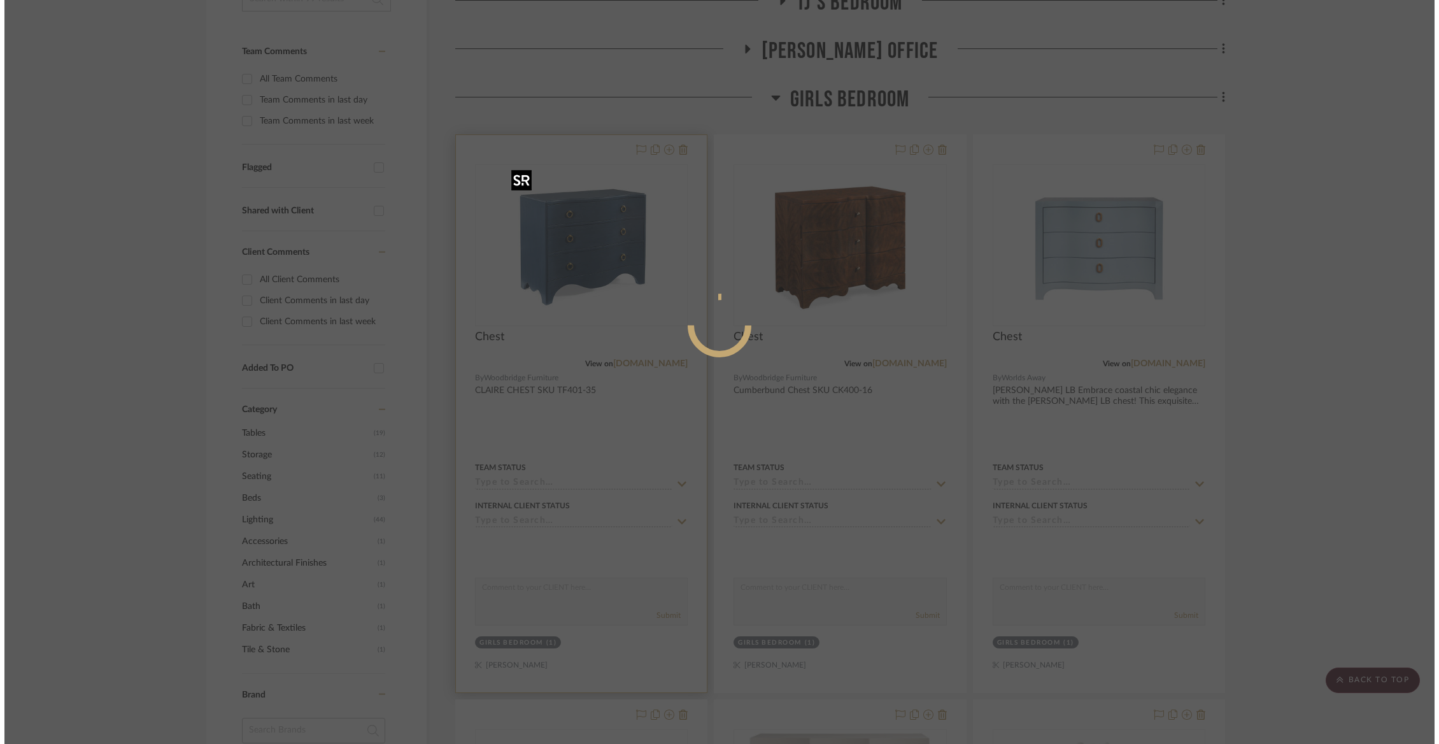
scroll to position [0, 0]
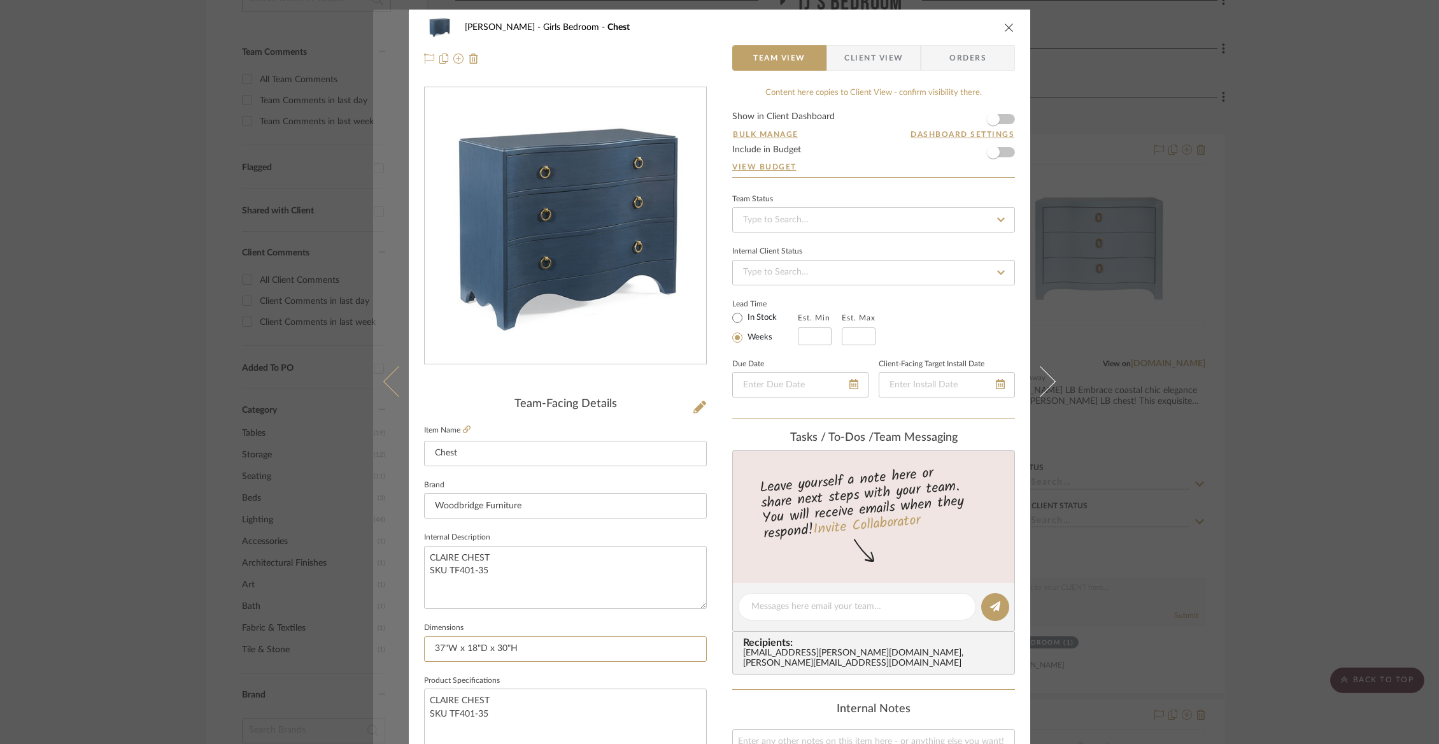
drag, startPoint x: 531, startPoint y: 651, endPoint x: 399, endPoint y: 641, distance: 132.8
click at [399, 641] on mat-dialog-content "[PERSON_NAME] Girls Bedroom Chest Team View Client View Orders Team-Facing Deta…" at bounding box center [719, 598] width 693 height 1176
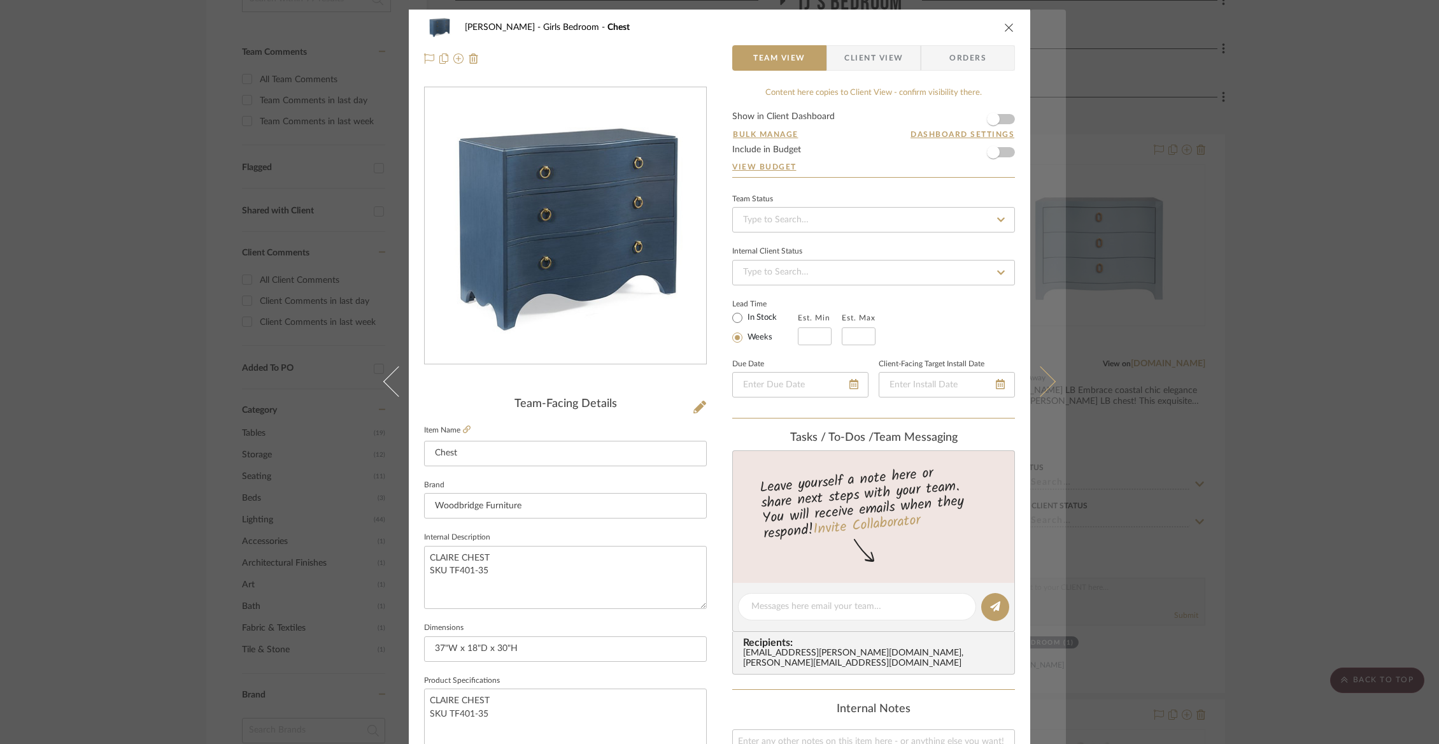
click at [1044, 381] on icon at bounding box center [1040, 381] width 31 height 31
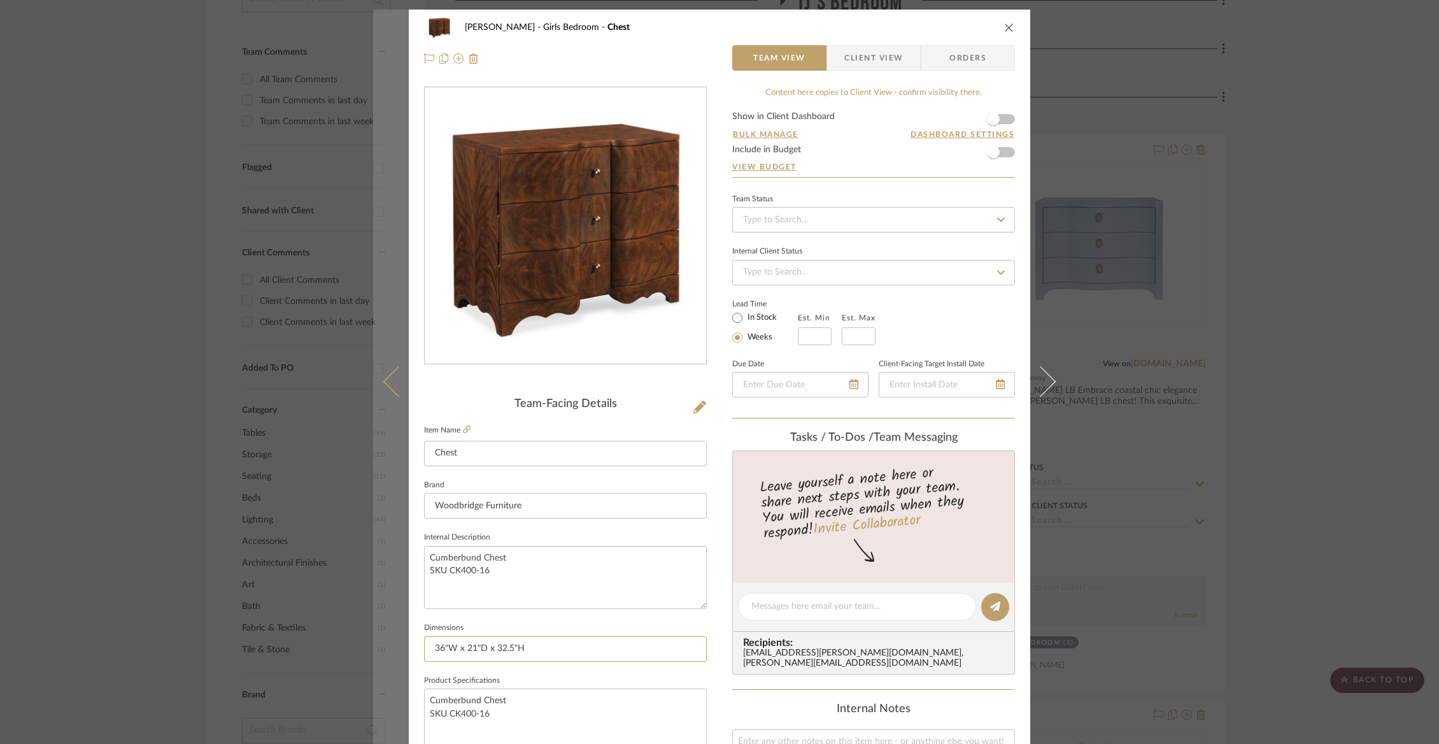
drag, startPoint x: 541, startPoint y: 648, endPoint x: 376, endPoint y: 647, distance: 164.3
click at [376, 647] on mat-dialog-content "[PERSON_NAME] Girls Bedroom Chest Team View Client View Orders Team-Facing Deta…" at bounding box center [719, 598] width 693 height 1176
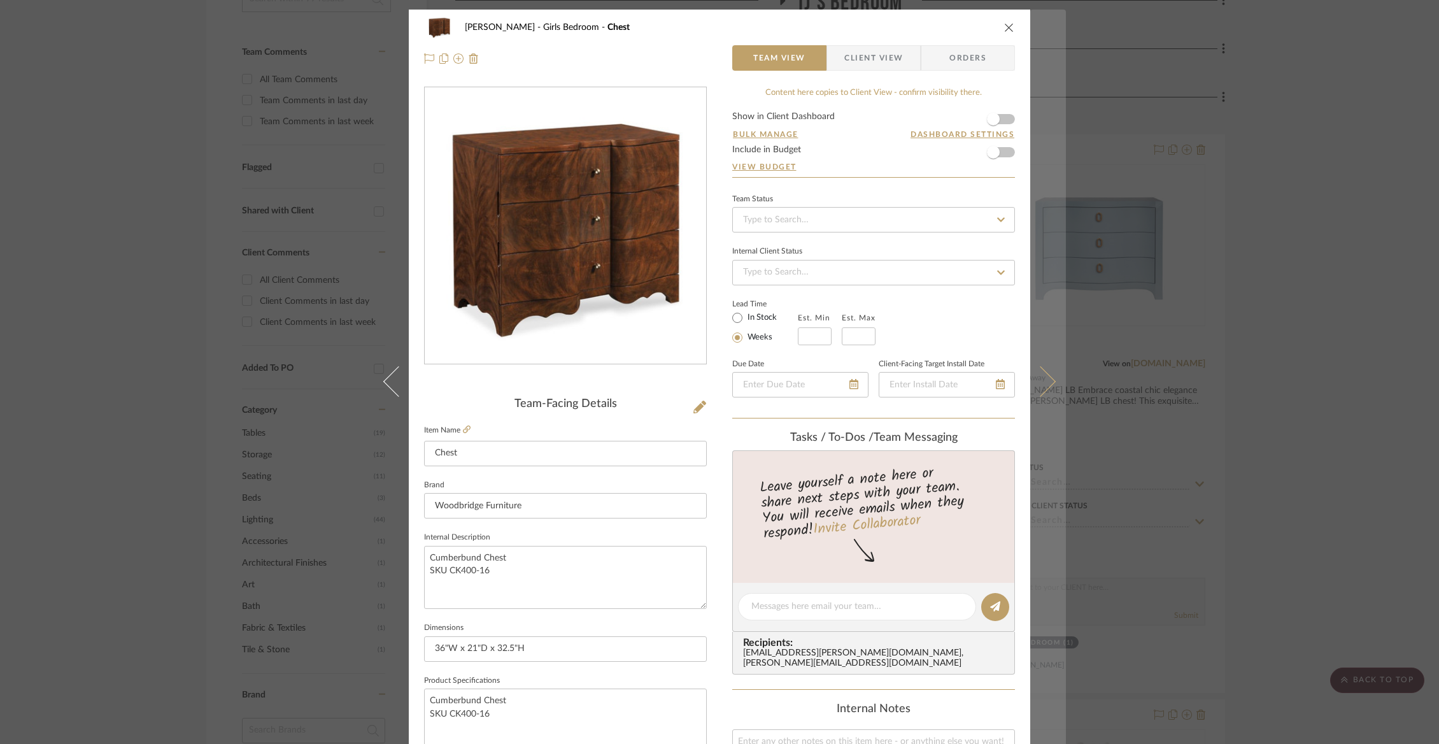
click at [1049, 384] on button at bounding box center [1048, 382] width 36 height 744
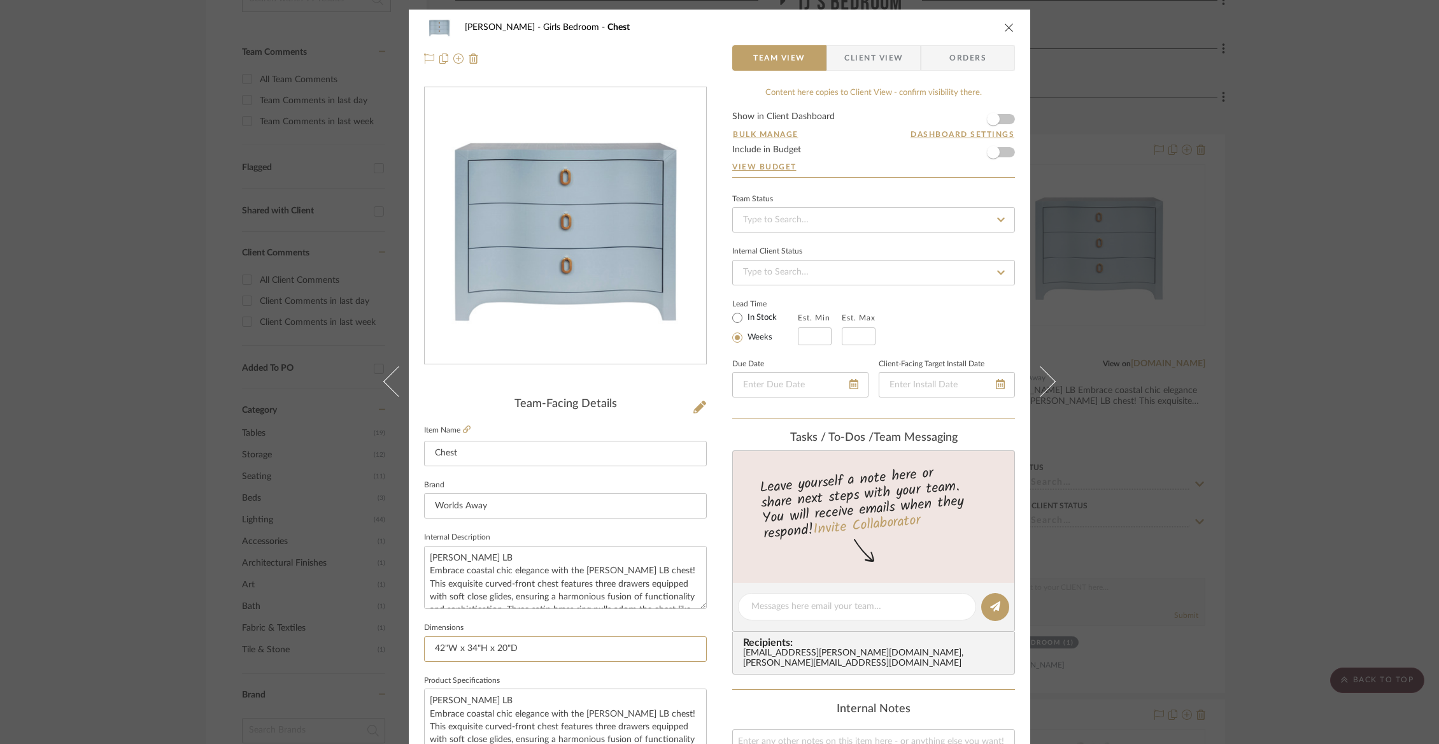
drag, startPoint x: 534, startPoint y: 644, endPoint x: 362, endPoint y: 630, distance: 172.4
click at [362, 630] on div "[PERSON_NAME] Girls Bedroom Chest Team View Client View Orders Team-Facing Deta…" at bounding box center [719, 372] width 1439 height 744
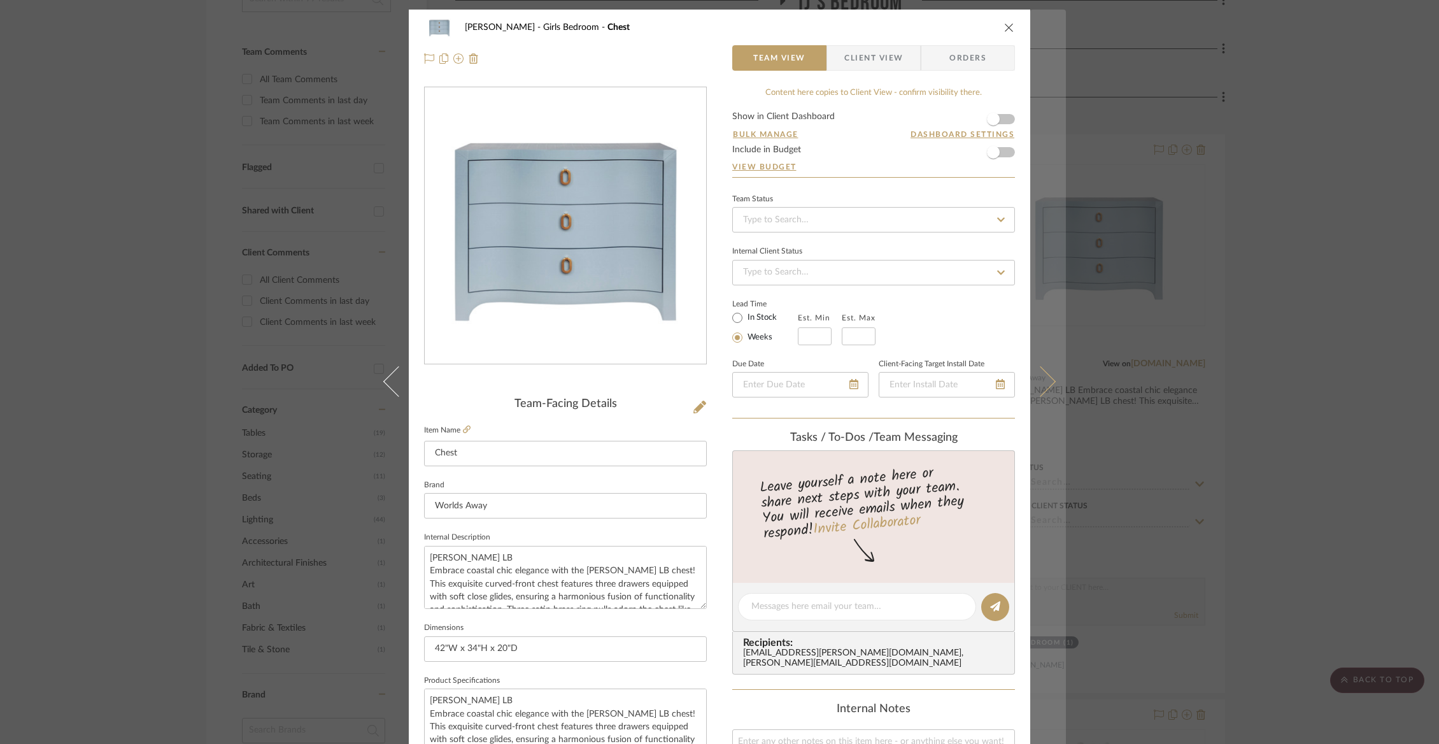
click at [1037, 386] on icon at bounding box center [1040, 381] width 31 height 31
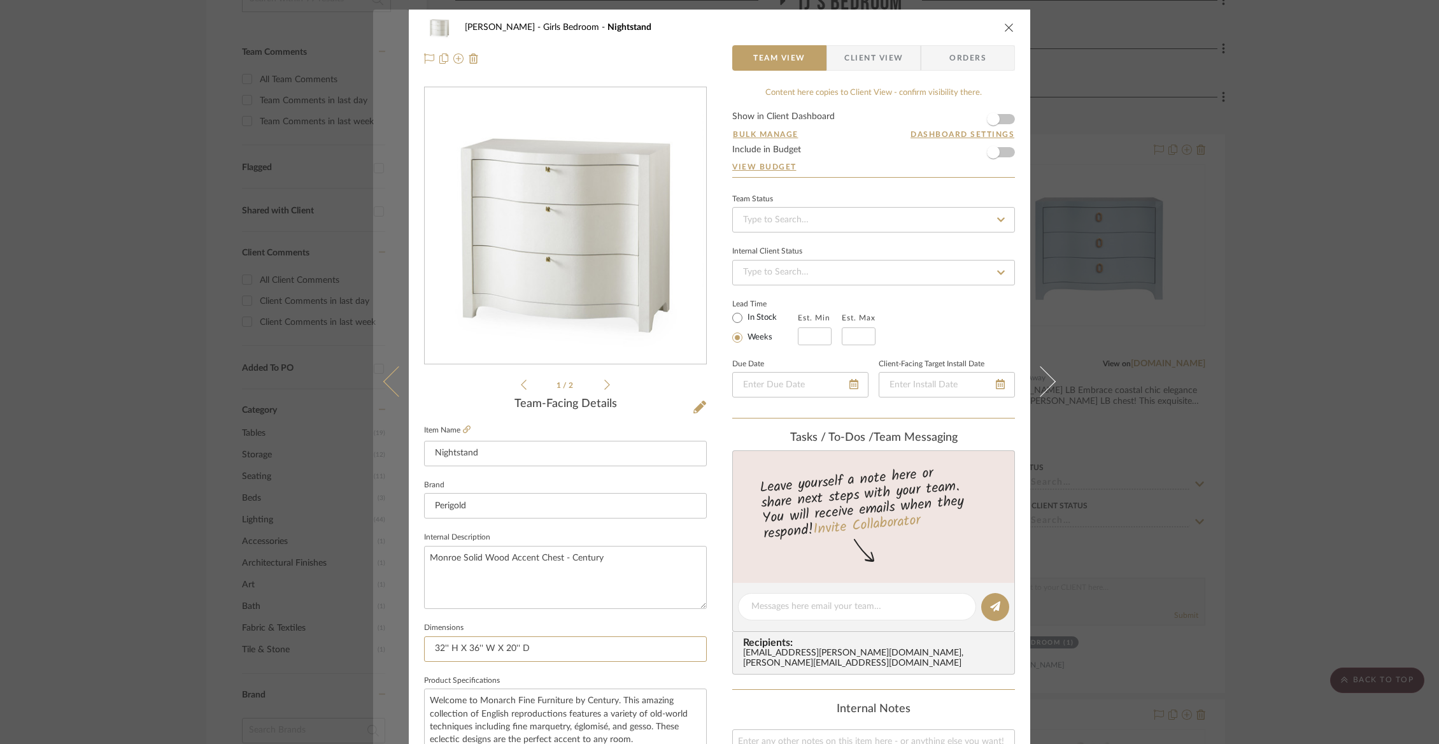
drag, startPoint x: 539, startPoint y: 651, endPoint x: 381, endPoint y: 647, distance: 157.3
click at [381, 647] on mat-dialog-content "[PERSON_NAME] Girls Bedroom Nightstand Team View Client View Orders 1 / 2 Team-…" at bounding box center [719, 598] width 693 height 1176
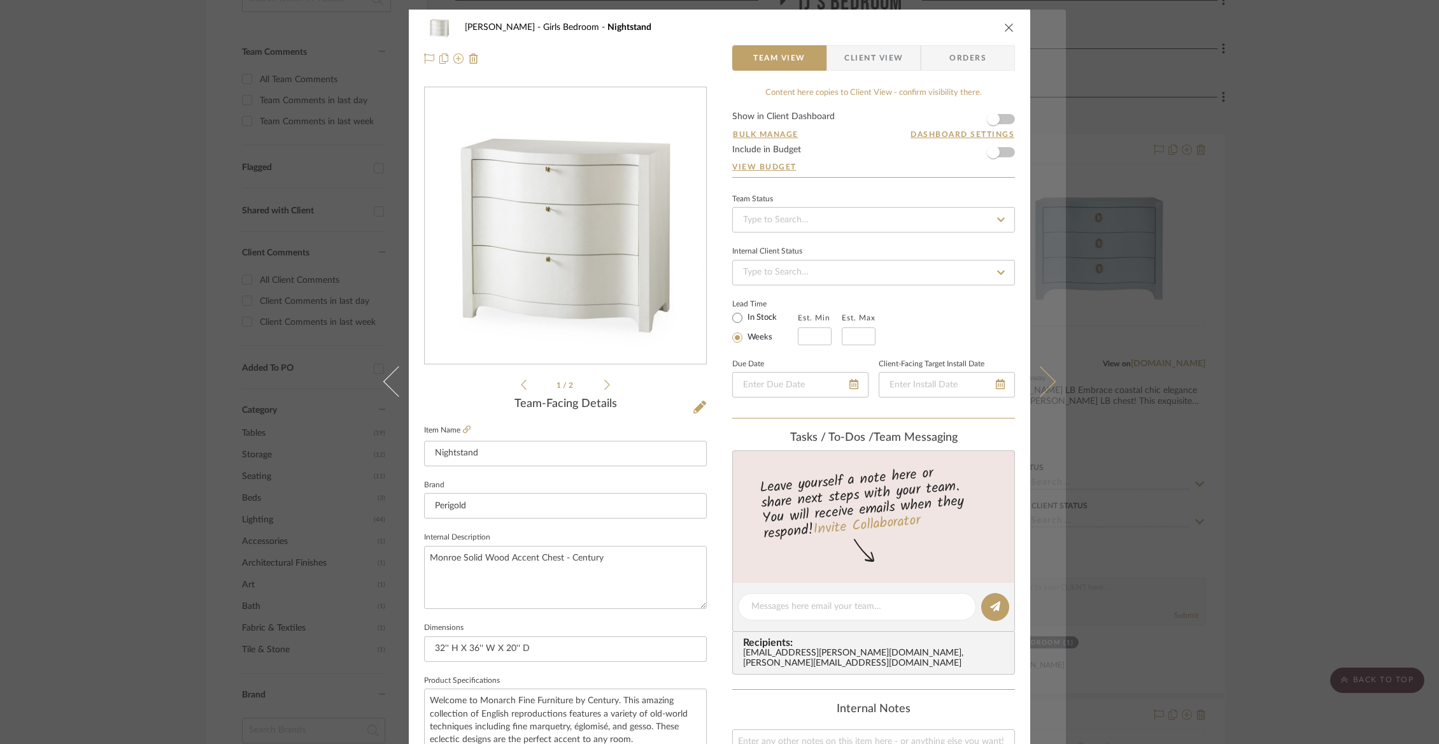
click at [1041, 387] on icon at bounding box center [1040, 381] width 31 height 31
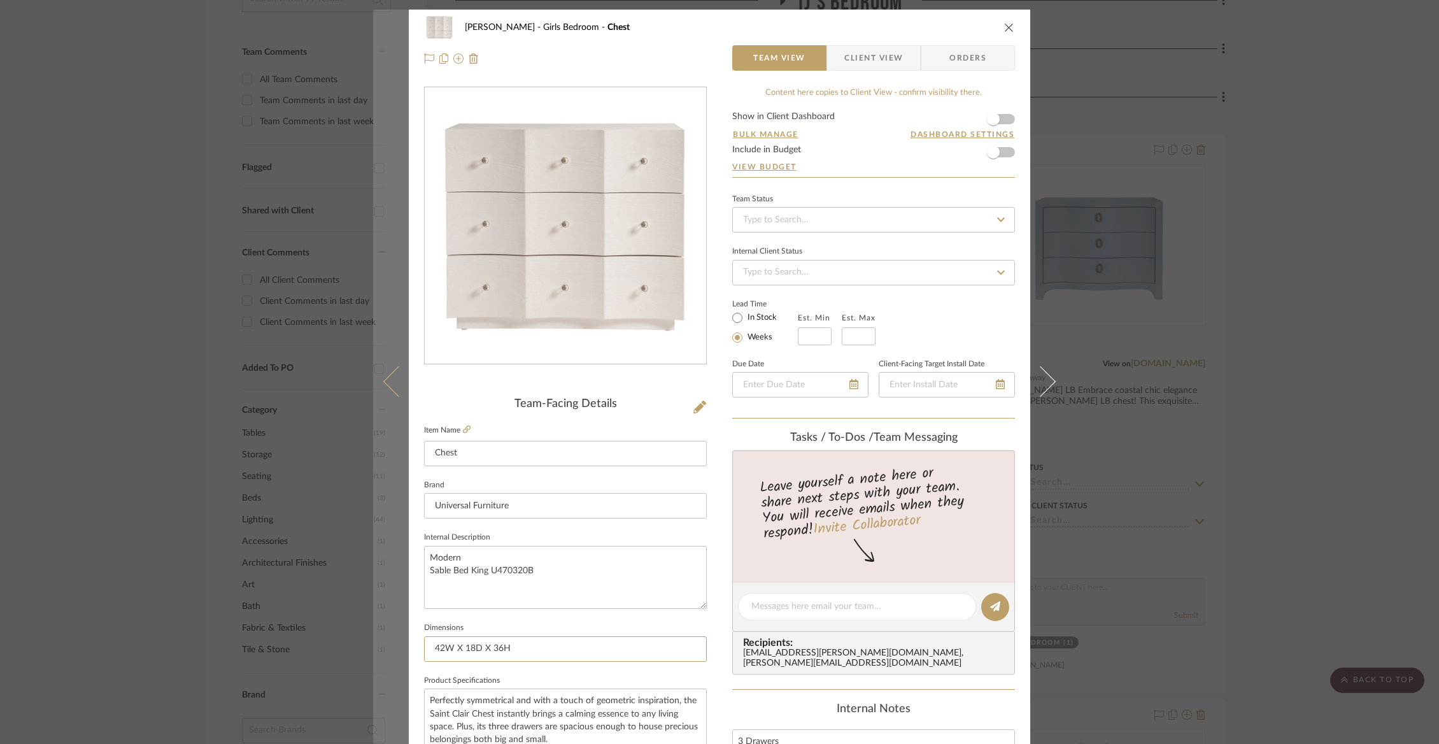
drag, startPoint x: 535, startPoint y: 646, endPoint x: 393, endPoint y: 625, distance: 144.3
click at [402, 626] on mat-dialog-content "[PERSON_NAME] Girls Bedroom Chest Team View Client View Orders Team-Facing Deta…" at bounding box center [719, 598] width 693 height 1176
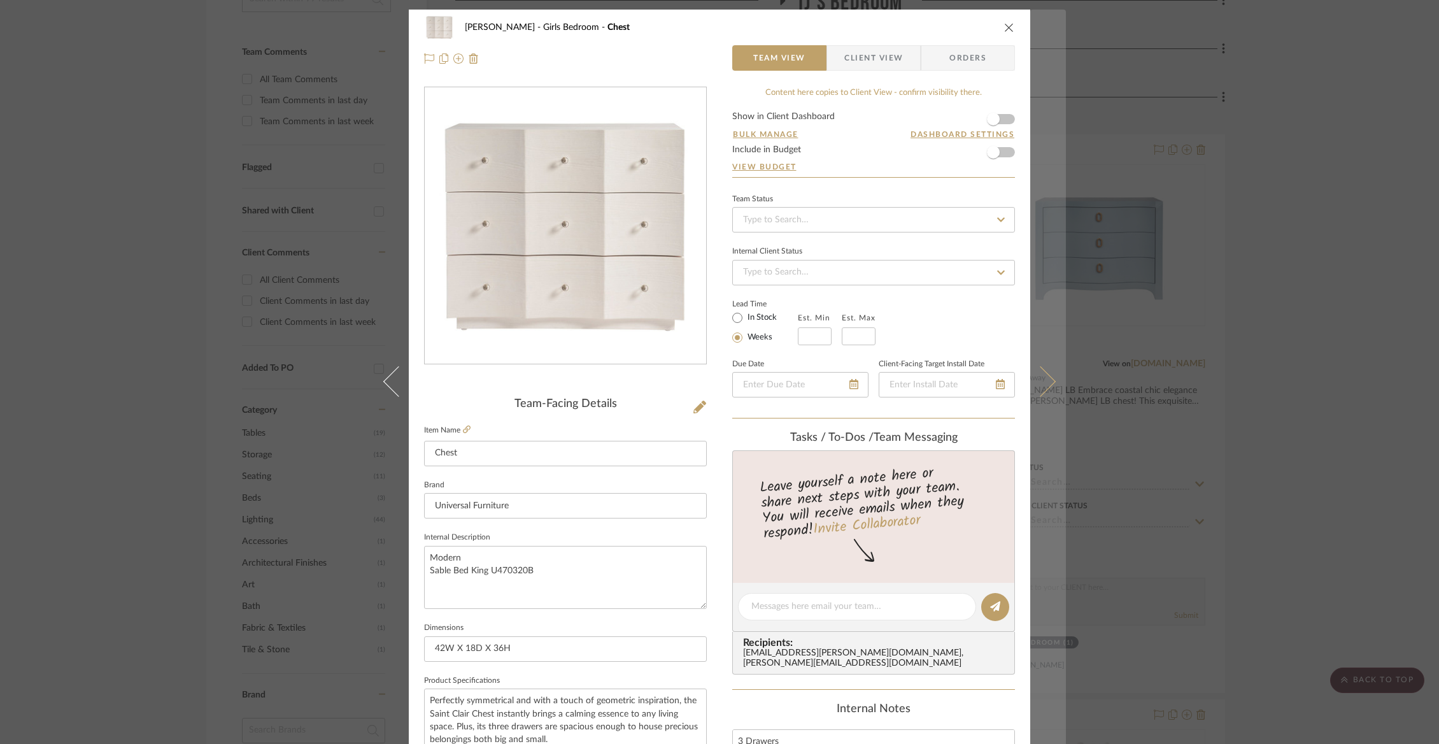
click at [1040, 396] on button at bounding box center [1048, 382] width 36 height 744
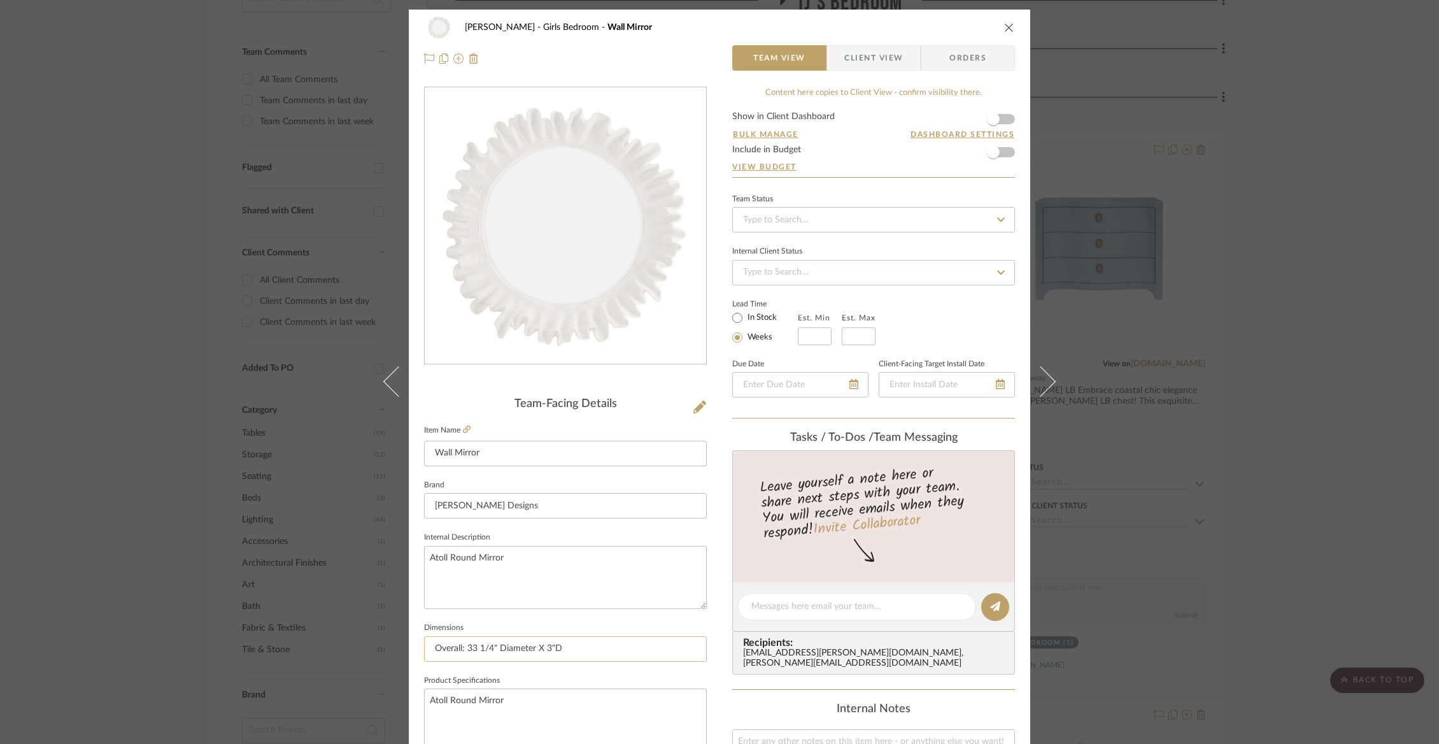
drag, startPoint x: 571, startPoint y: 644, endPoint x: 462, endPoint y: 649, distance: 109.0
click at [462, 649] on input "Overall: 33 1/4" Diameter X 3"D" at bounding box center [565, 648] width 283 height 25
click at [122, 448] on div "[PERSON_NAME] Girls Bedroom Wall Mirror Team View Client View Orders Team-Facin…" at bounding box center [719, 372] width 1439 height 744
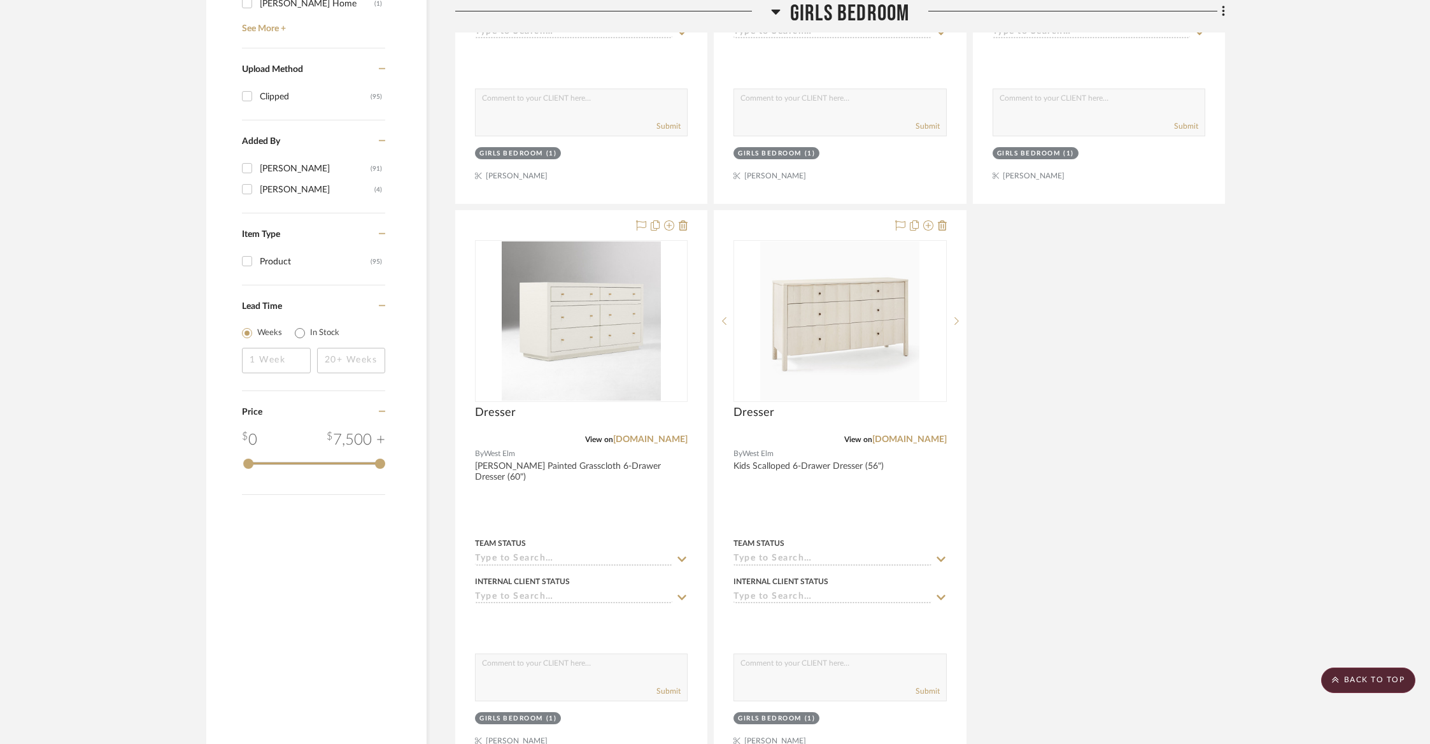
scroll to position [1368, 0]
